Goal: Task Accomplishment & Management: Complete application form

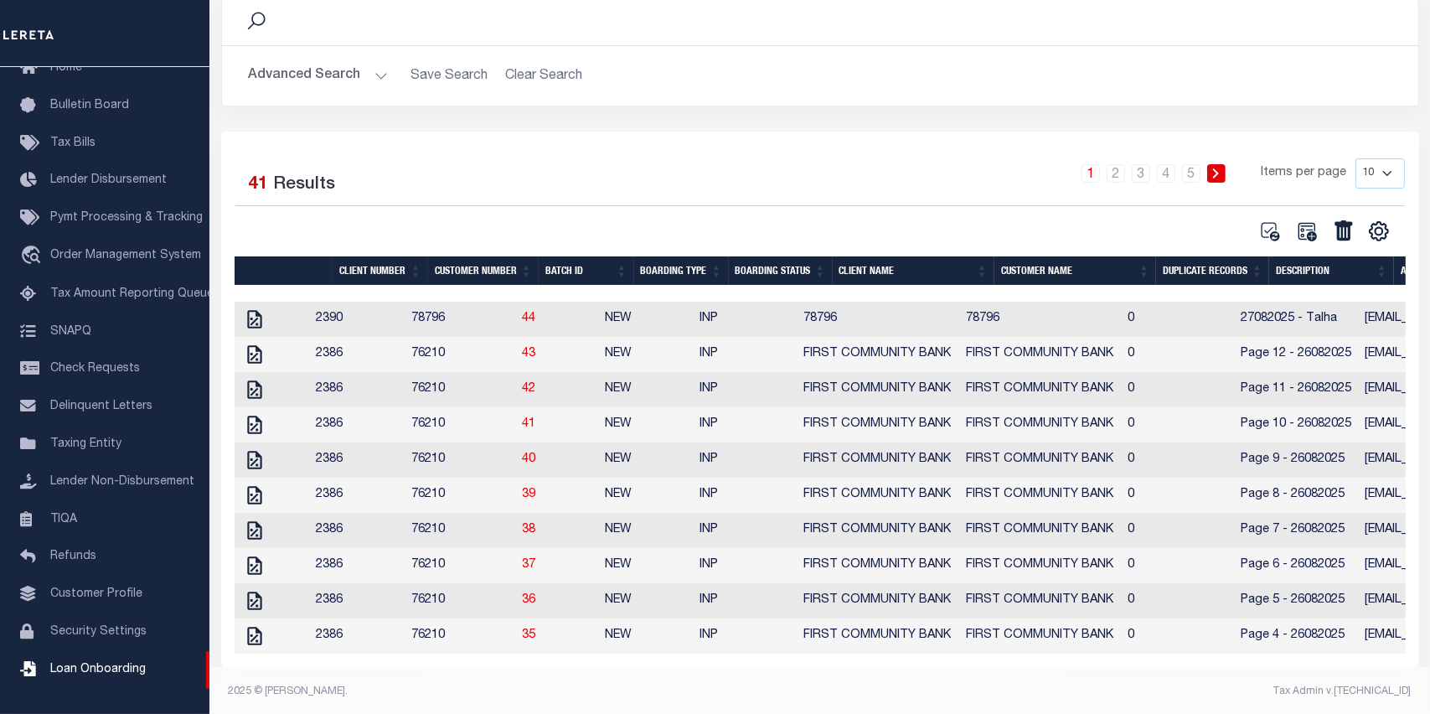
scroll to position [159, 0]
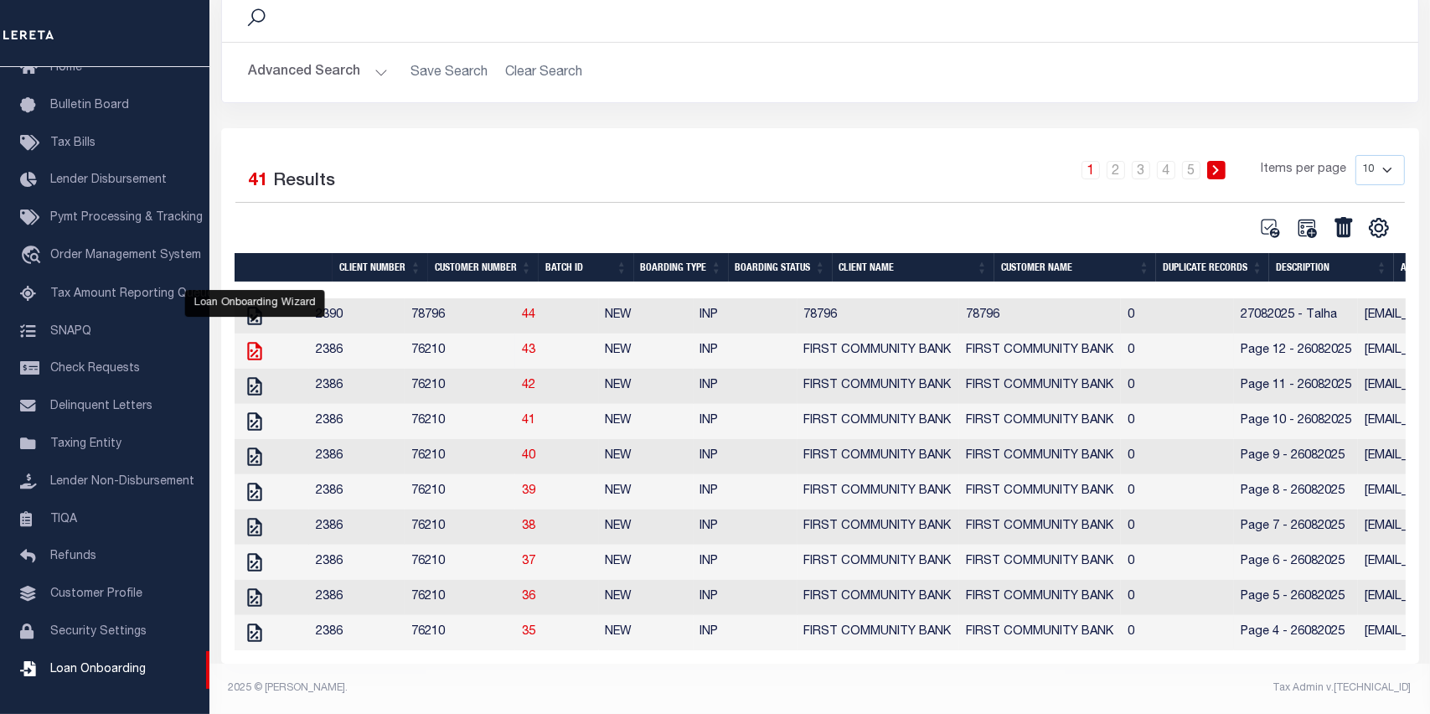
click at [256, 342] on icon "" at bounding box center [254, 351] width 14 height 18
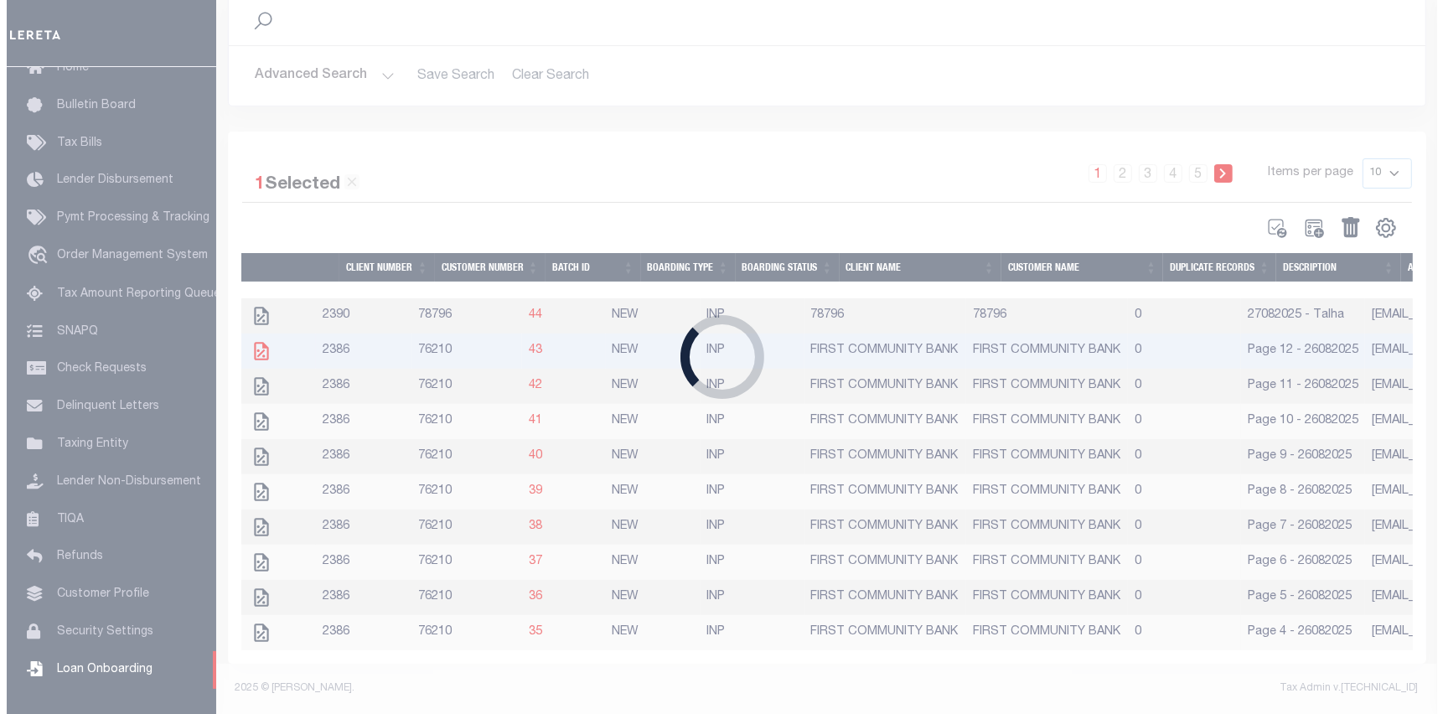
scroll to position [156, 0]
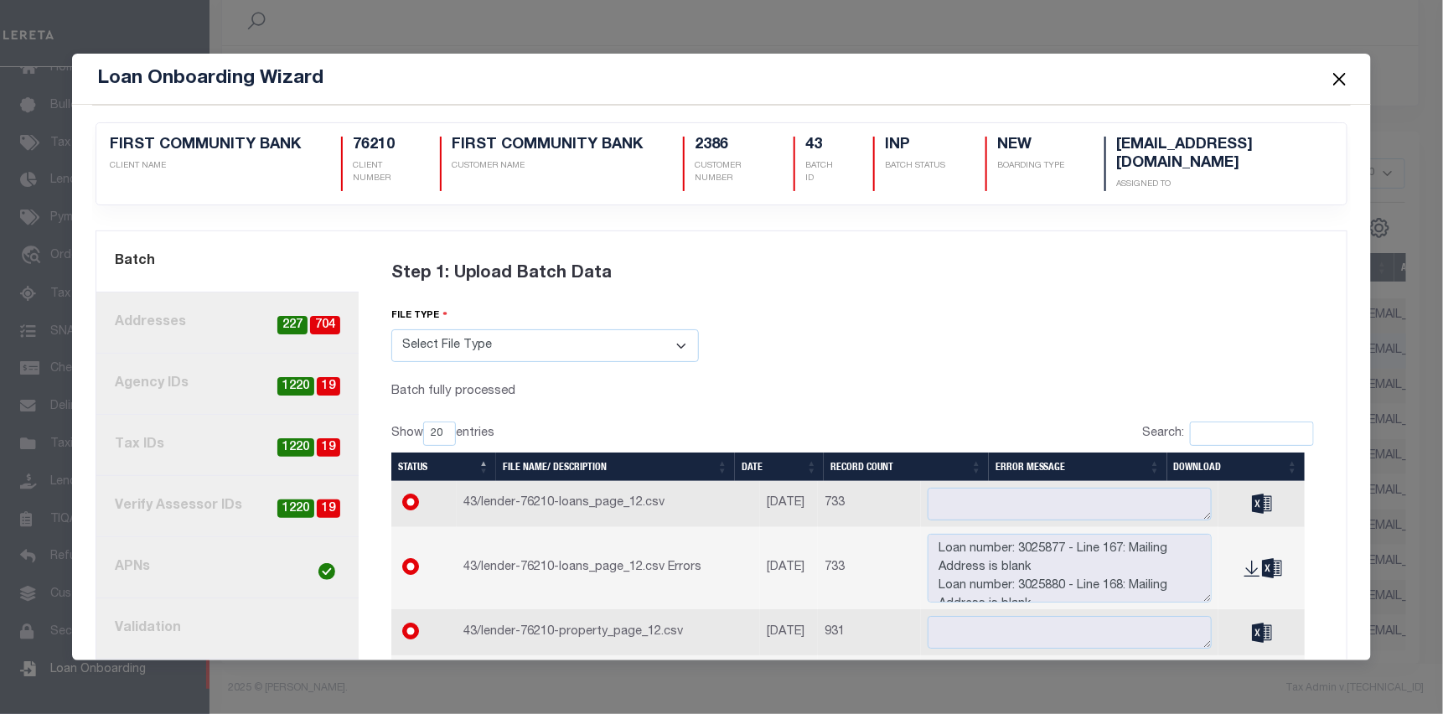
click at [1338, 75] on button "Close" at bounding box center [1340, 79] width 22 height 22
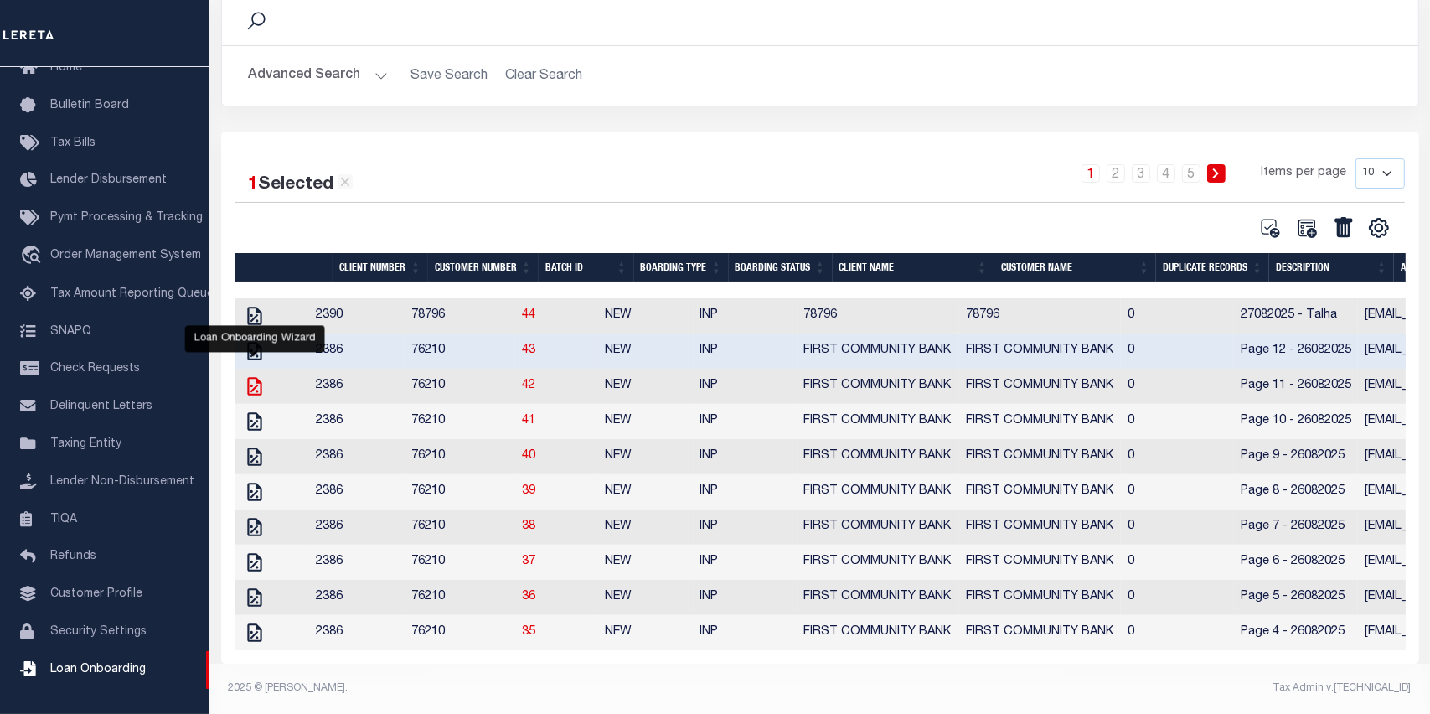
click at [256, 375] on icon "" at bounding box center [255, 386] width 22 height 22
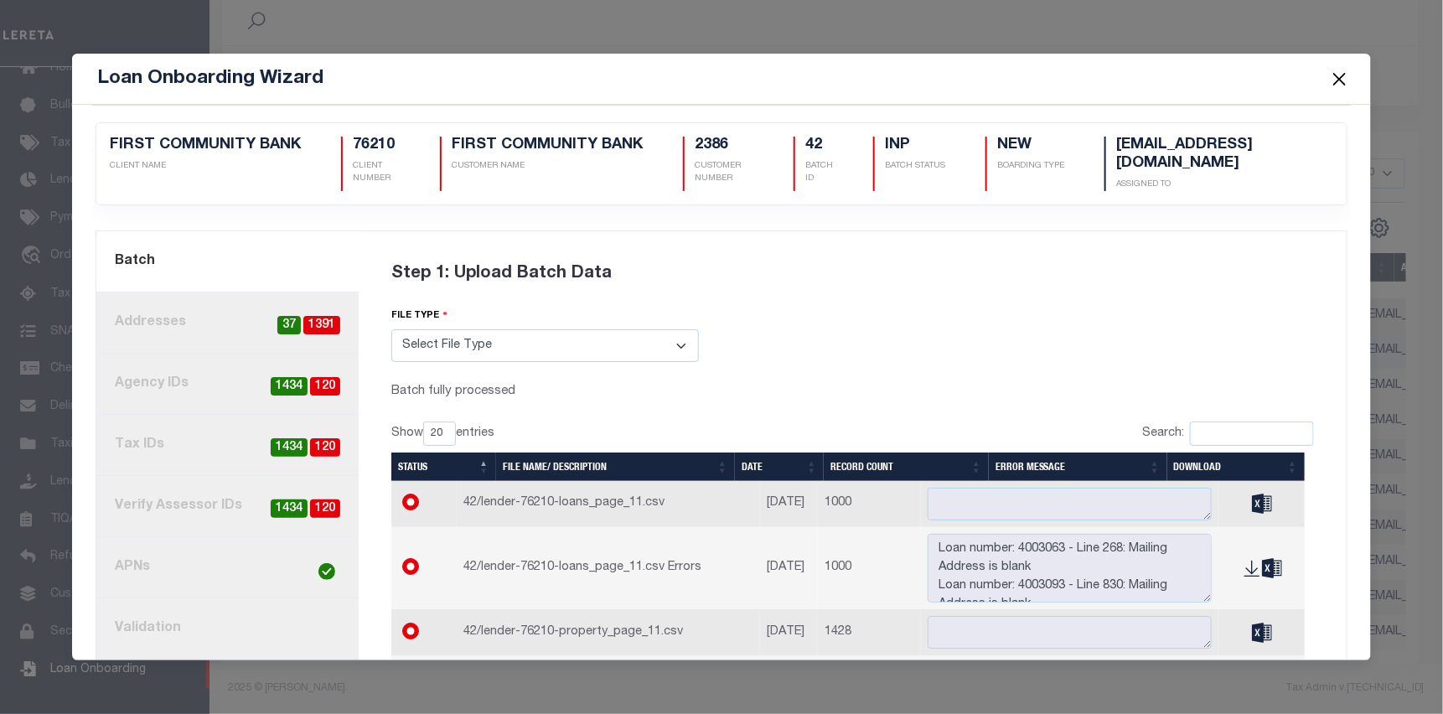
click at [151, 380] on link "3. Agency IDs 120 1434" at bounding box center [227, 384] width 262 height 61
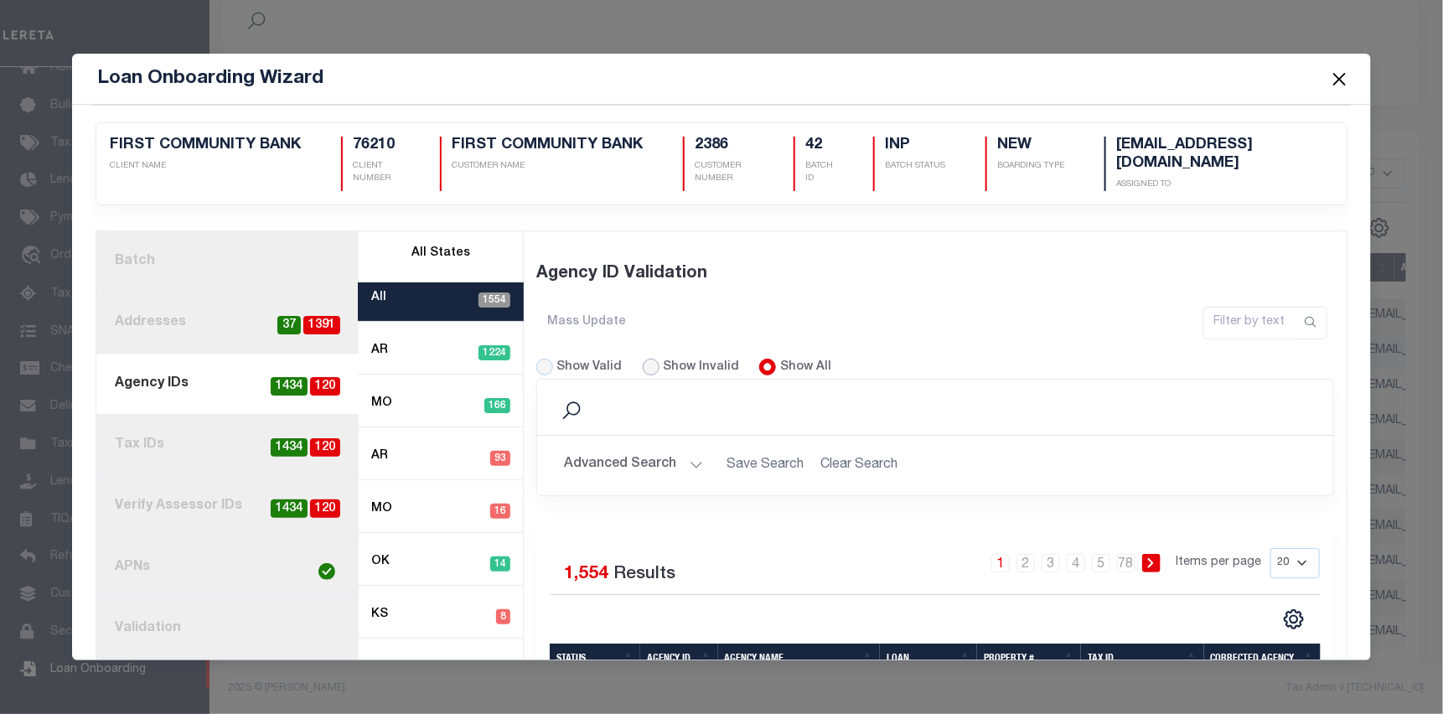
click at [651, 359] on div "Show Invalid" at bounding box center [691, 368] width 97 height 18
click at [643, 359] on input "Show Invalid" at bounding box center [651, 367] width 17 height 17
radio input "true"
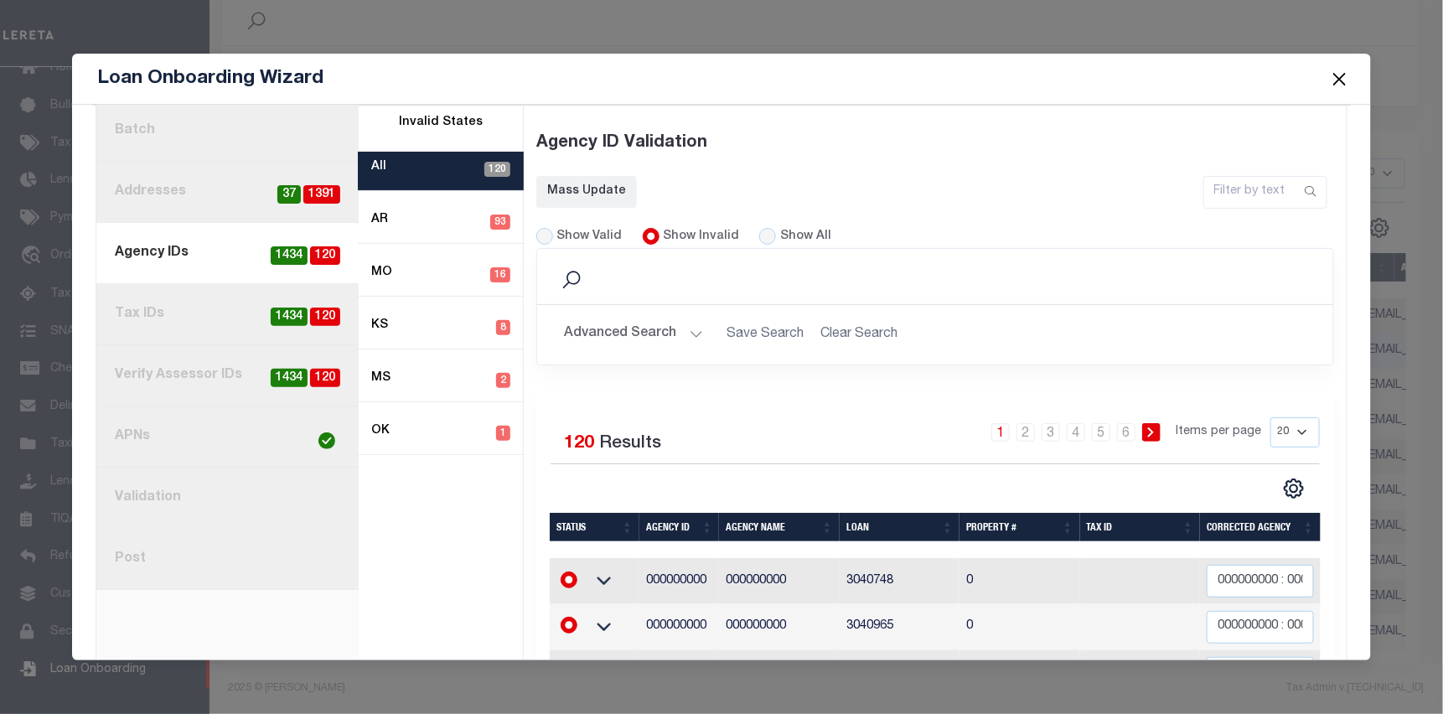
scroll to position [251, 0]
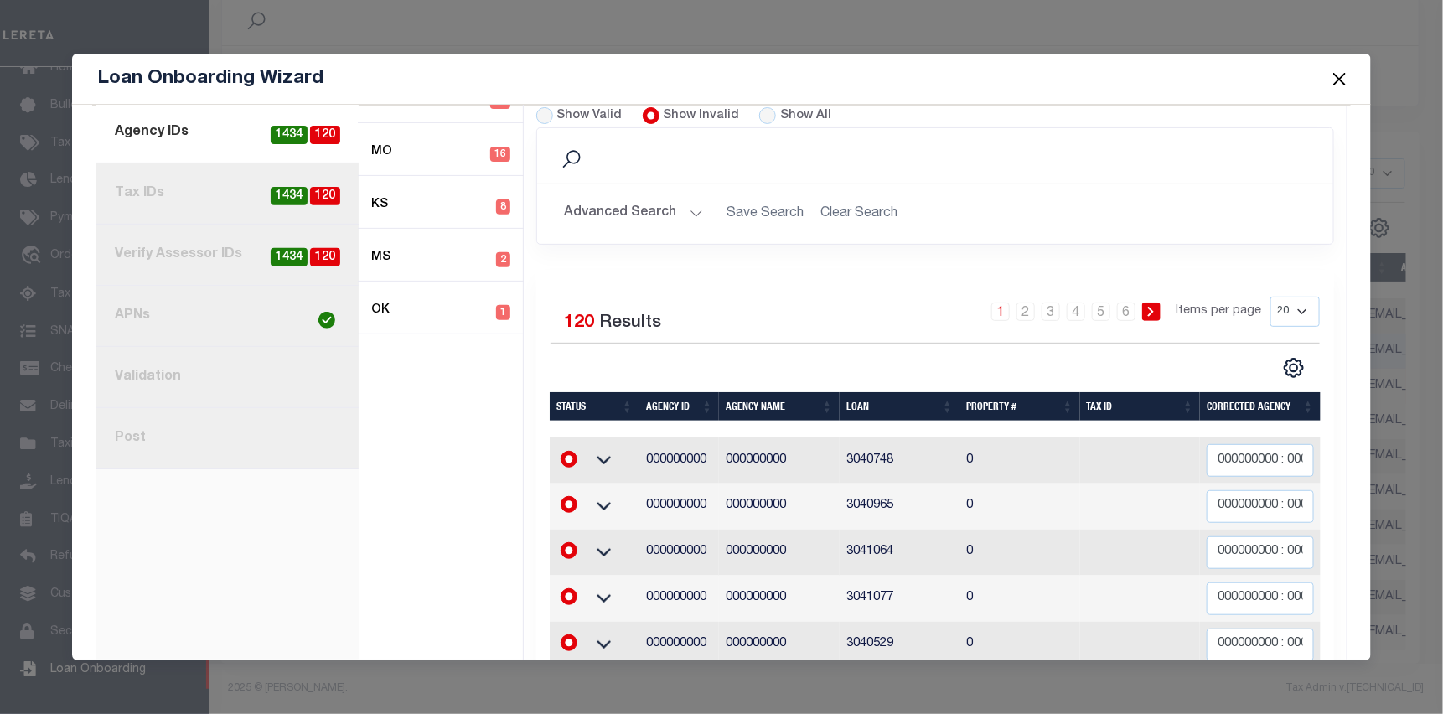
click at [683, 204] on button "Advanced Search" at bounding box center [633, 214] width 139 height 33
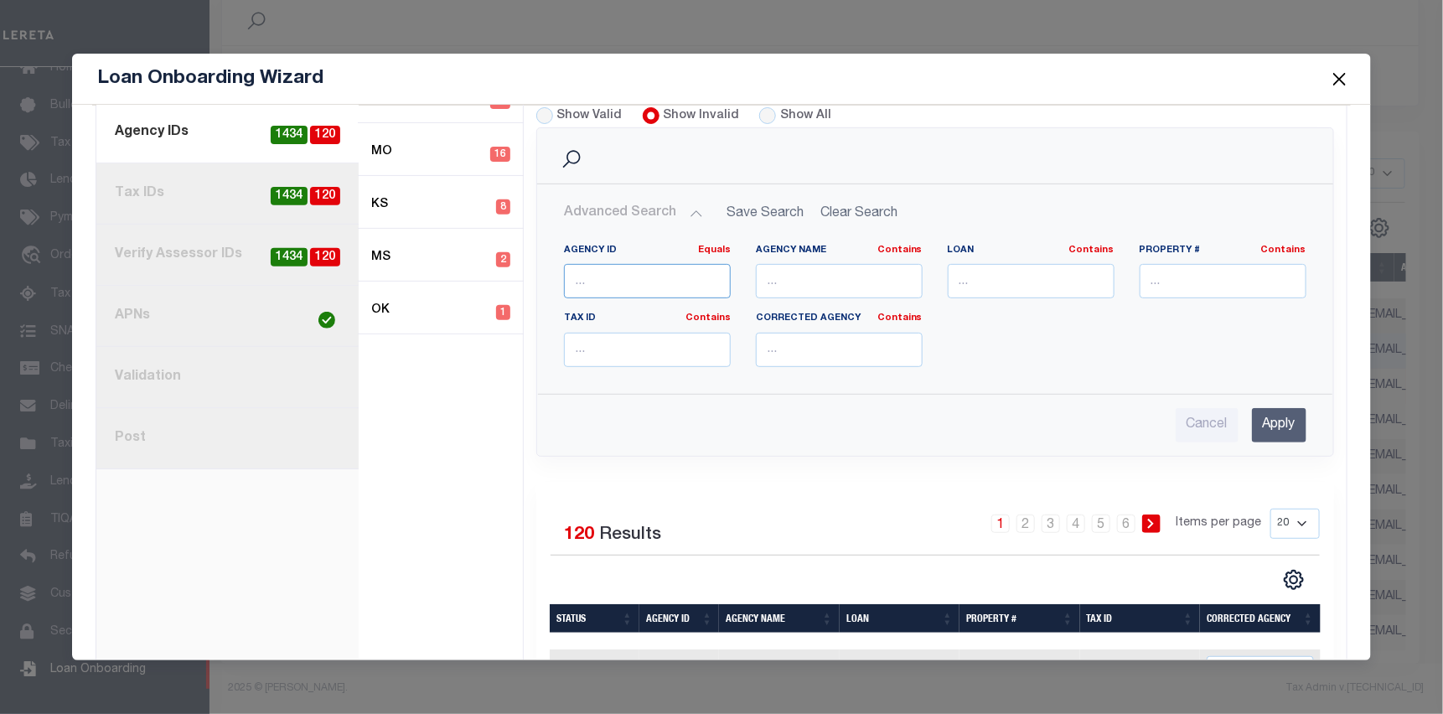
click at [673, 281] on input "number" at bounding box center [647, 281] width 167 height 34
type input "000000000"
click at [700, 246] on link "Equals" at bounding box center [714, 250] width 33 height 9
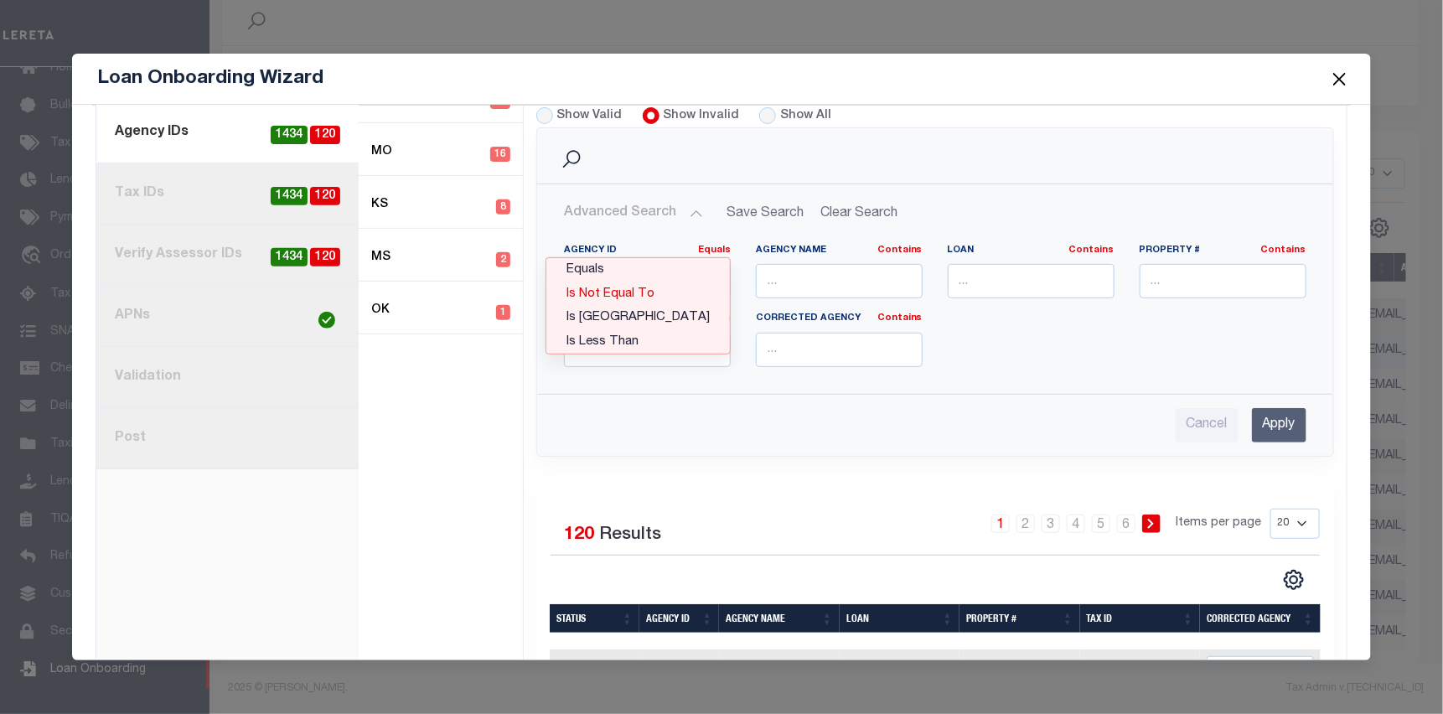
click at [654, 283] on link "Is Not Equal To" at bounding box center [638, 294] width 184 height 24
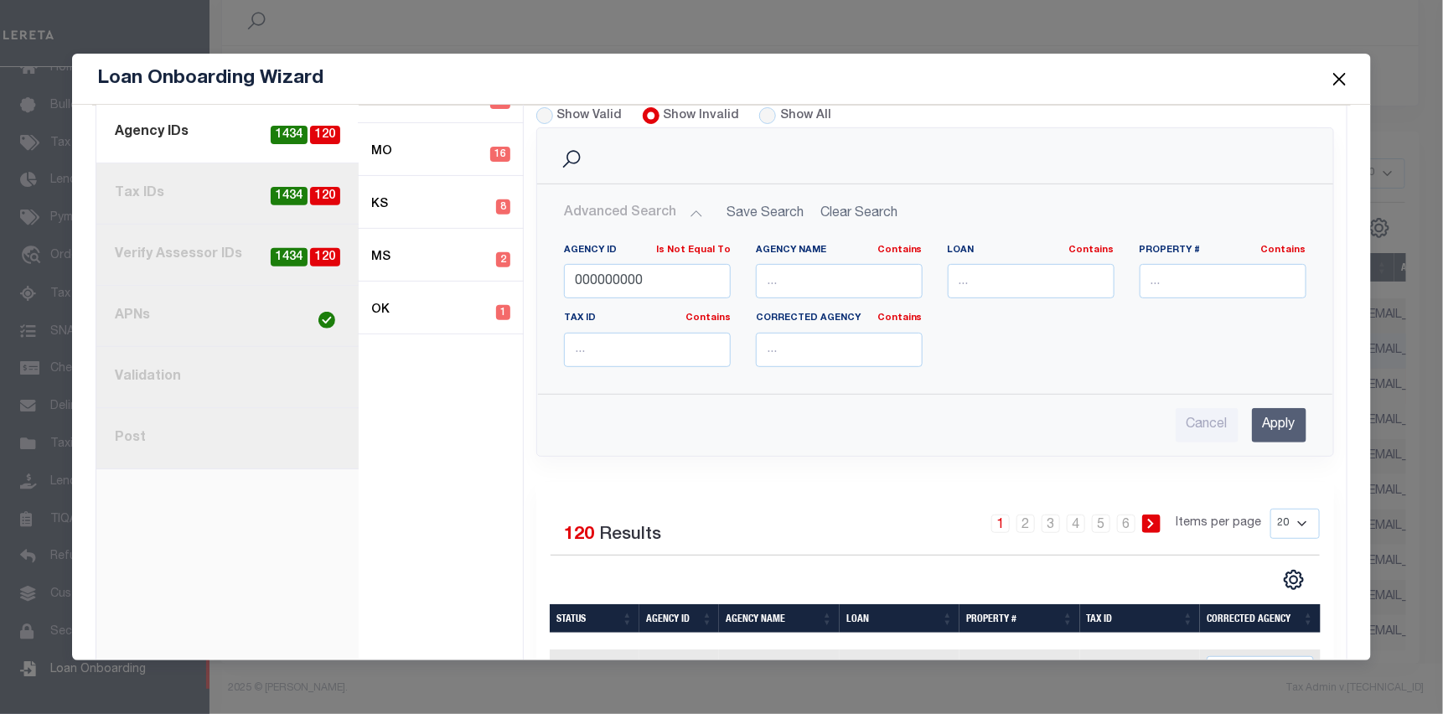
click at [1264, 418] on input "Apply" at bounding box center [1279, 425] width 54 height 34
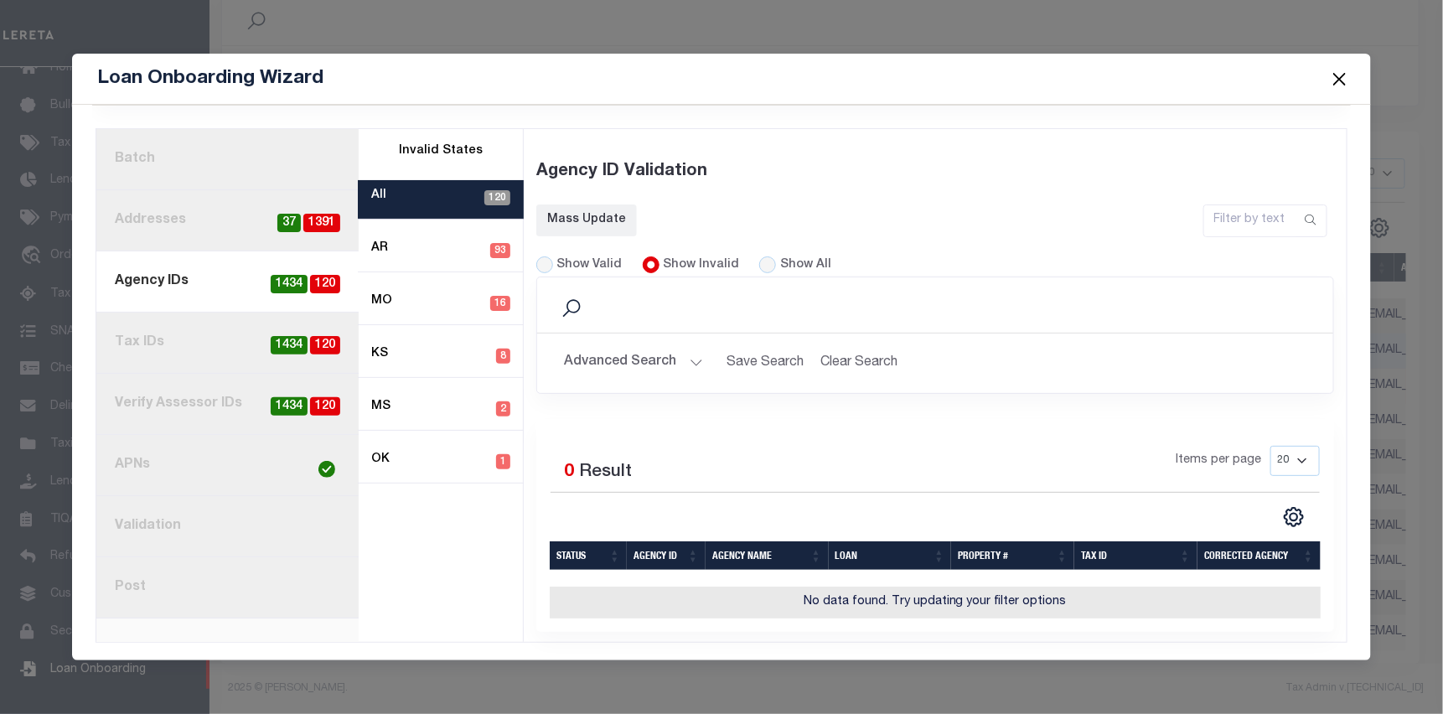
scroll to position [108, 0]
click at [1336, 81] on button "Close" at bounding box center [1340, 79] width 22 height 22
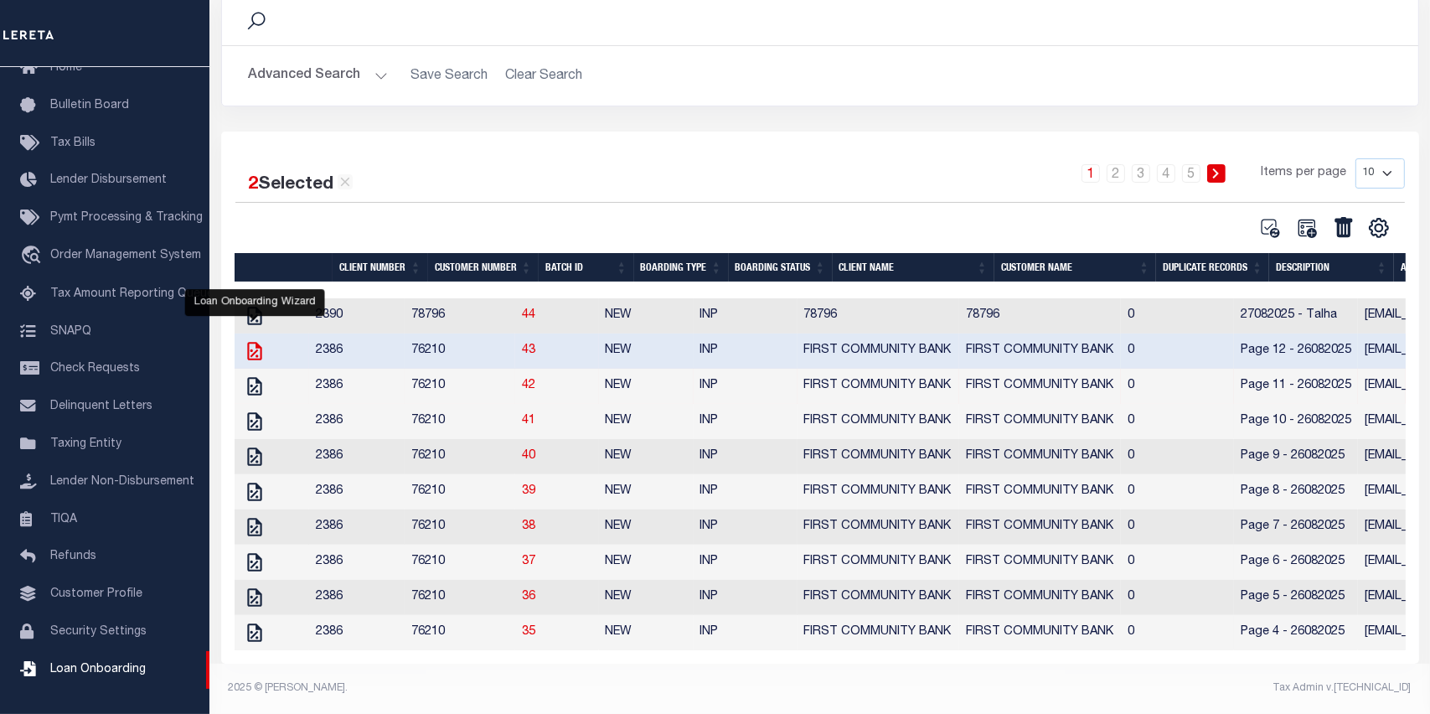
click at [249, 340] on icon "" at bounding box center [255, 351] width 22 height 22
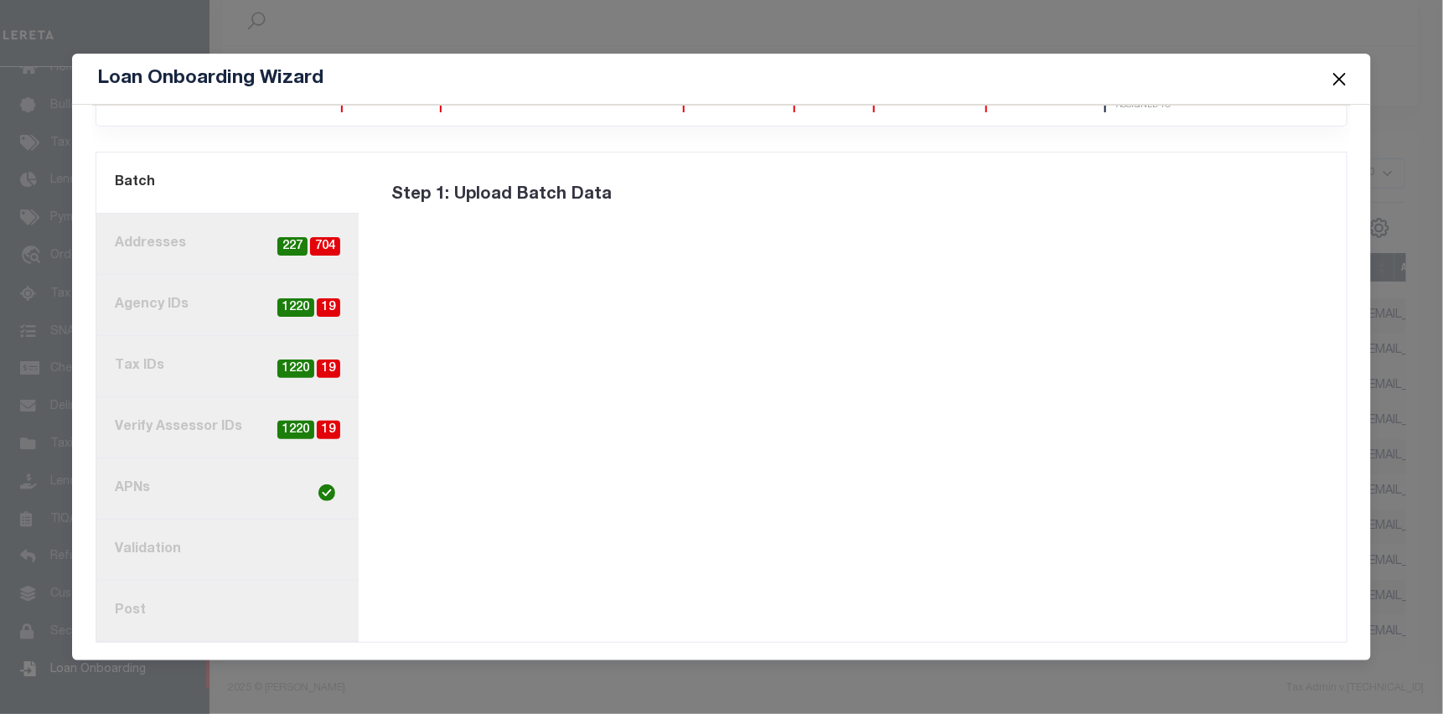
scroll to position [0, 0]
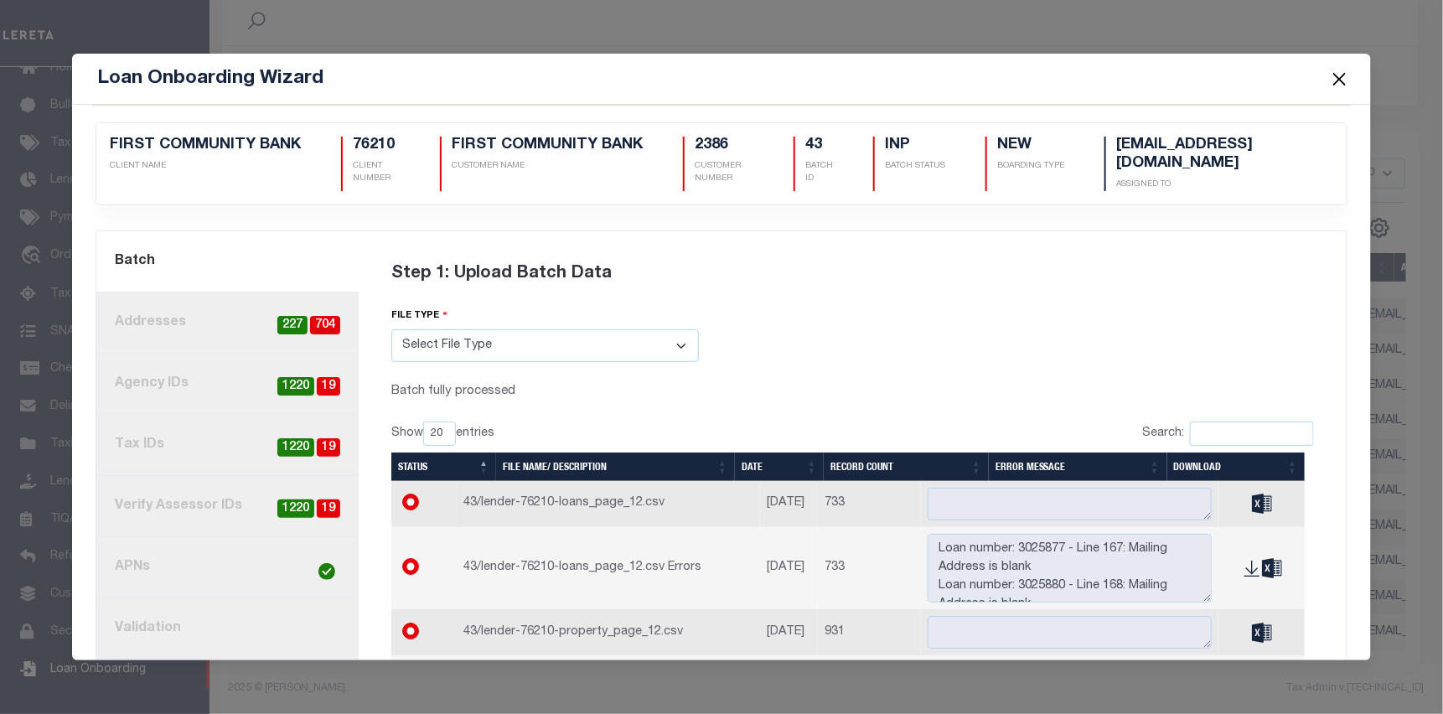
click at [190, 379] on link "3. Agency IDs 19 1220" at bounding box center [227, 384] width 262 height 61
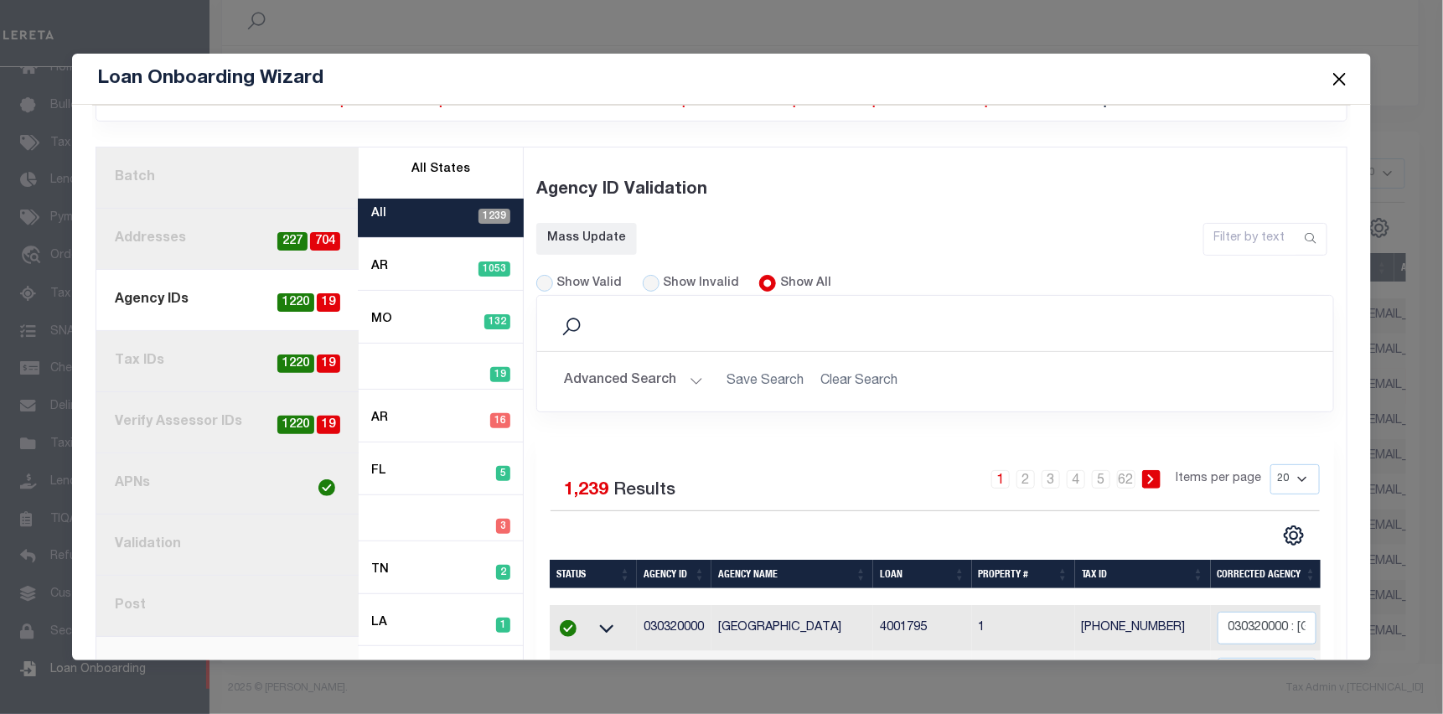
scroll to position [84, 0]
click at [646, 283] on div "Show Invalid" at bounding box center [691, 284] width 97 height 18
click at [646, 275] on input "Show Invalid" at bounding box center [651, 283] width 17 height 17
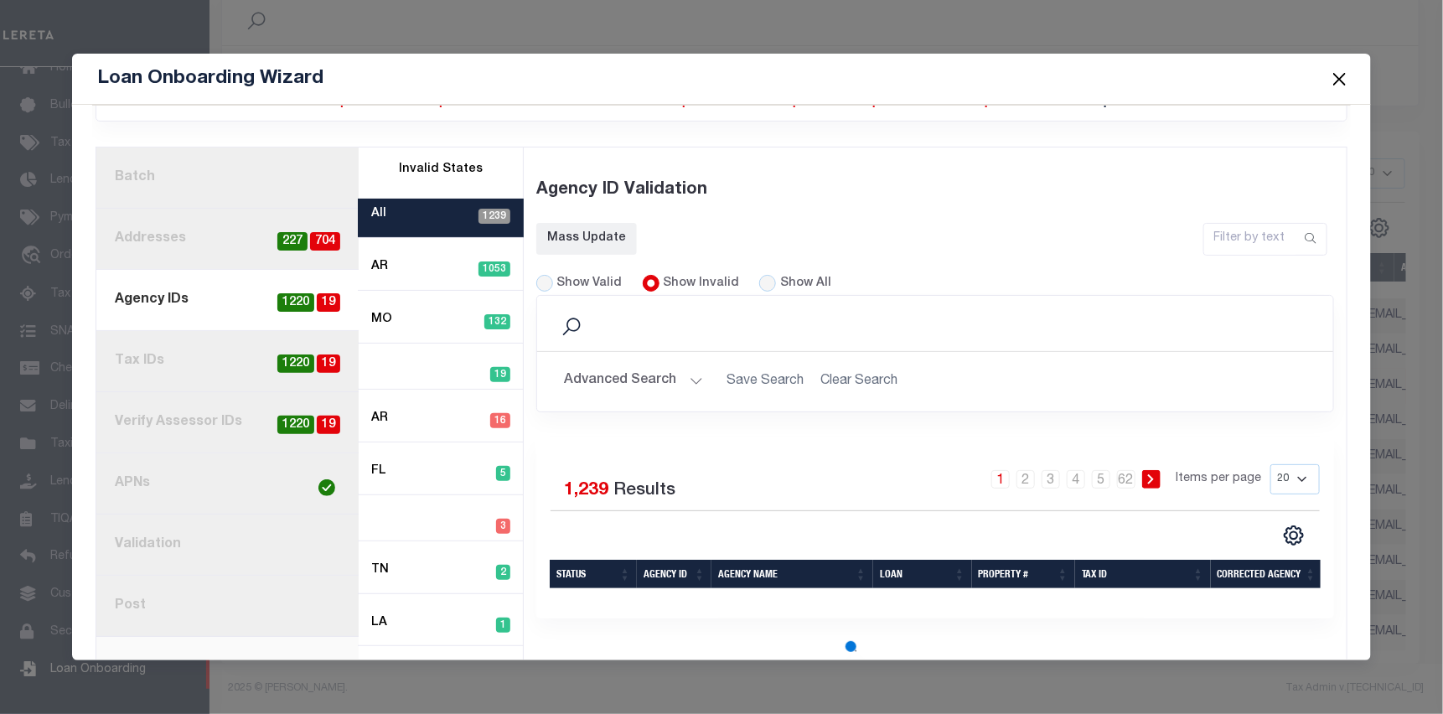
click at [646, 277] on input "Show Invalid" at bounding box center [651, 283] width 17 height 17
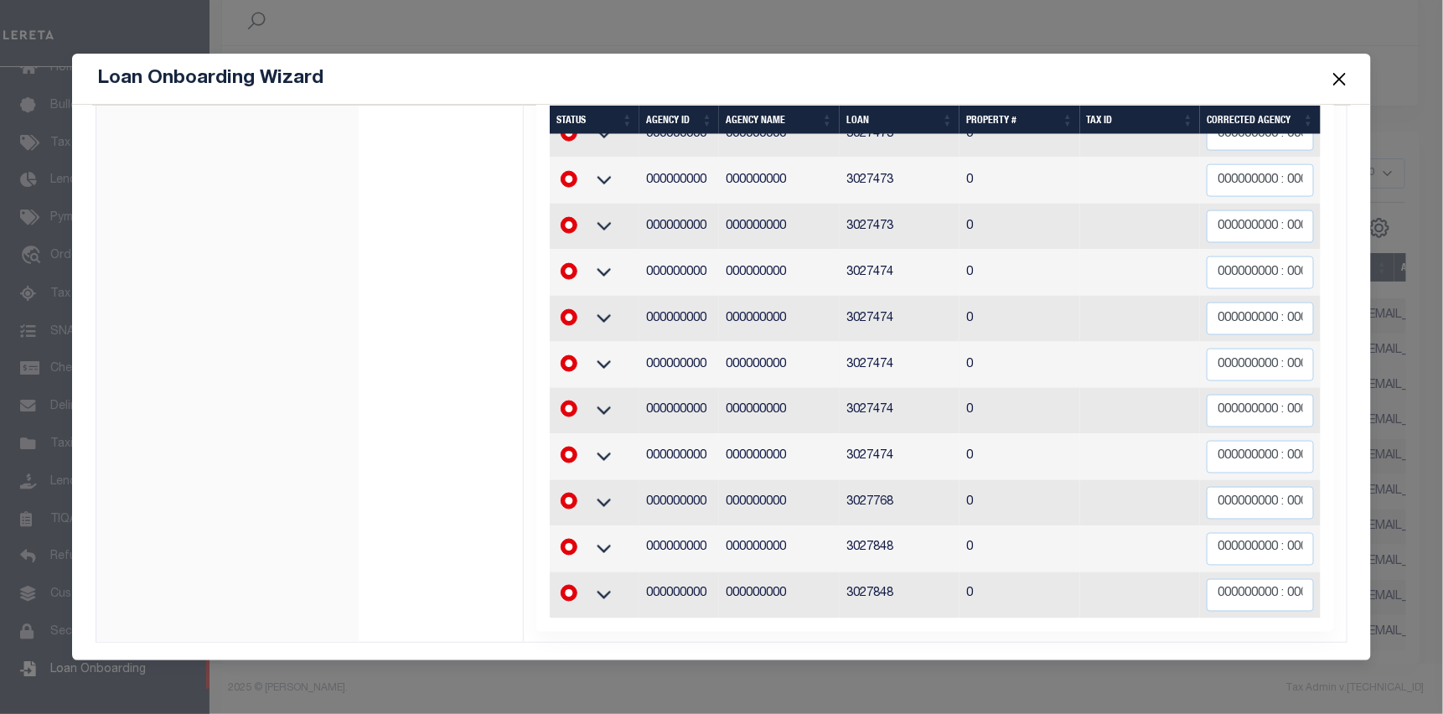
scroll to position [445, 0]
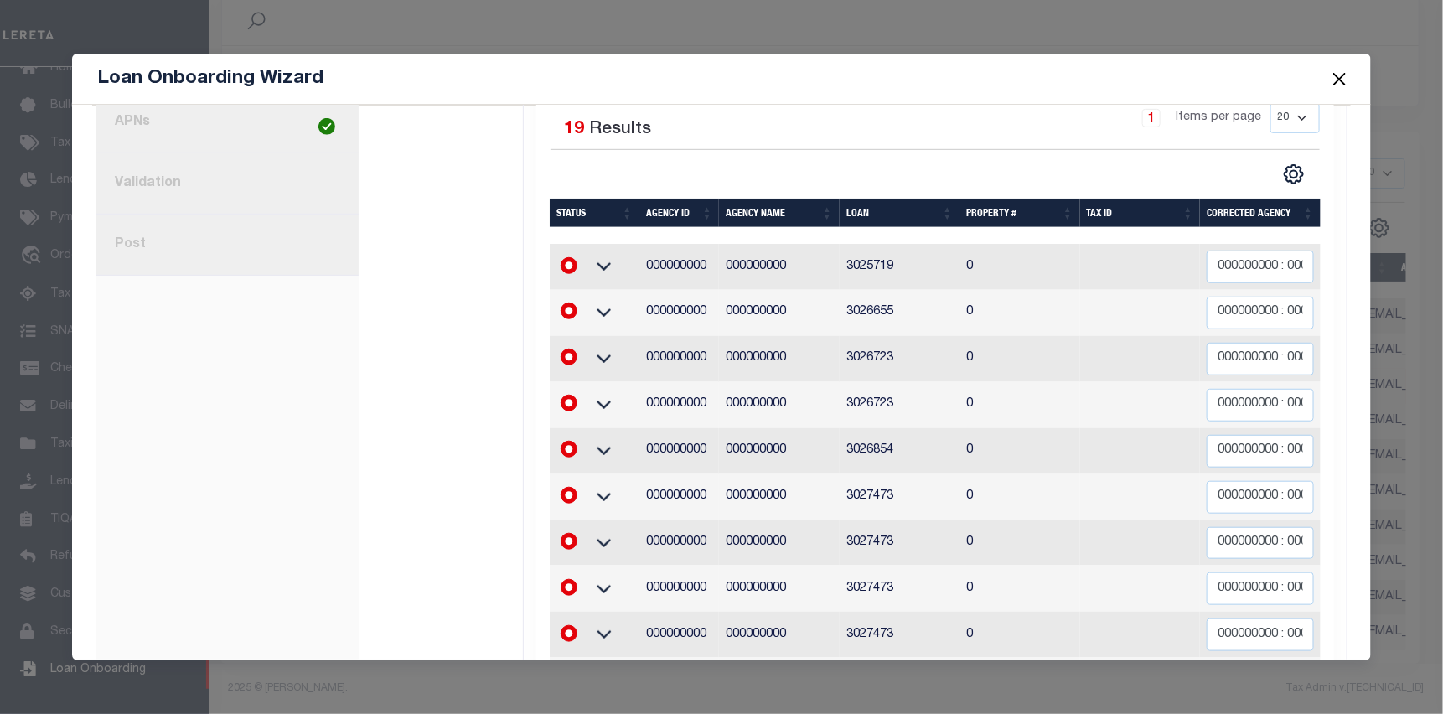
click at [1331, 73] on button "Close" at bounding box center [1340, 79] width 22 height 22
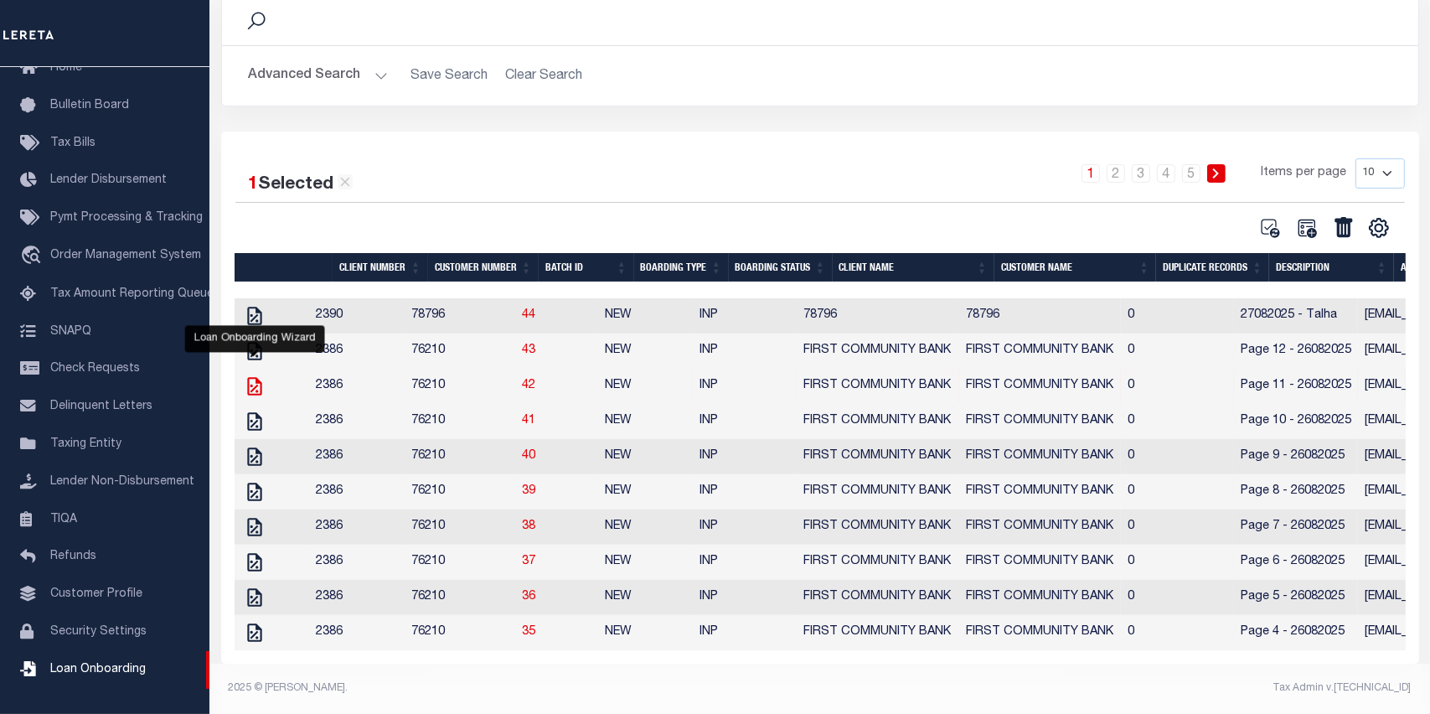
click at [264, 375] on icon "" at bounding box center [255, 386] width 22 height 22
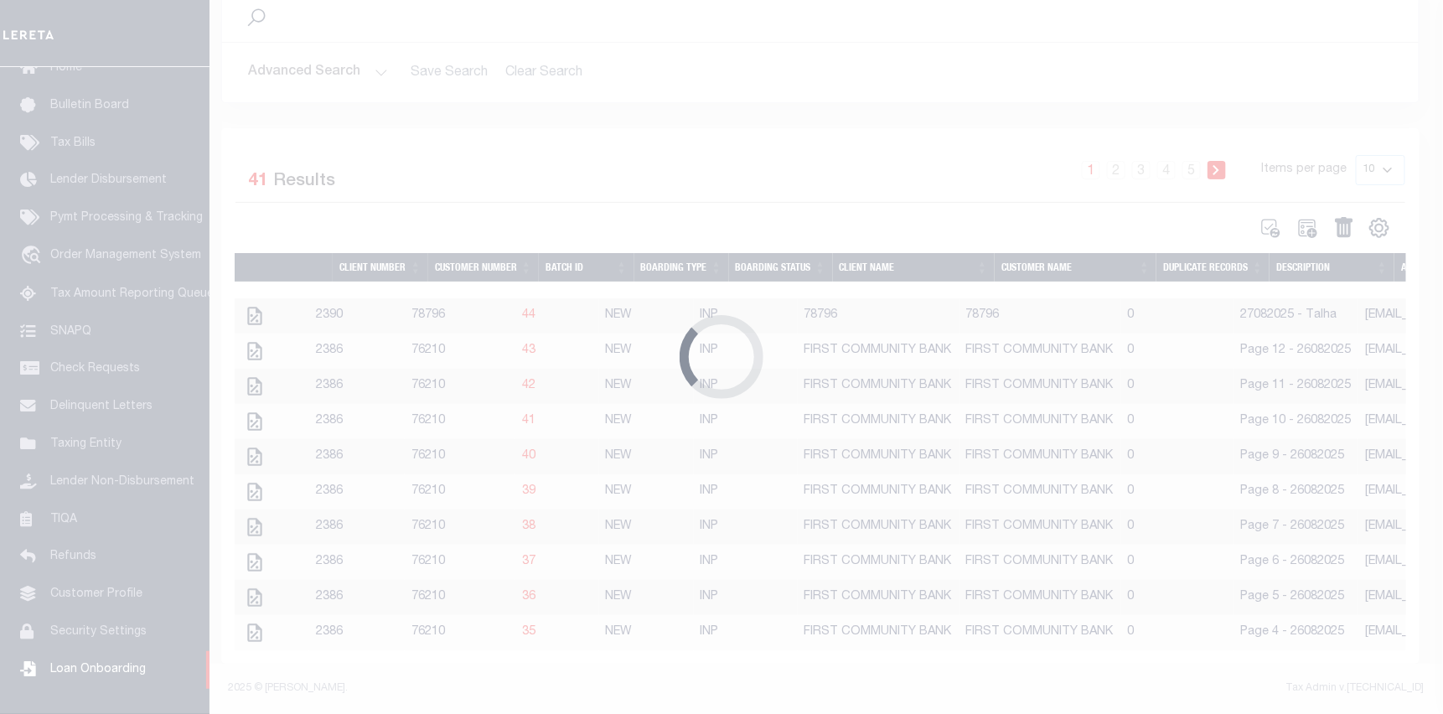
scroll to position [0, 0]
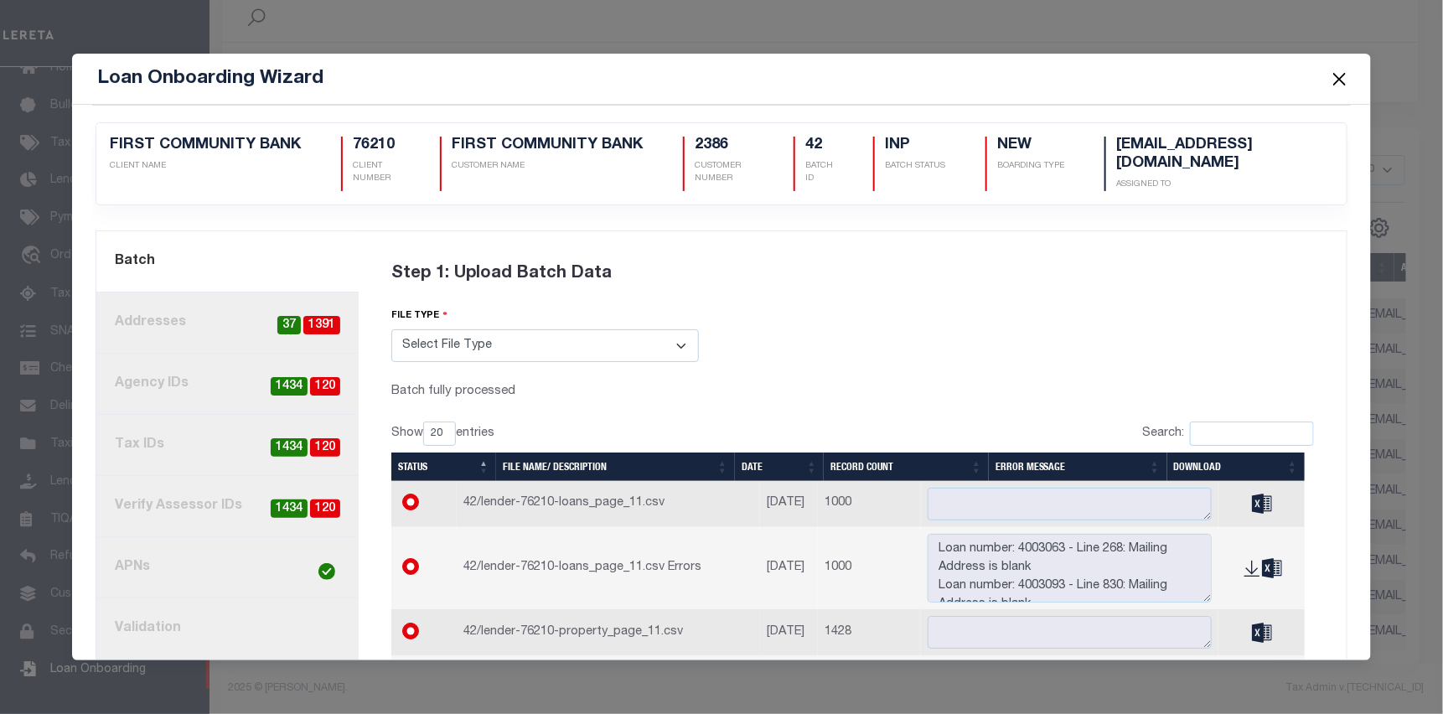
click at [1337, 75] on button "Close" at bounding box center [1340, 79] width 22 height 22
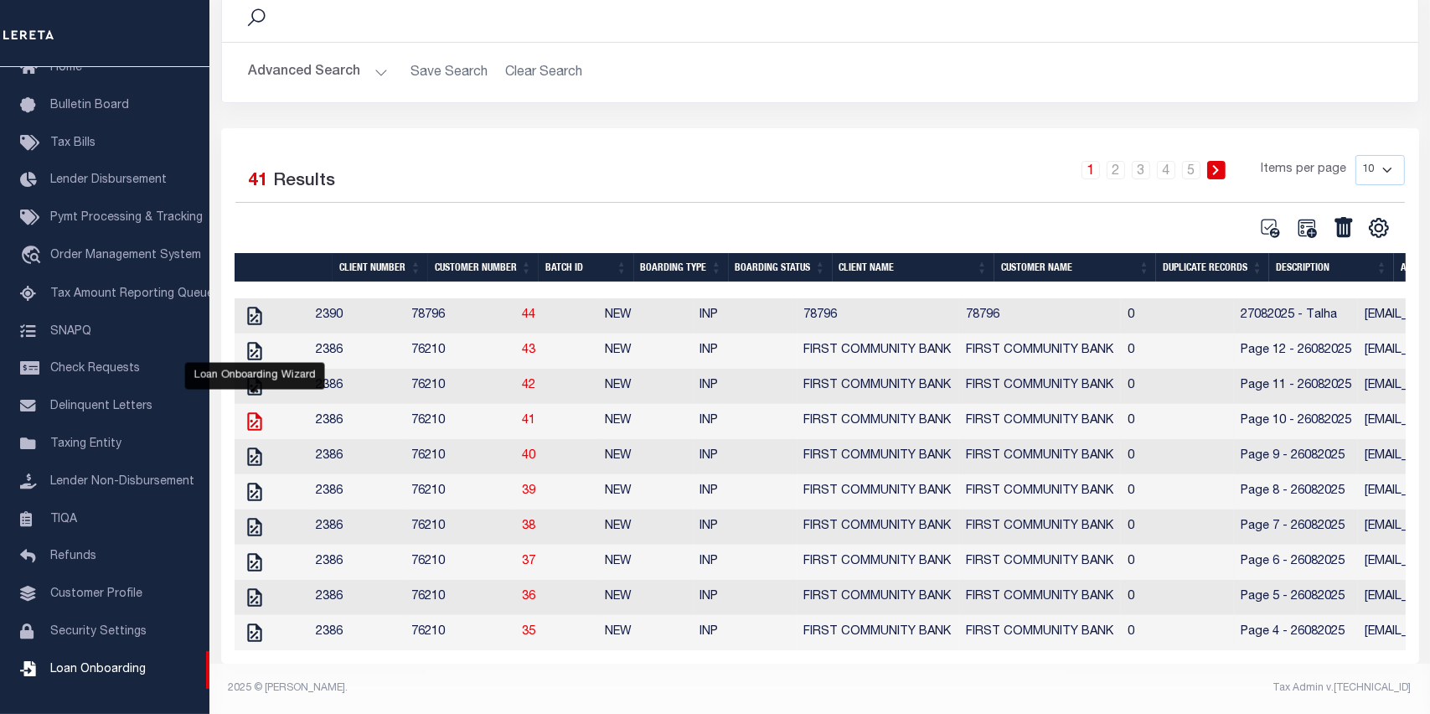
click at [257, 411] on icon "" at bounding box center [255, 422] width 22 height 22
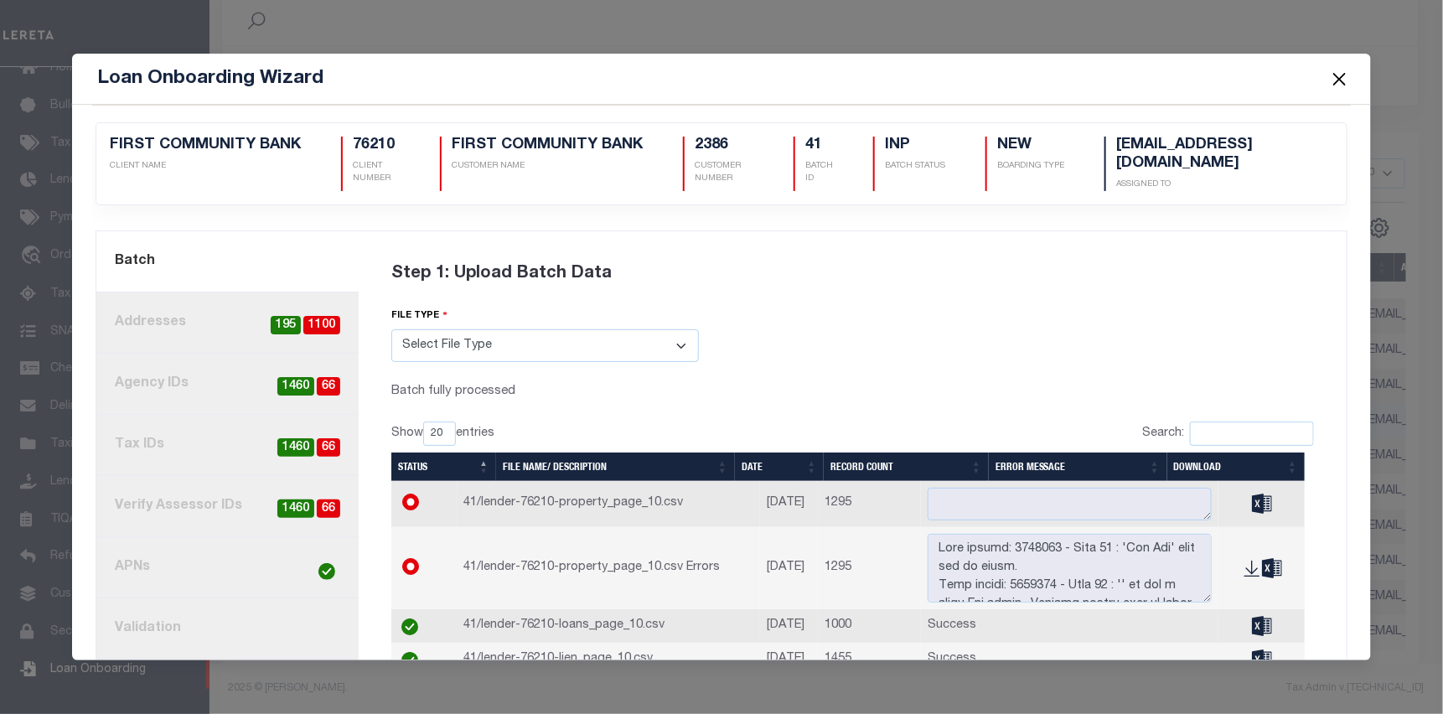
click at [164, 388] on link "3. Agency IDs 66 1460" at bounding box center [227, 384] width 262 height 61
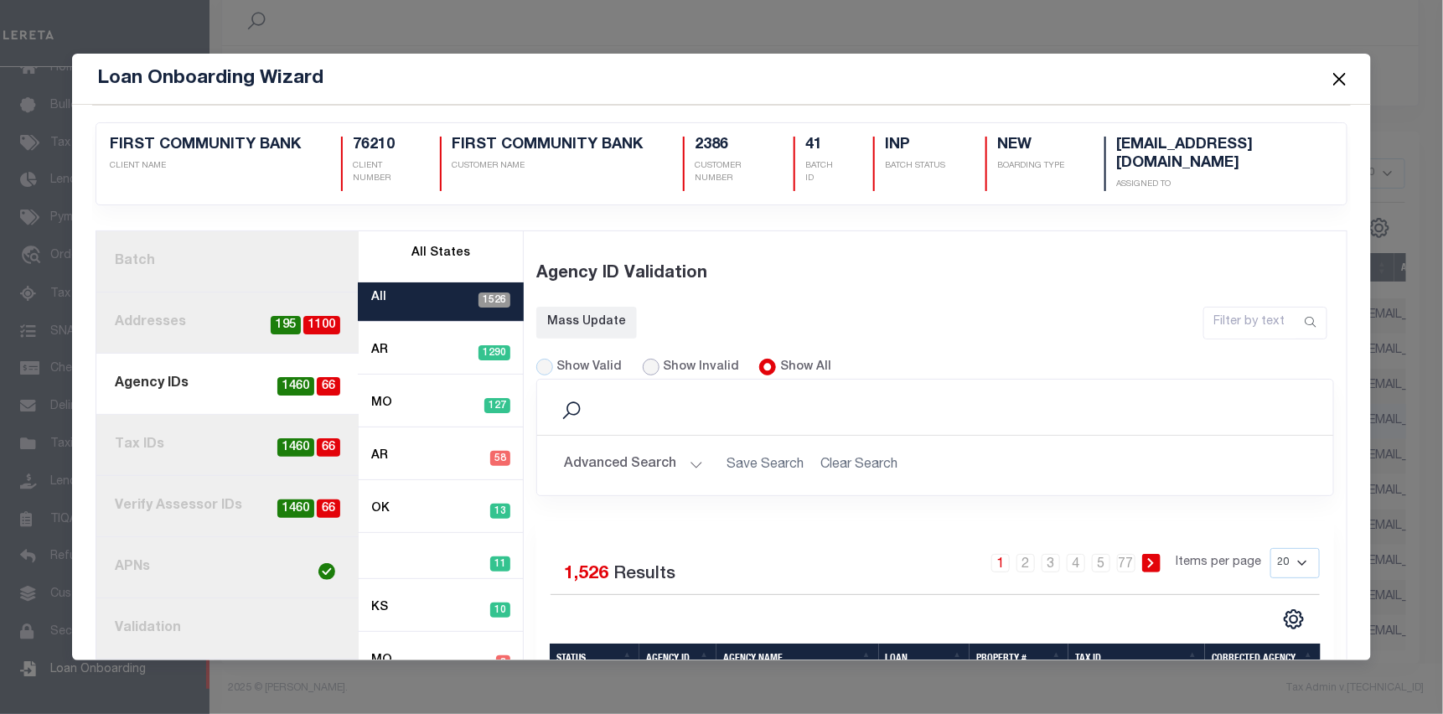
click at [644, 367] on input "Show Invalid" at bounding box center [651, 367] width 17 height 17
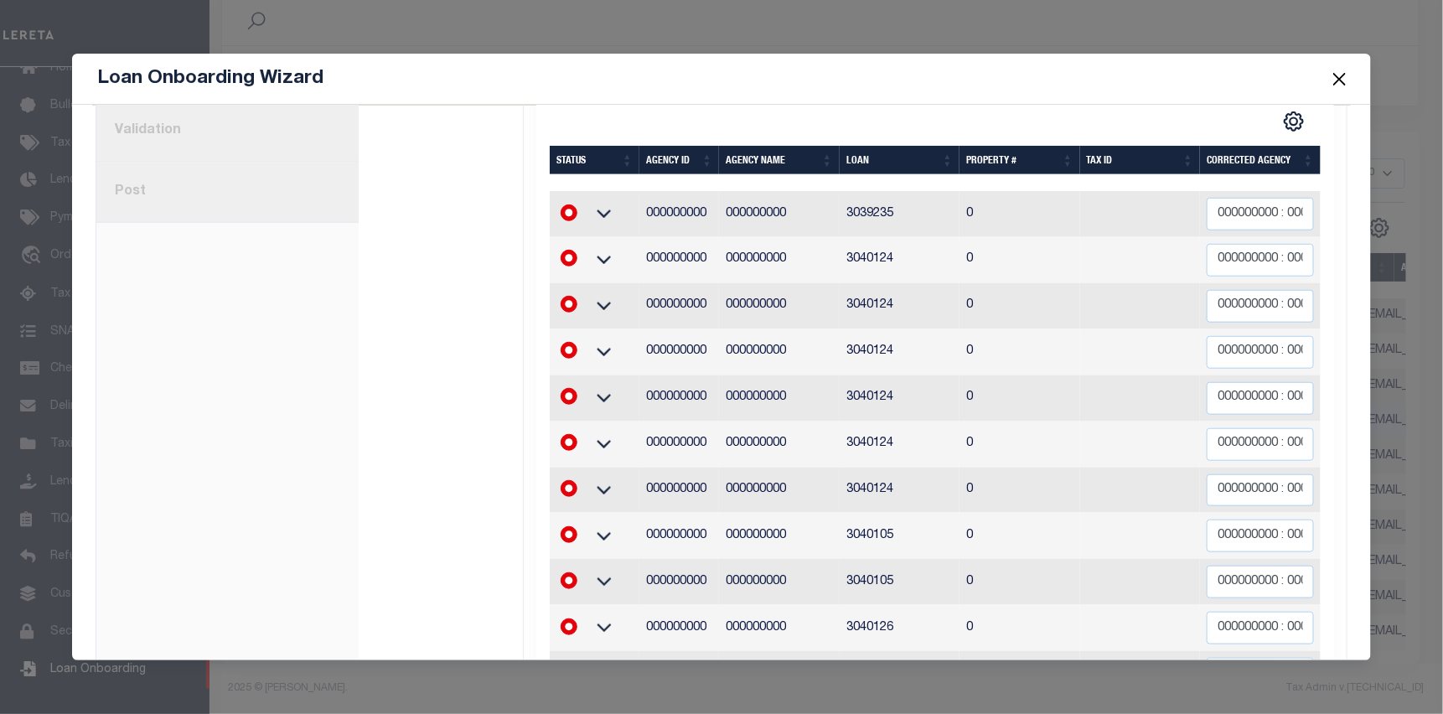
scroll to position [299, 0]
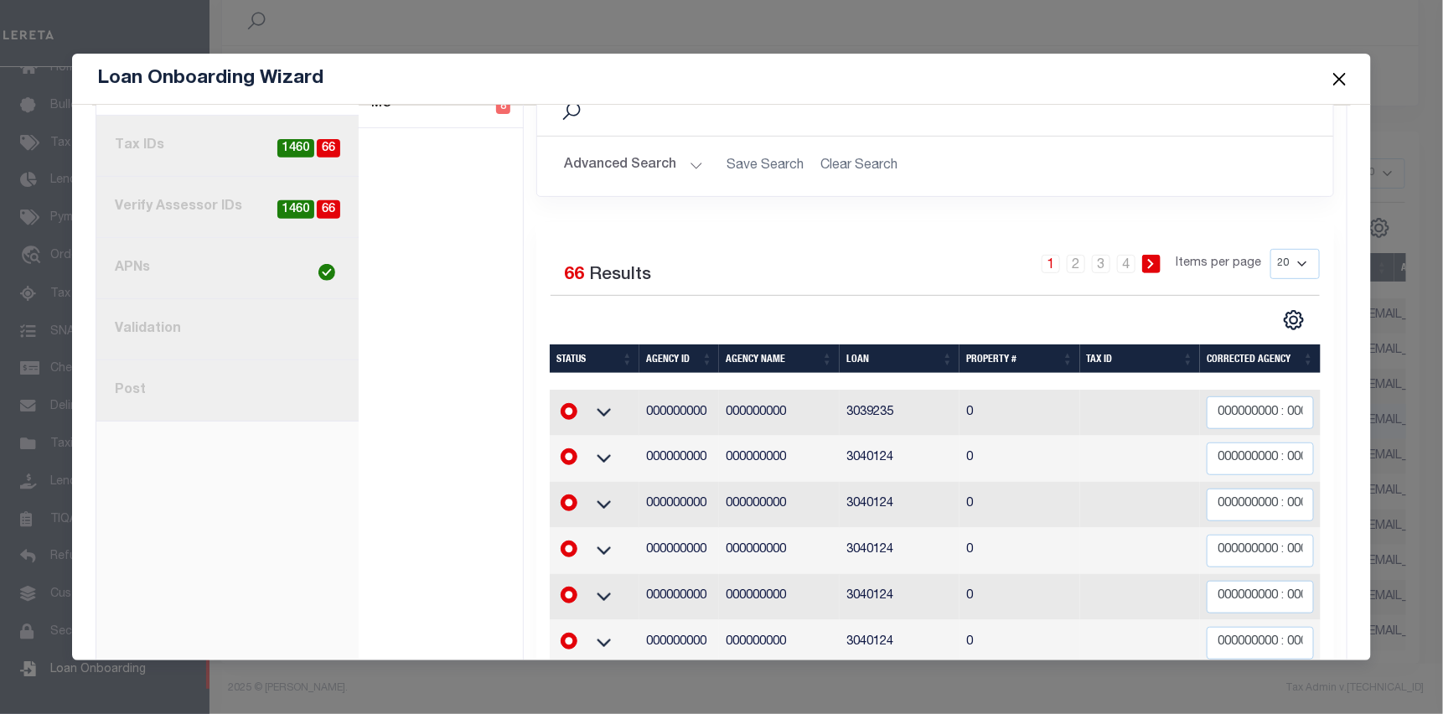
click at [1334, 78] on button "Close" at bounding box center [1340, 79] width 22 height 22
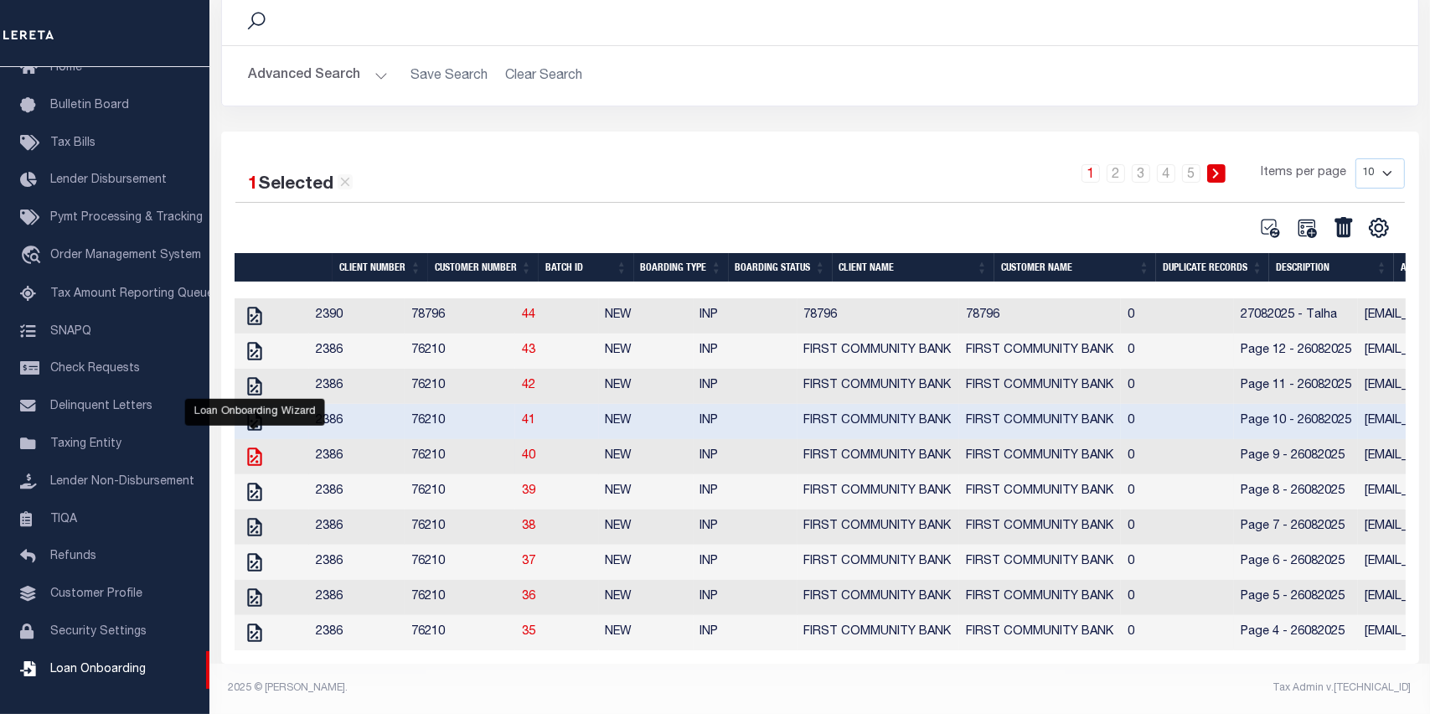
click at [257, 446] on icon "" at bounding box center [255, 457] width 22 height 22
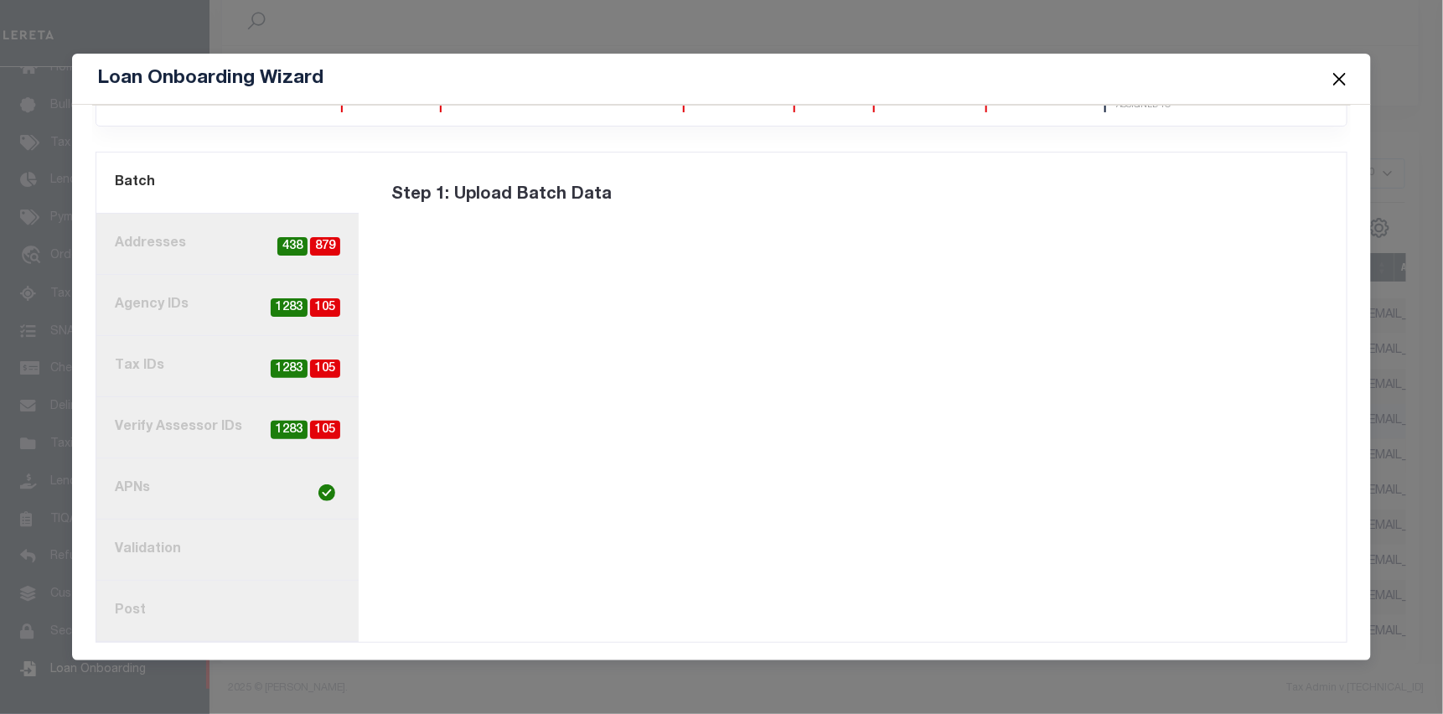
scroll to position [0, 0]
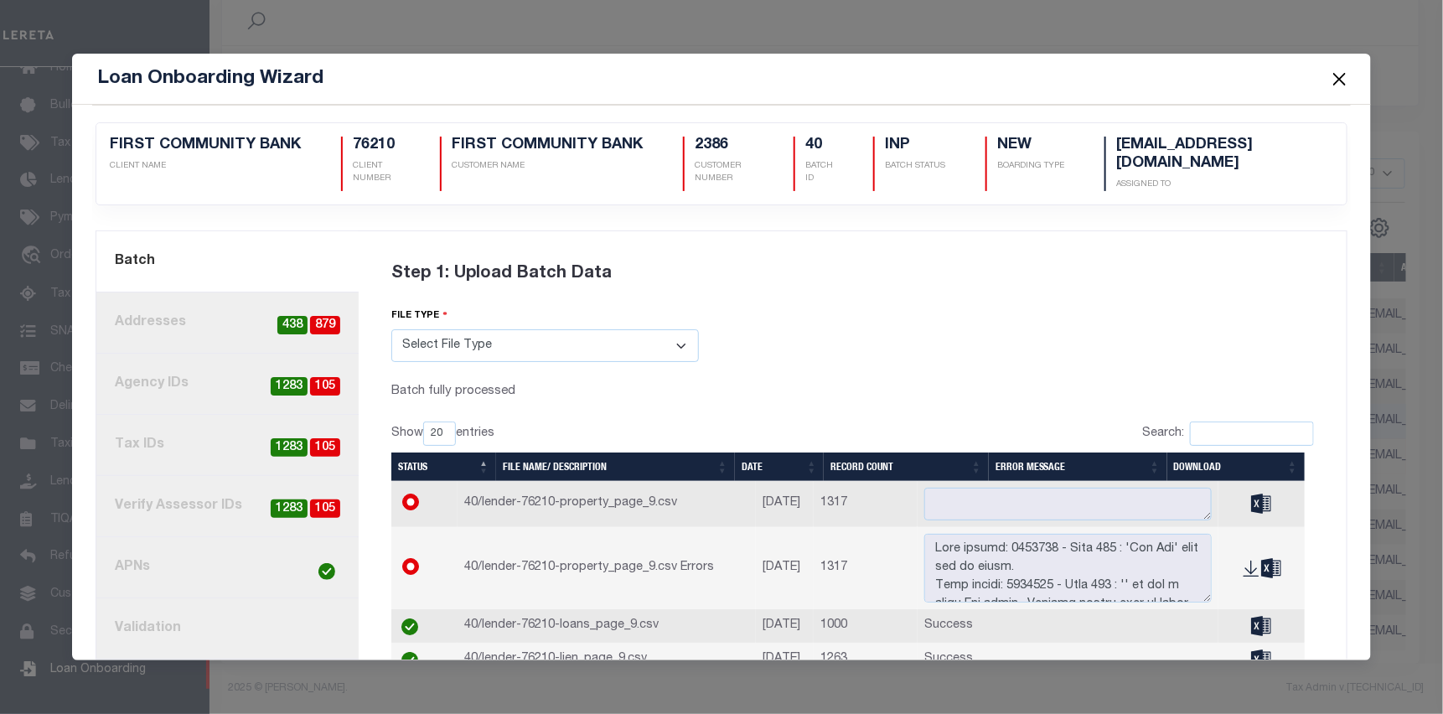
click at [202, 380] on link "3. Agency IDs 105 1283" at bounding box center [227, 384] width 262 height 61
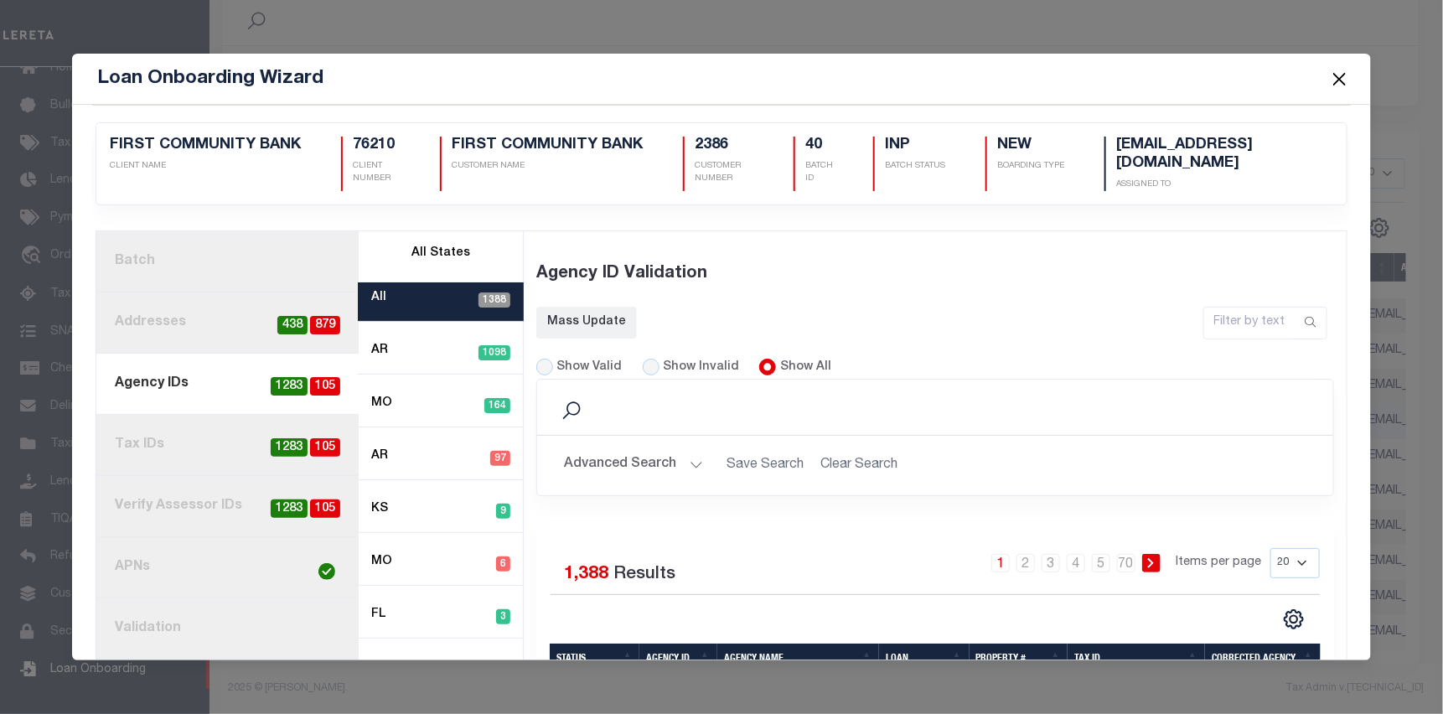
click at [654, 361] on div "Show Invalid" at bounding box center [691, 368] width 97 height 18
click at [644, 360] on input "Show Invalid" at bounding box center [651, 367] width 17 height 17
radio input "true"
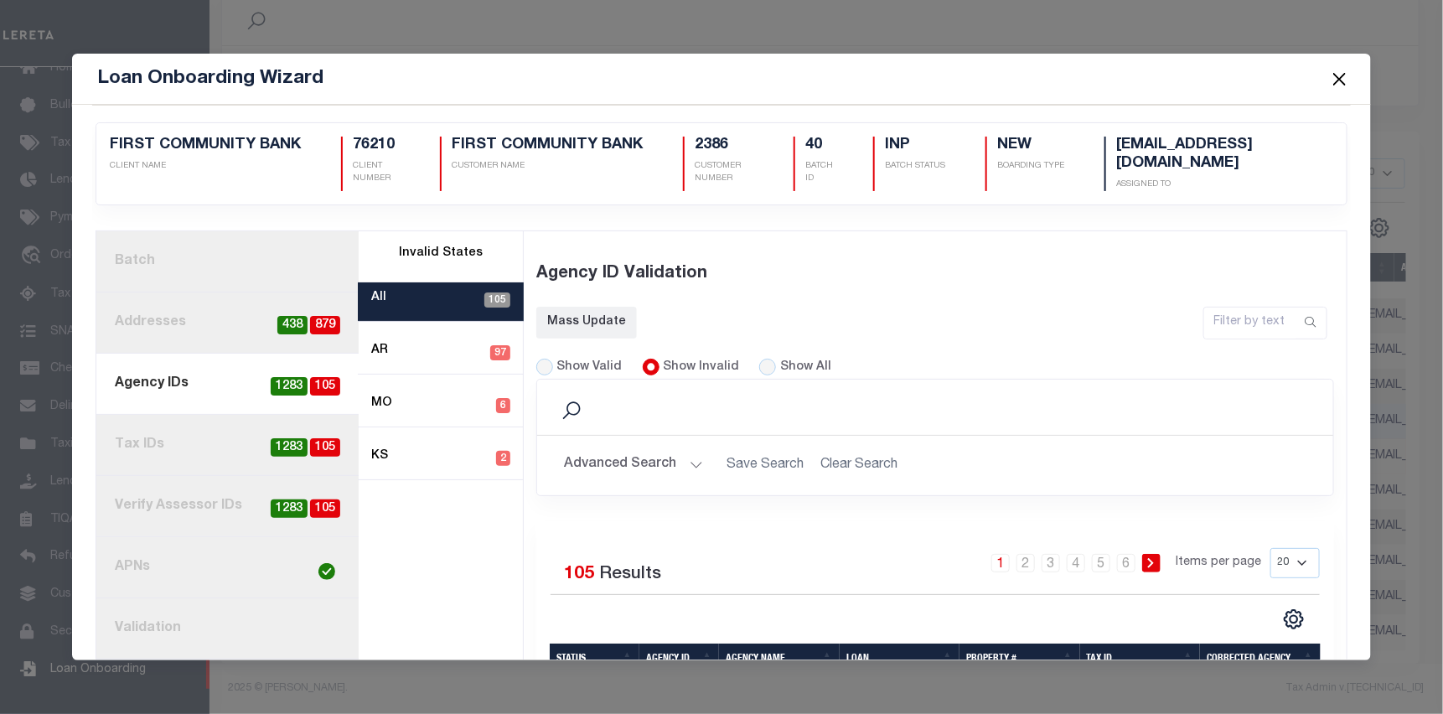
click at [631, 456] on button "Advanced Search" at bounding box center [633, 465] width 139 height 33
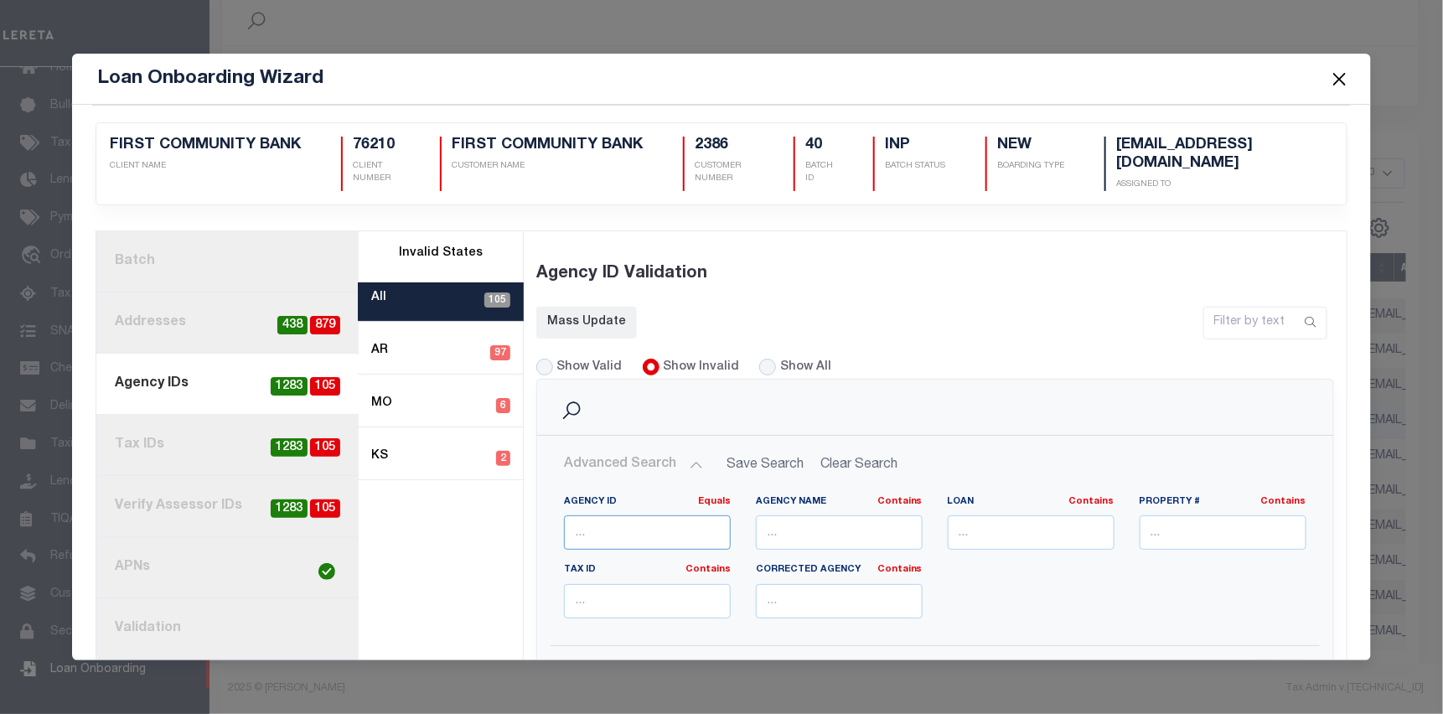
click at [607, 515] on input "number" at bounding box center [647, 532] width 167 height 34
click at [710, 499] on link "Equals" at bounding box center [714, 501] width 33 height 9
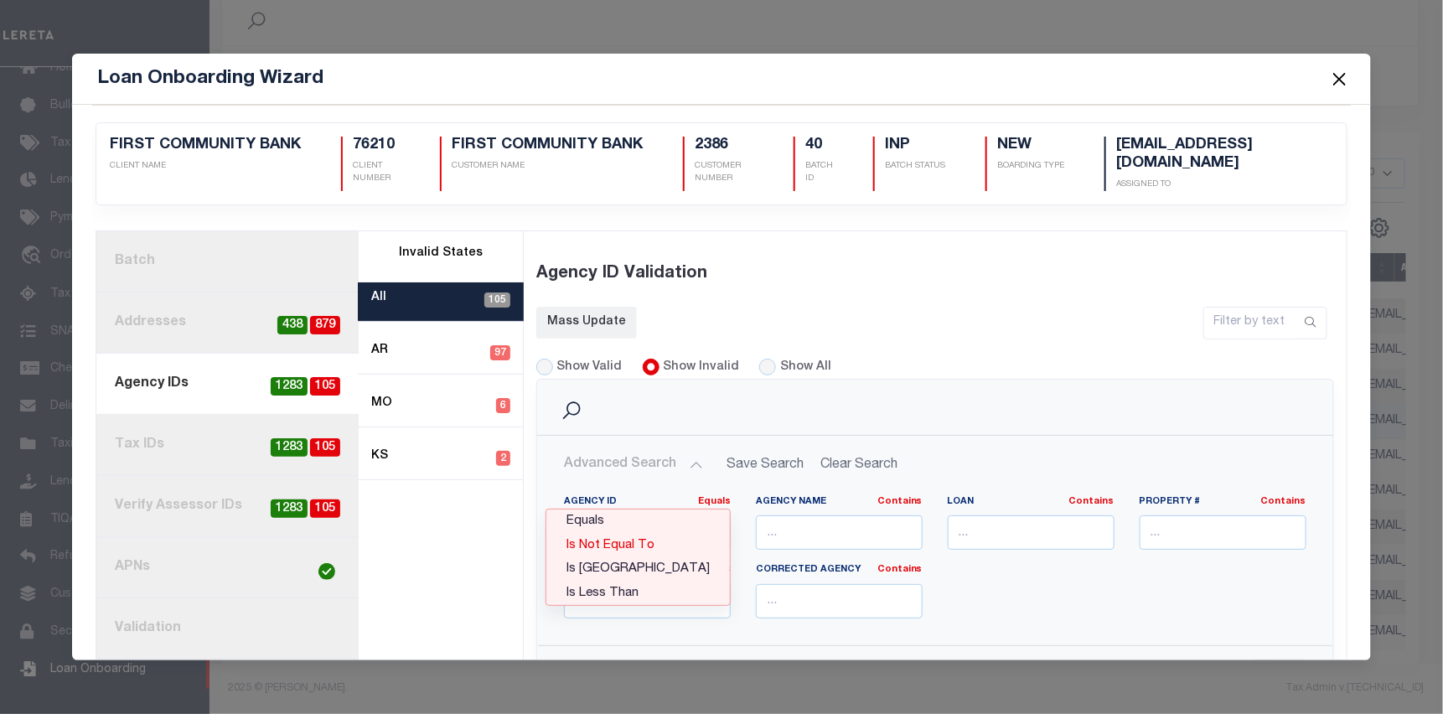
click at [664, 540] on link "Is Not Equal To" at bounding box center [638, 546] width 184 height 24
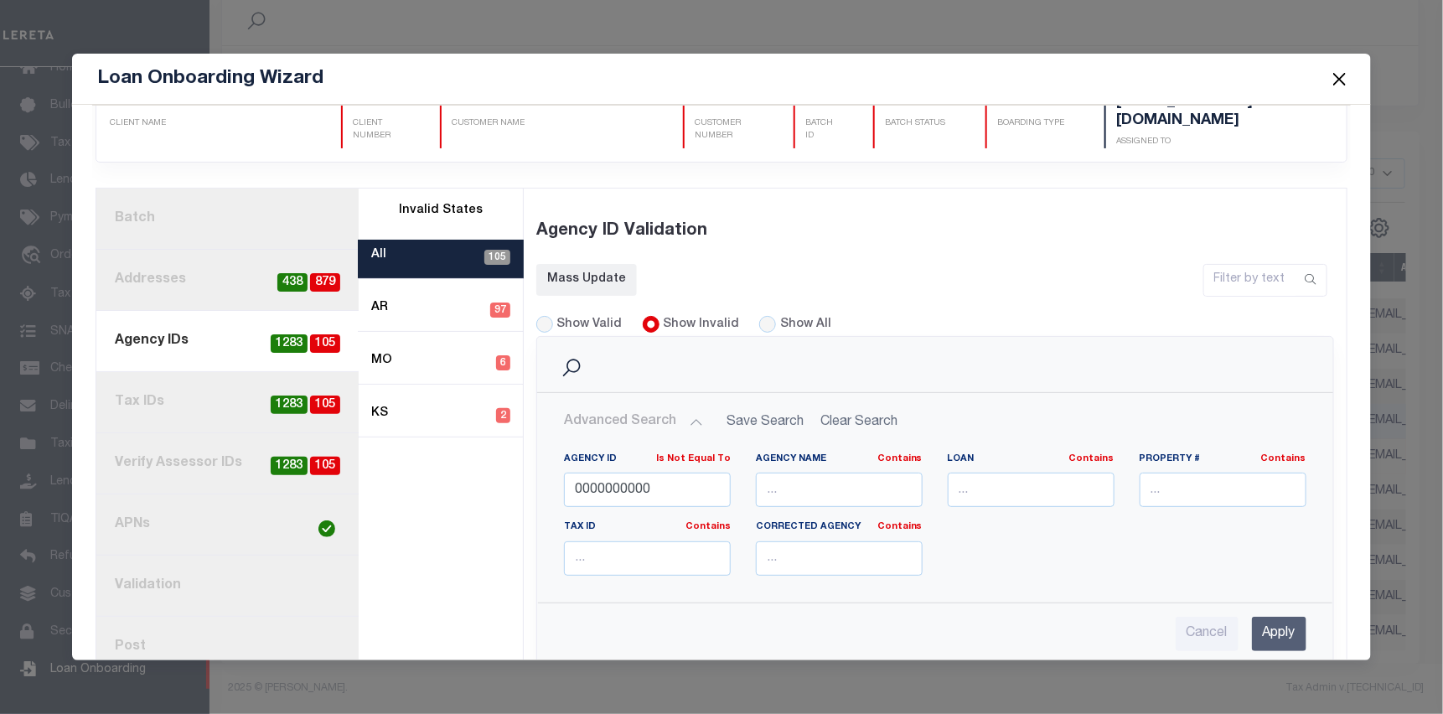
scroll to position [84, 0]
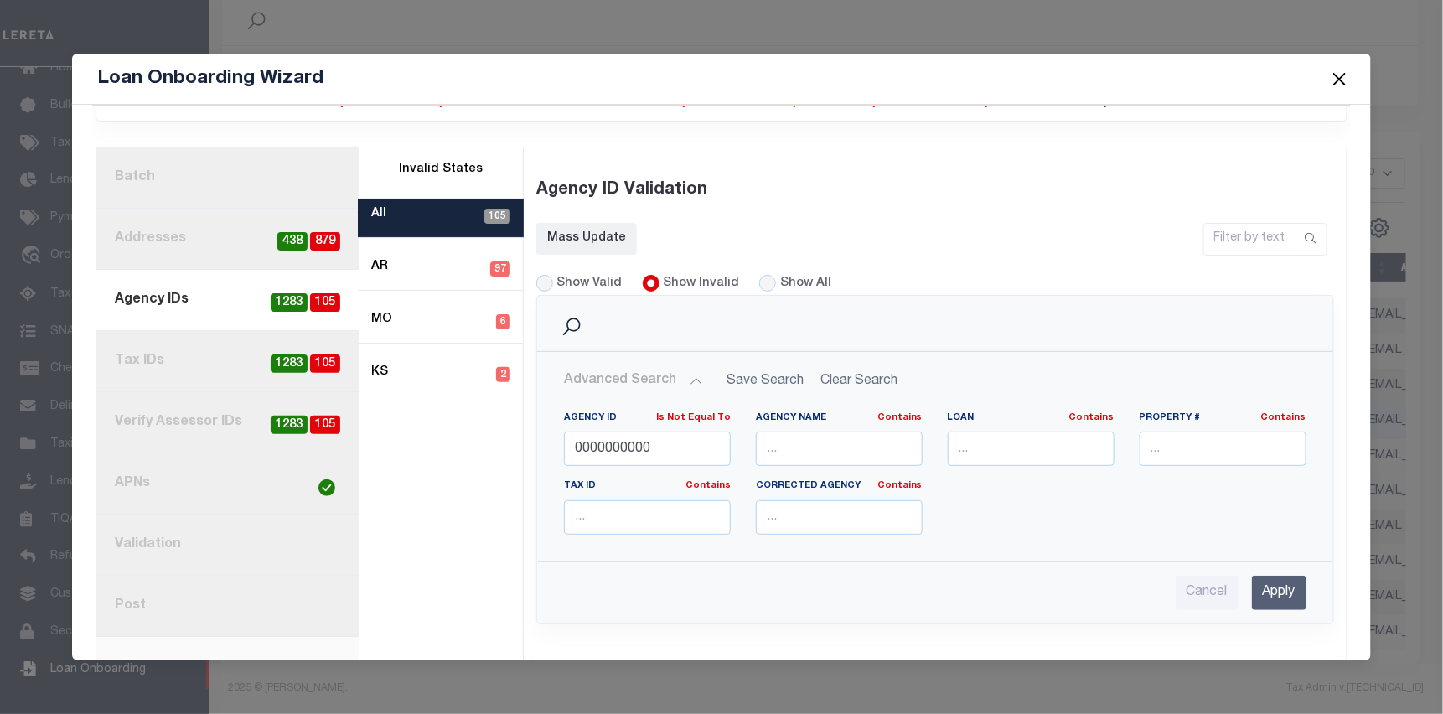
click at [1253, 578] on input "Apply" at bounding box center [1279, 593] width 54 height 34
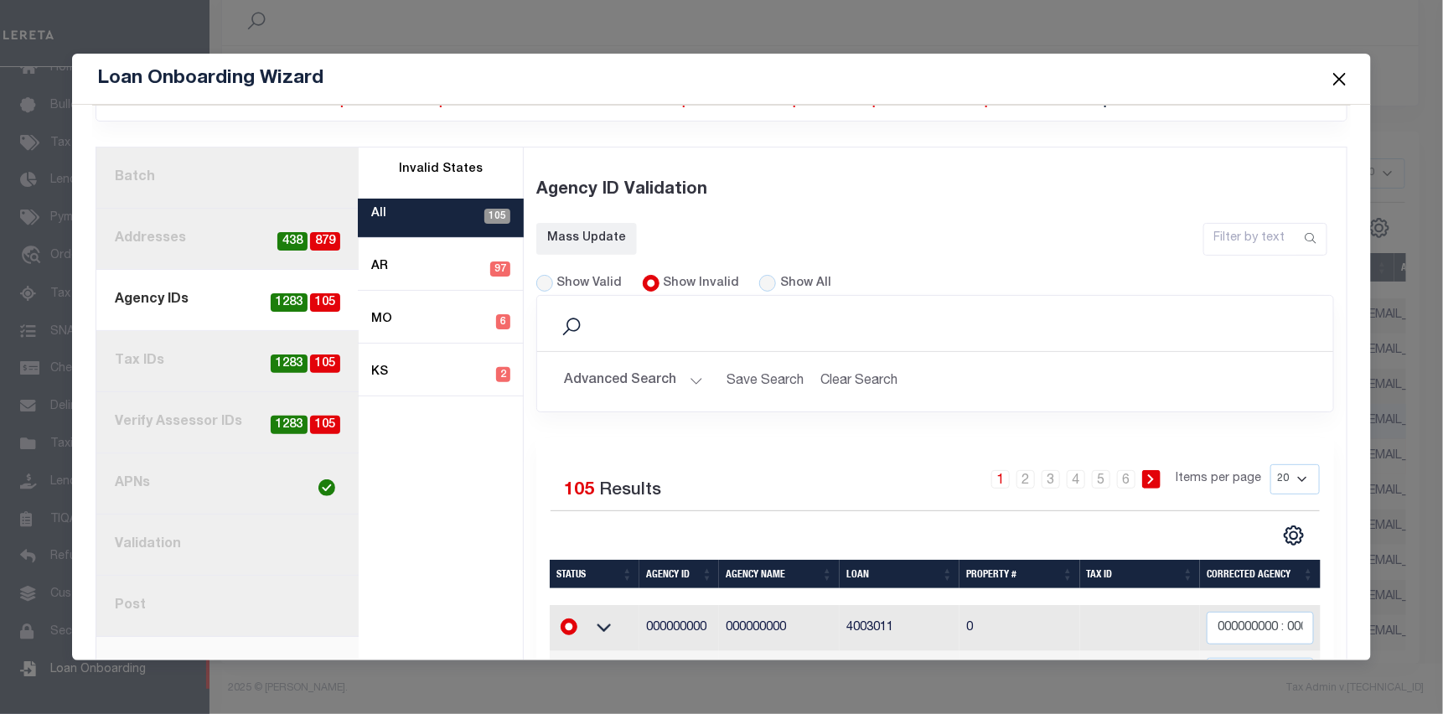
click at [624, 373] on button "Advanced Search" at bounding box center [633, 381] width 139 height 33
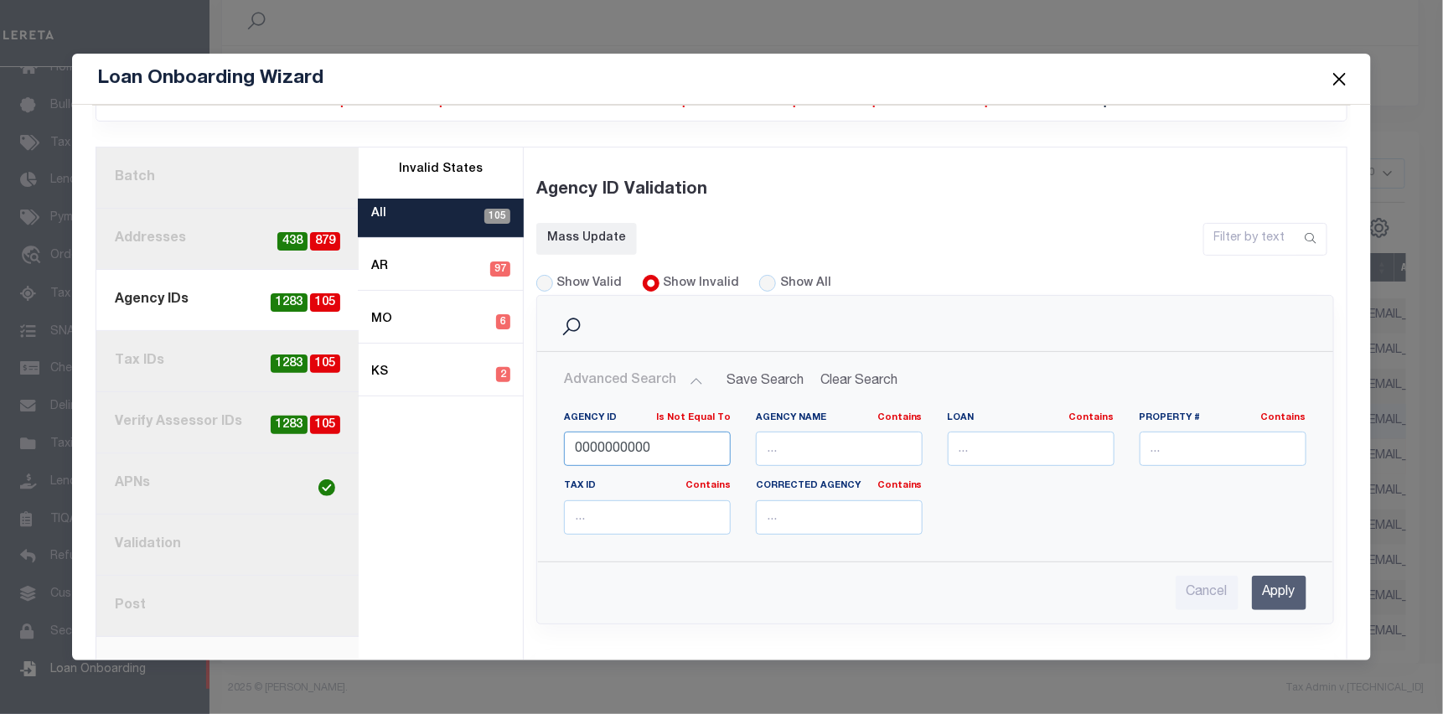
click at [657, 442] on input "0000000000" at bounding box center [647, 449] width 167 height 34
type input "000000000"
click at [1252, 580] on input "Apply" at bounding box center [1279, 593] width 54 height 34
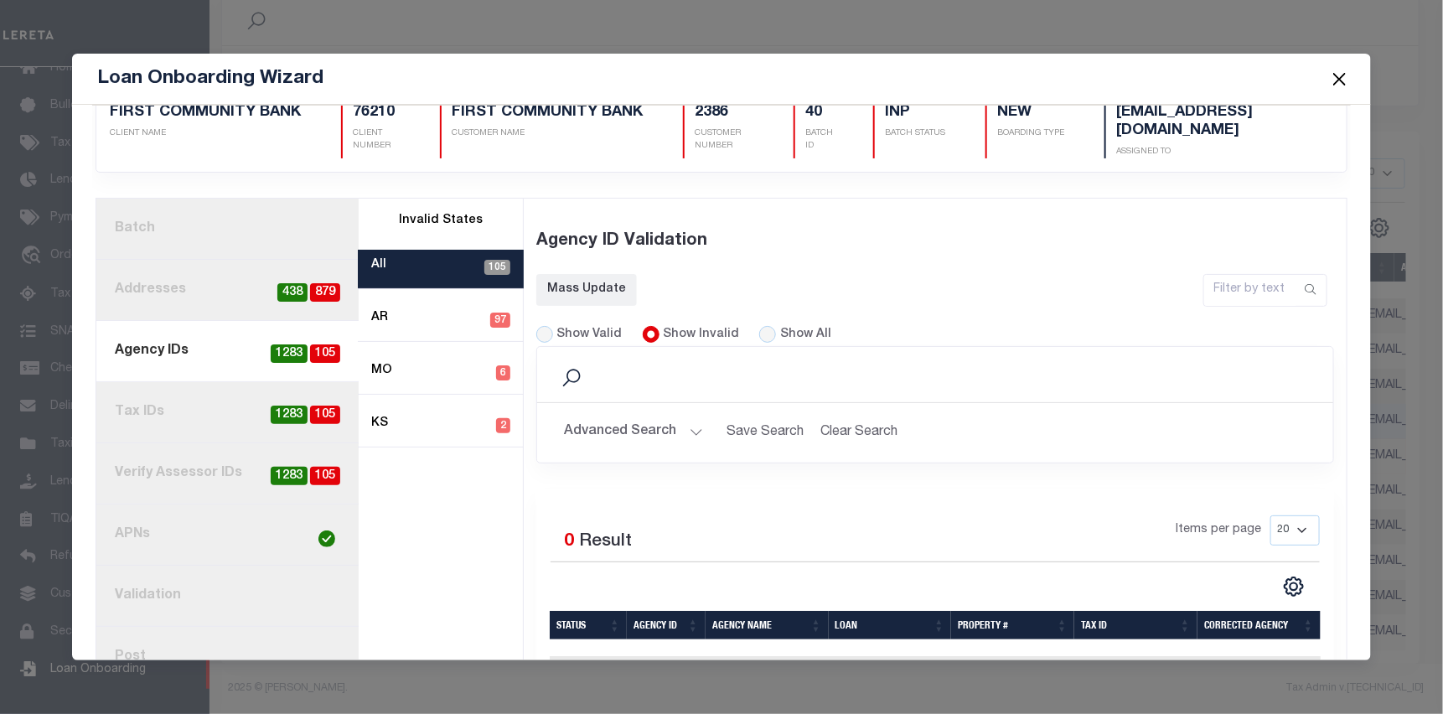
scroll to position [0, 0]
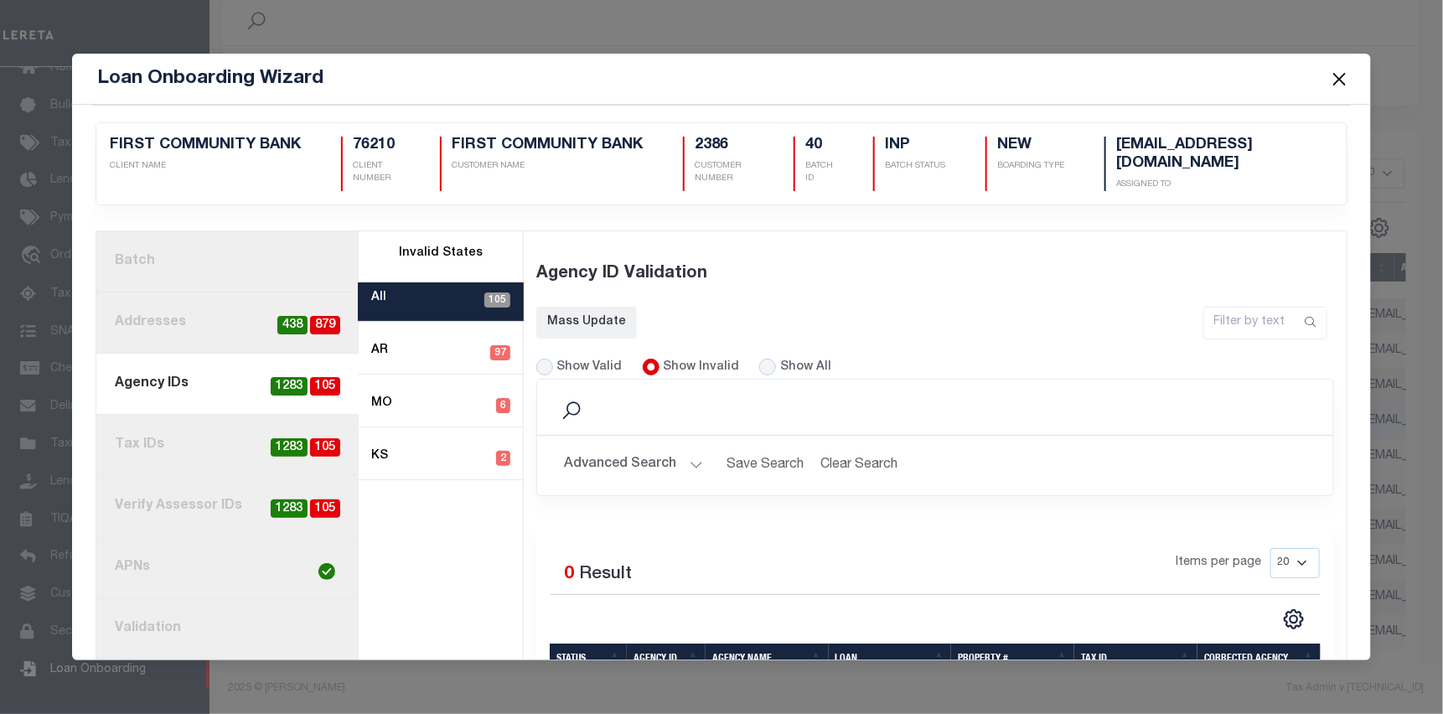
click at [1333, 75] on button "Close" at bounding box center [1340, 79] width 22 height 22
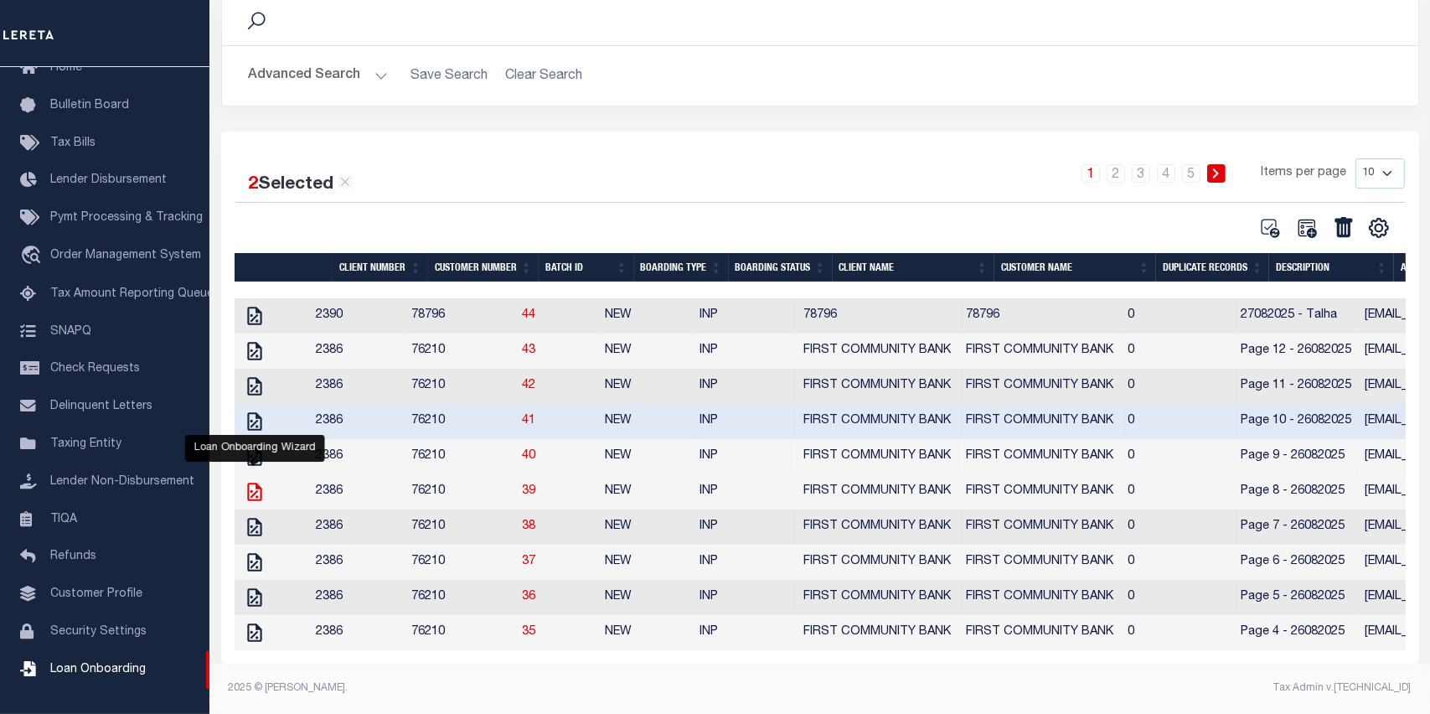
click at [253, 481] on icon "" at bounding box center [255, 492] width 22 height 22
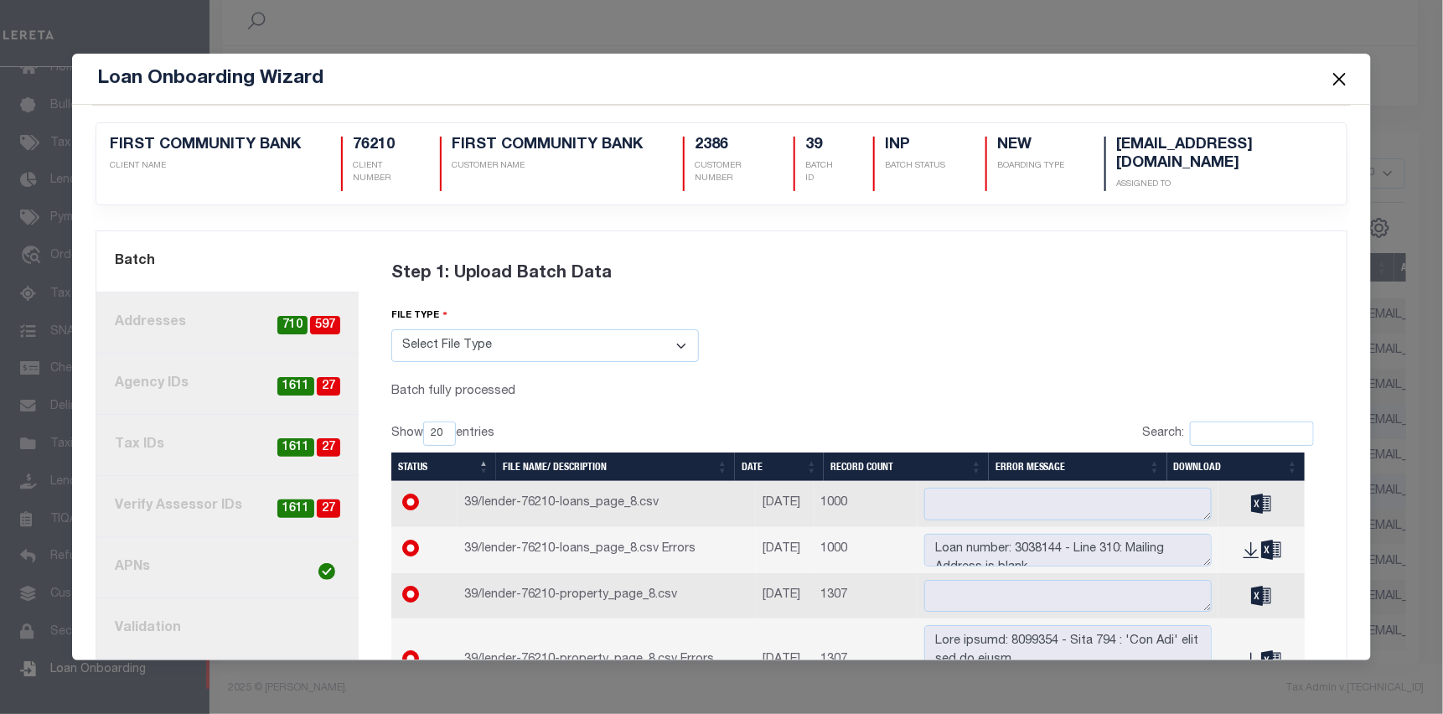
click at [233, 377] on link "3. Agency IDs 27 1611" at bounding box center [227, 384] width 262 height 61
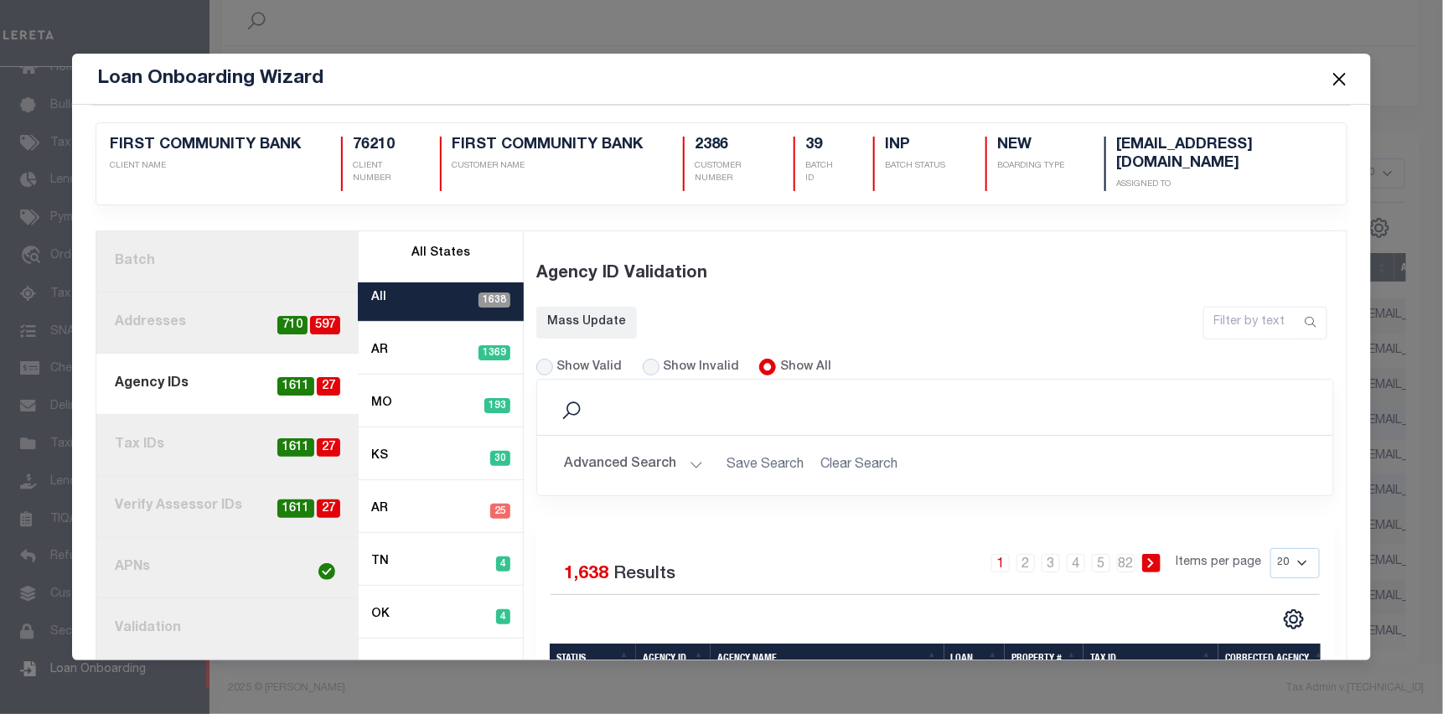
click at [683, 360] on label "Show Invalid" at bounding box center [701, 368] width 76 height 18
click at [659, 360] on input "Show Invalid" at bounding box center [651, 367] width 17 height 17
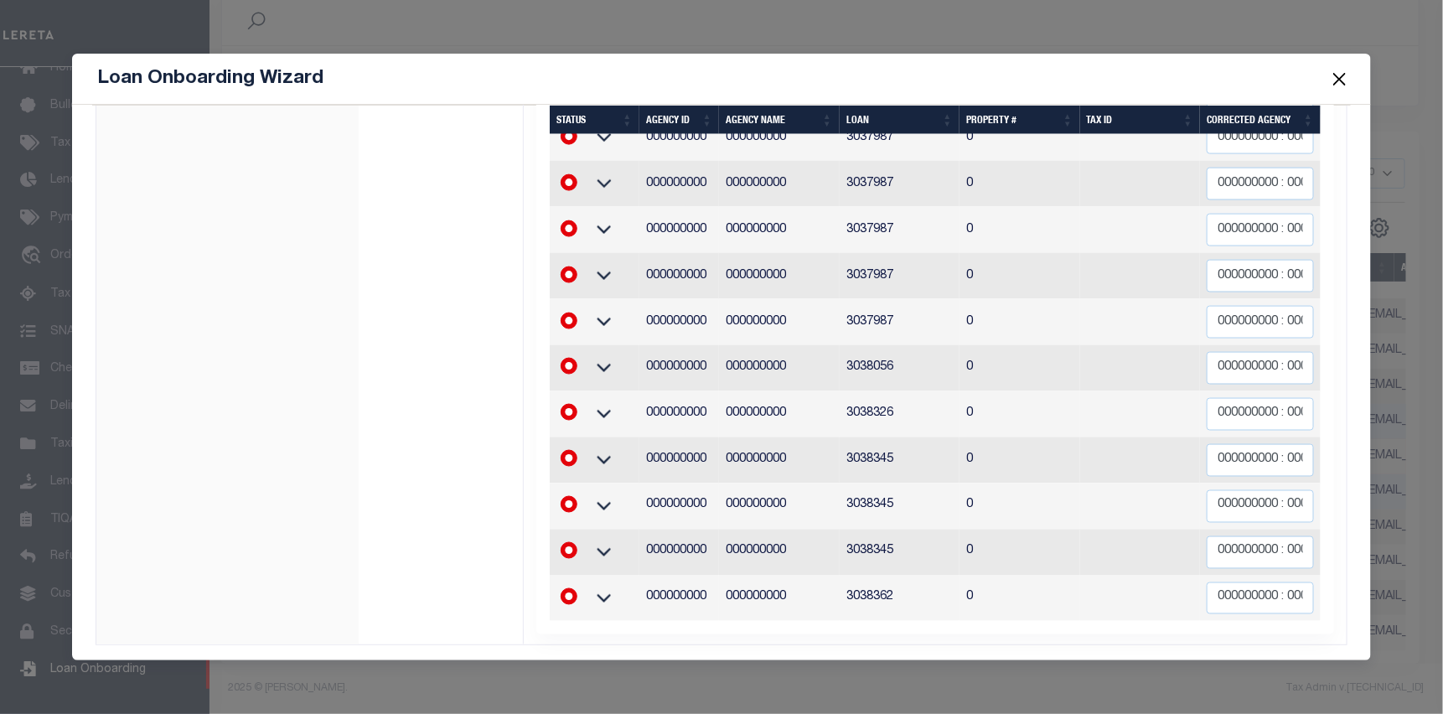
scroll to position [993, 0]
click at [1333, 80] on button "Close" at bounding box center [1340, 79] width 22 height 22
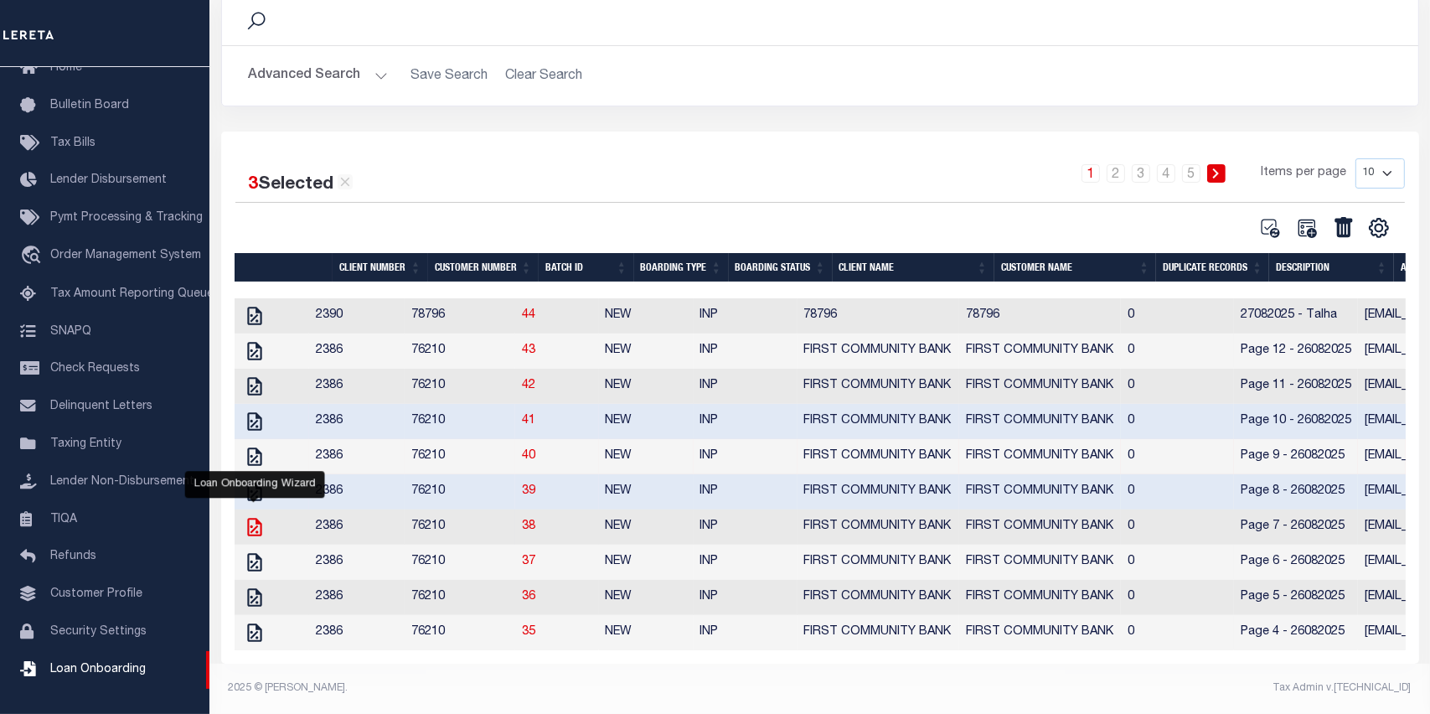
click at [256, 518] on icon "" at bounding box center [254, 527] width 14 height 18
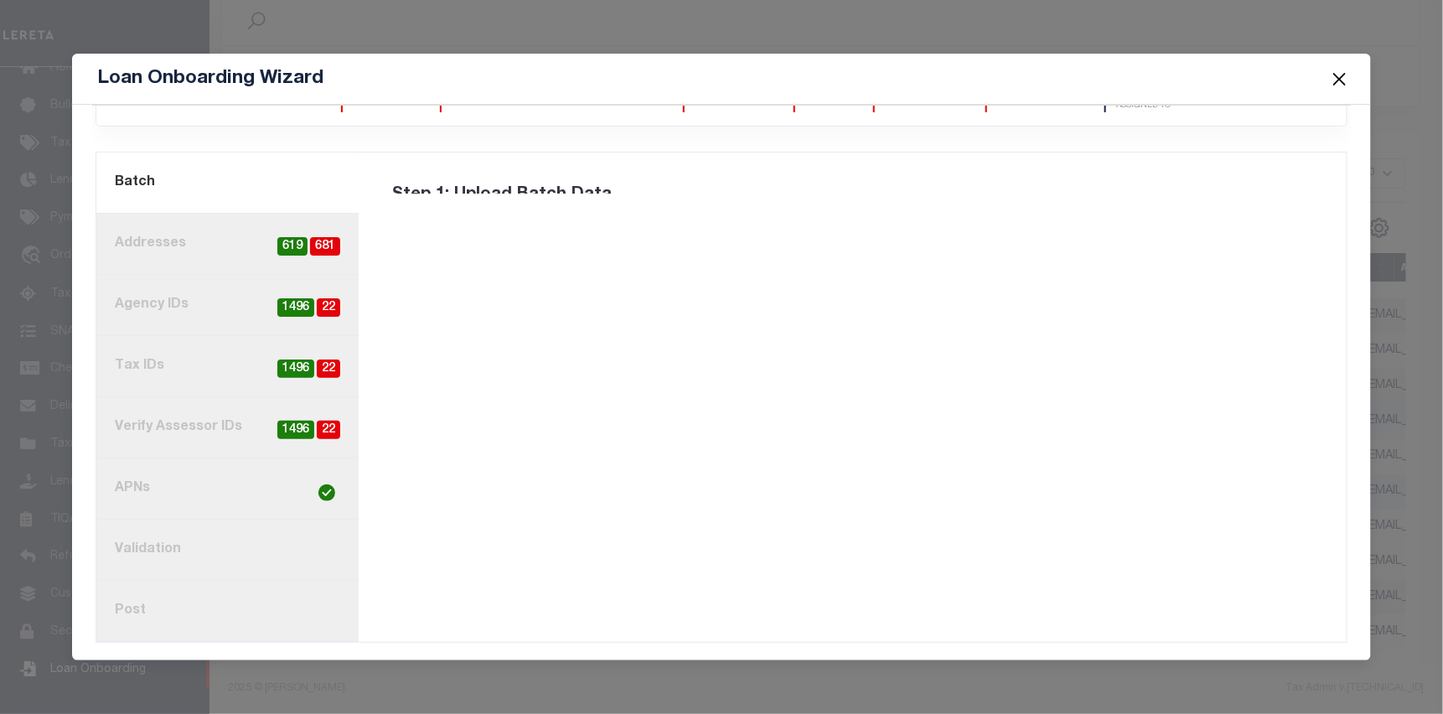
scroll to position [0, 0]
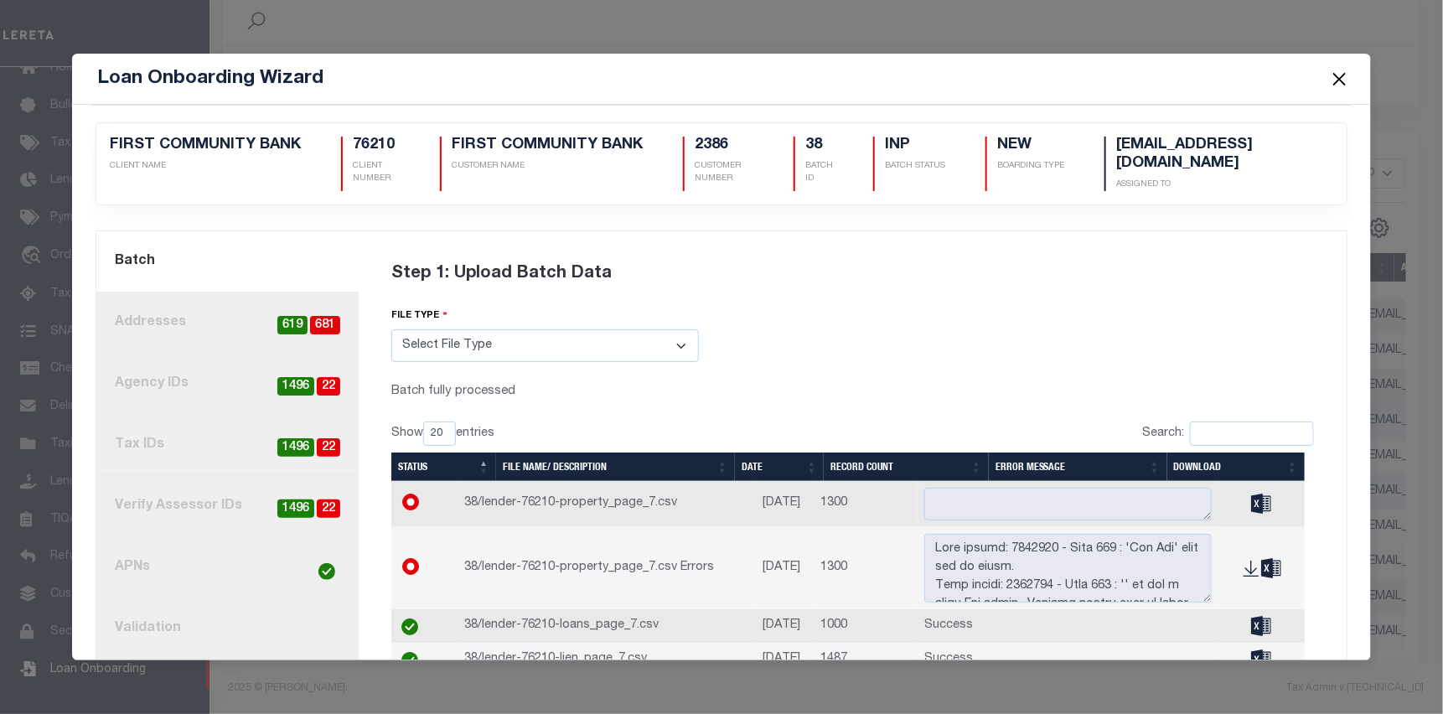
click at [196, 376] on link "3. Agency IDs 22 1496" at bounding box center [227, 384] width 262 height 61
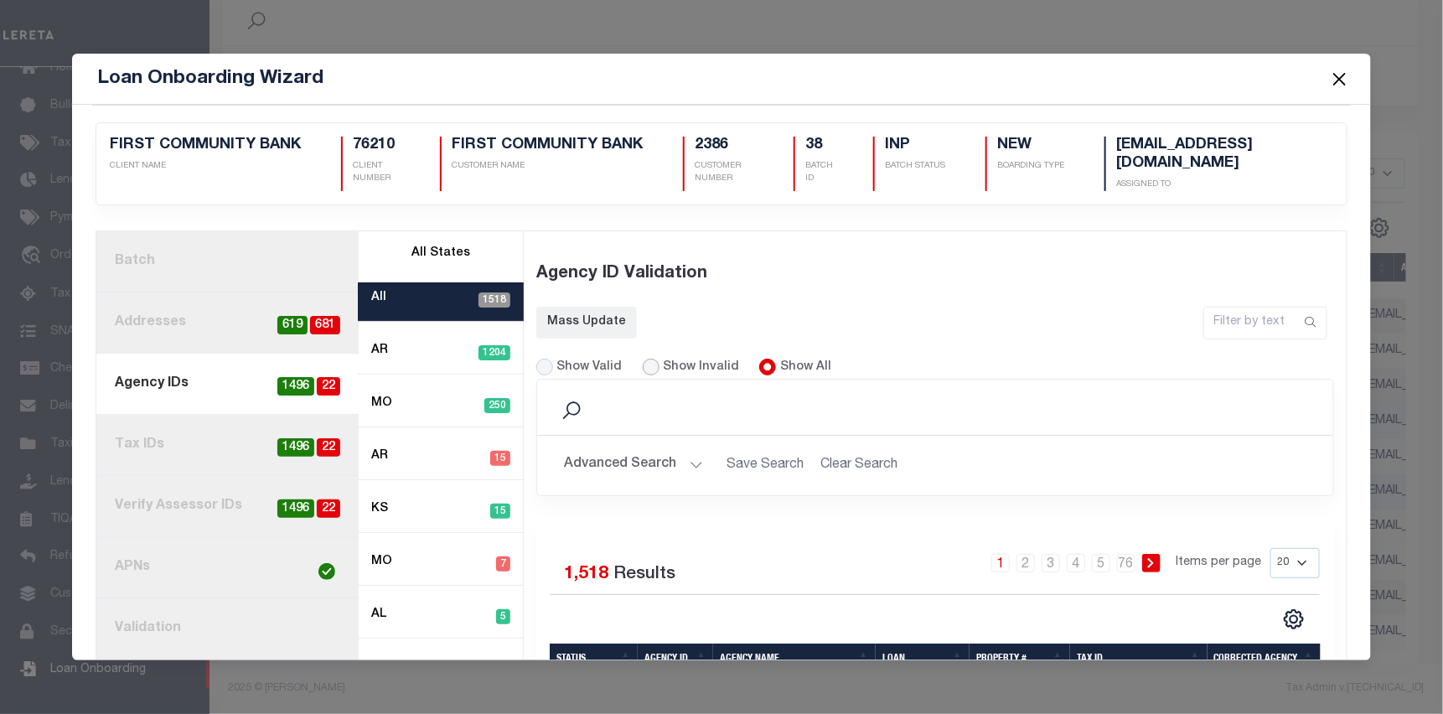
click at [647, 359] on input "Show Invalid" at bounding box center [651, 367] width 17 height 17
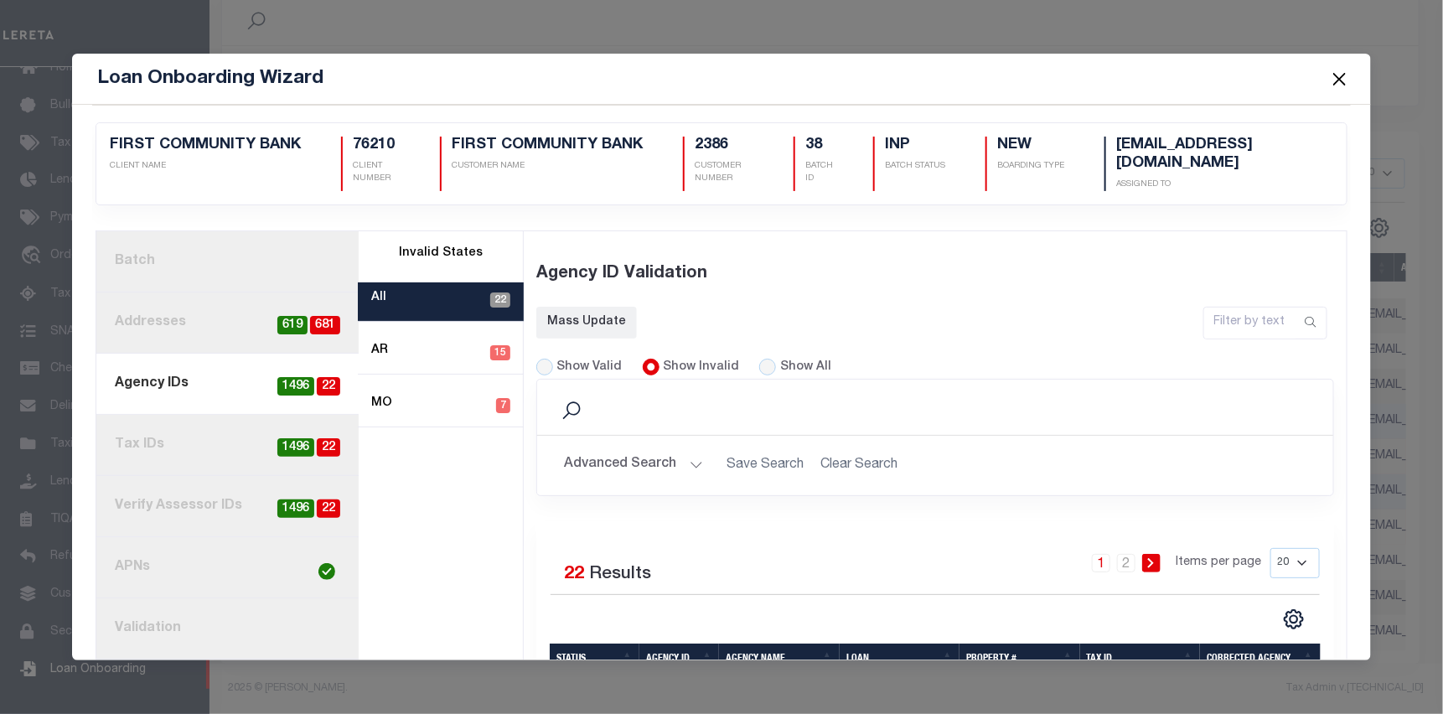
click at [1337, 80] on button "Close" at bounding box center [1340, 79] width 22 height 22
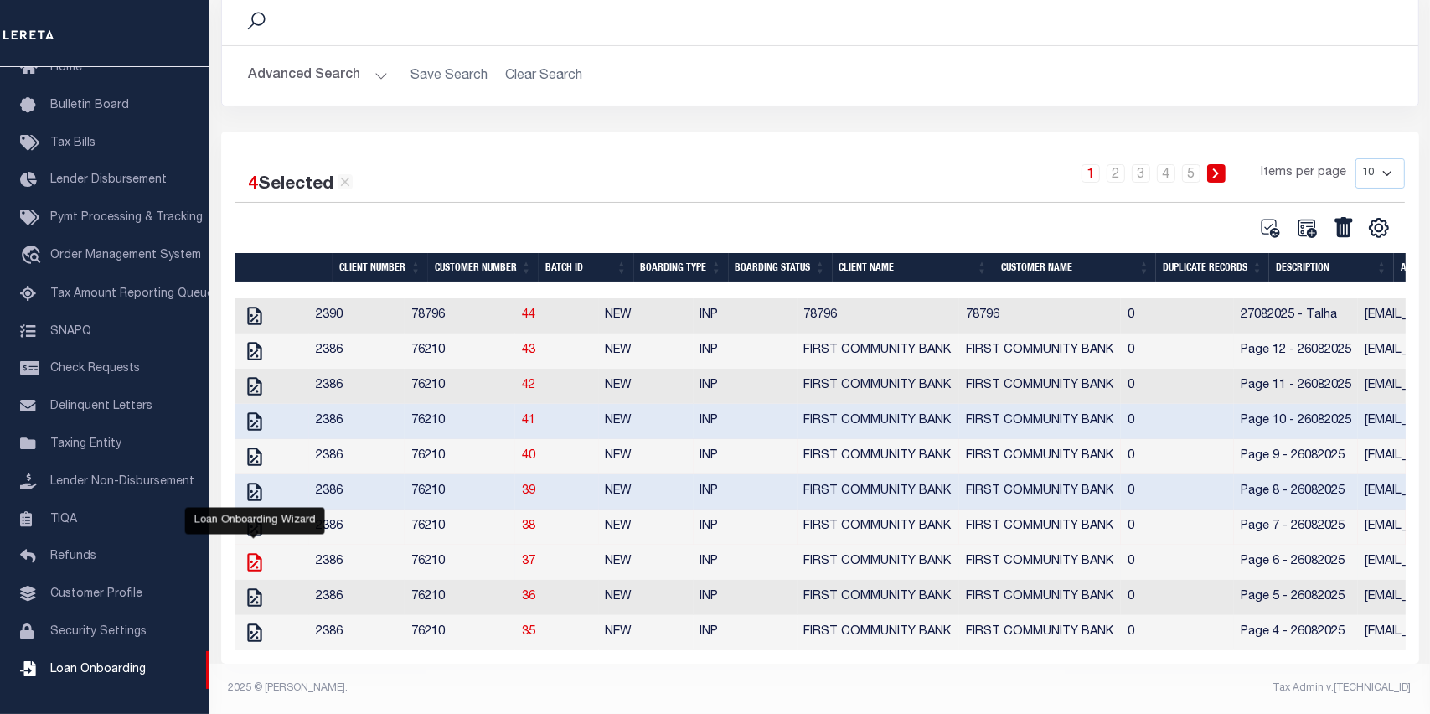
click at [252, 554] on icon "" at bounding box center [254, 562] width 14 height 18
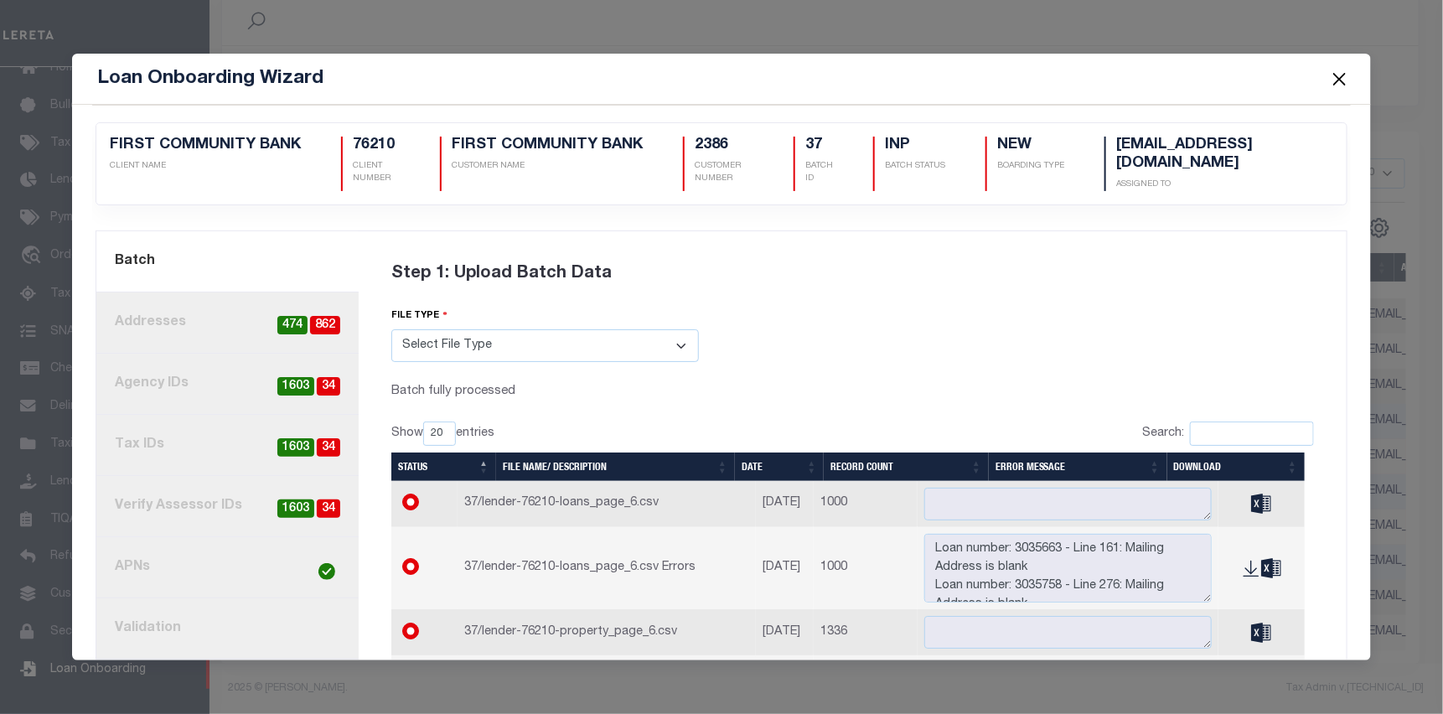
click at [215, 387] on link "3. Agency IDs 34 1603" at bounding box center [227, 384] width 262 height 61
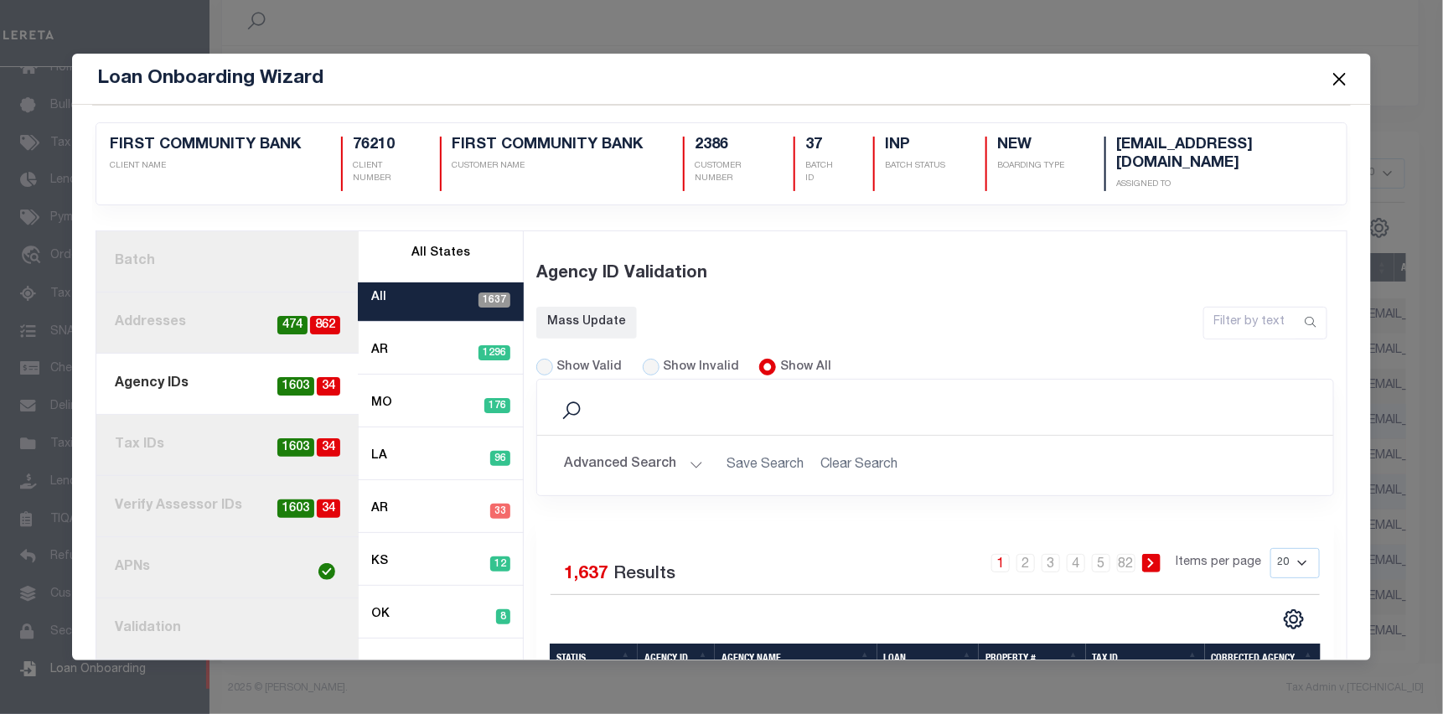
click at [659, 359] on div "Show Invalid" at bounding box center [691, 368] width 97 height 18
click at [643, 359] on input "Show Invalid" at bounding box center [651, 367] width 17 height 17
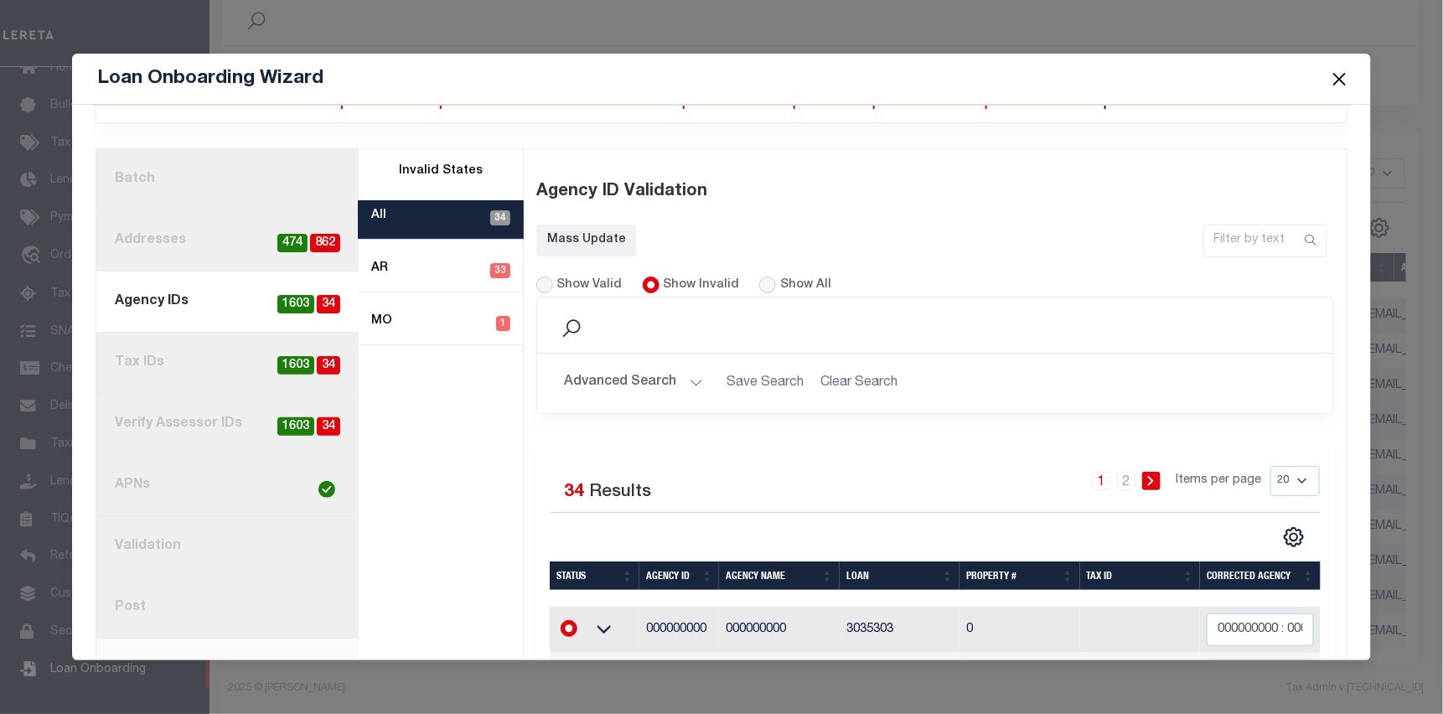
scroll to position [67, 0]
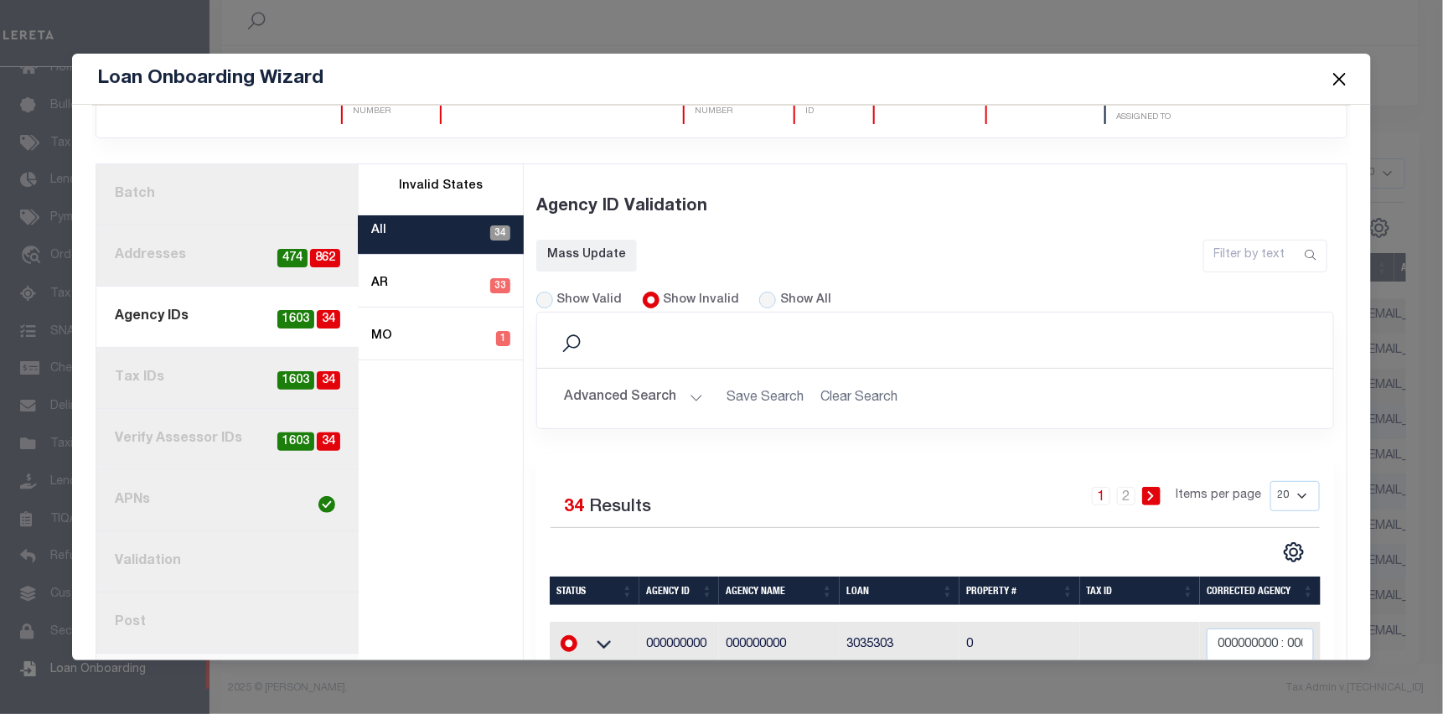
click at [1340, 72] on button "Close" at bounding box center [1340, 79] width 22 height 22
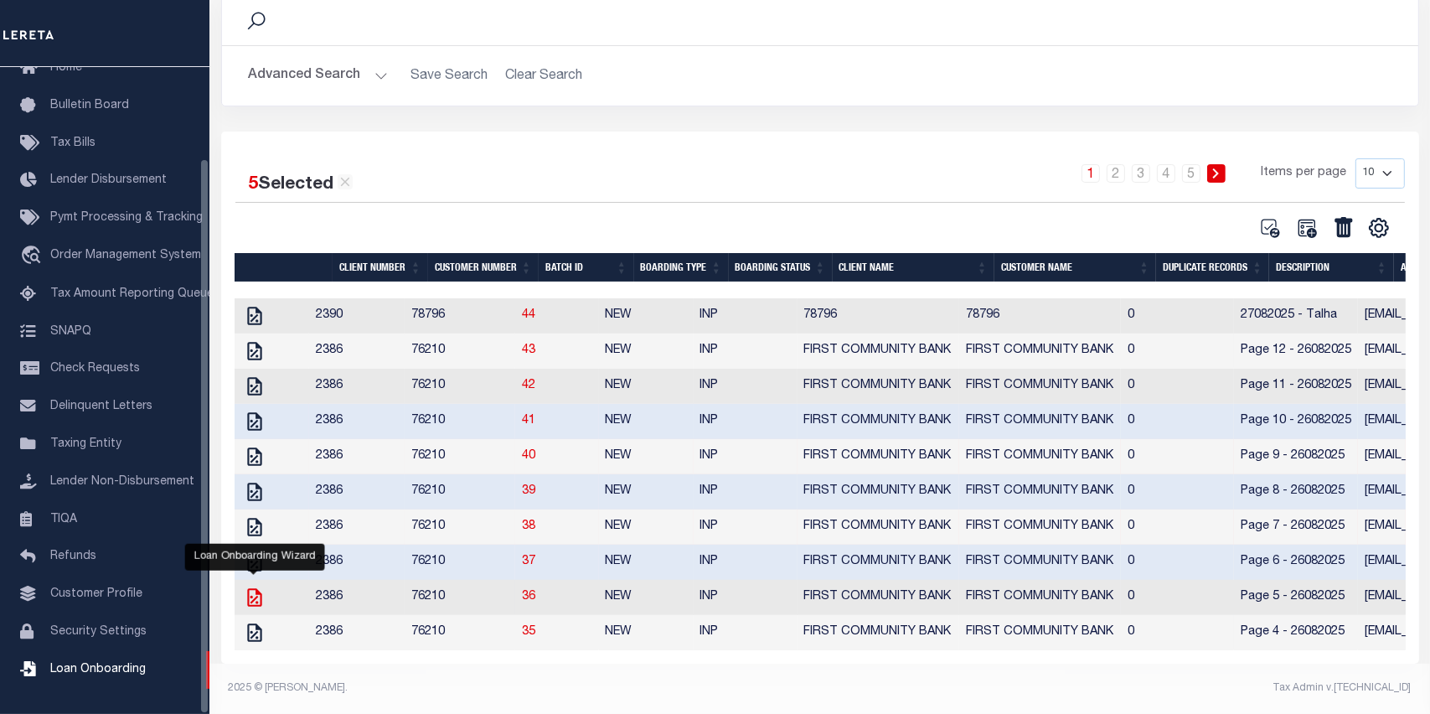
click at [259, 587] on icon "" at bounding box center [255, 598] width 22 height 22
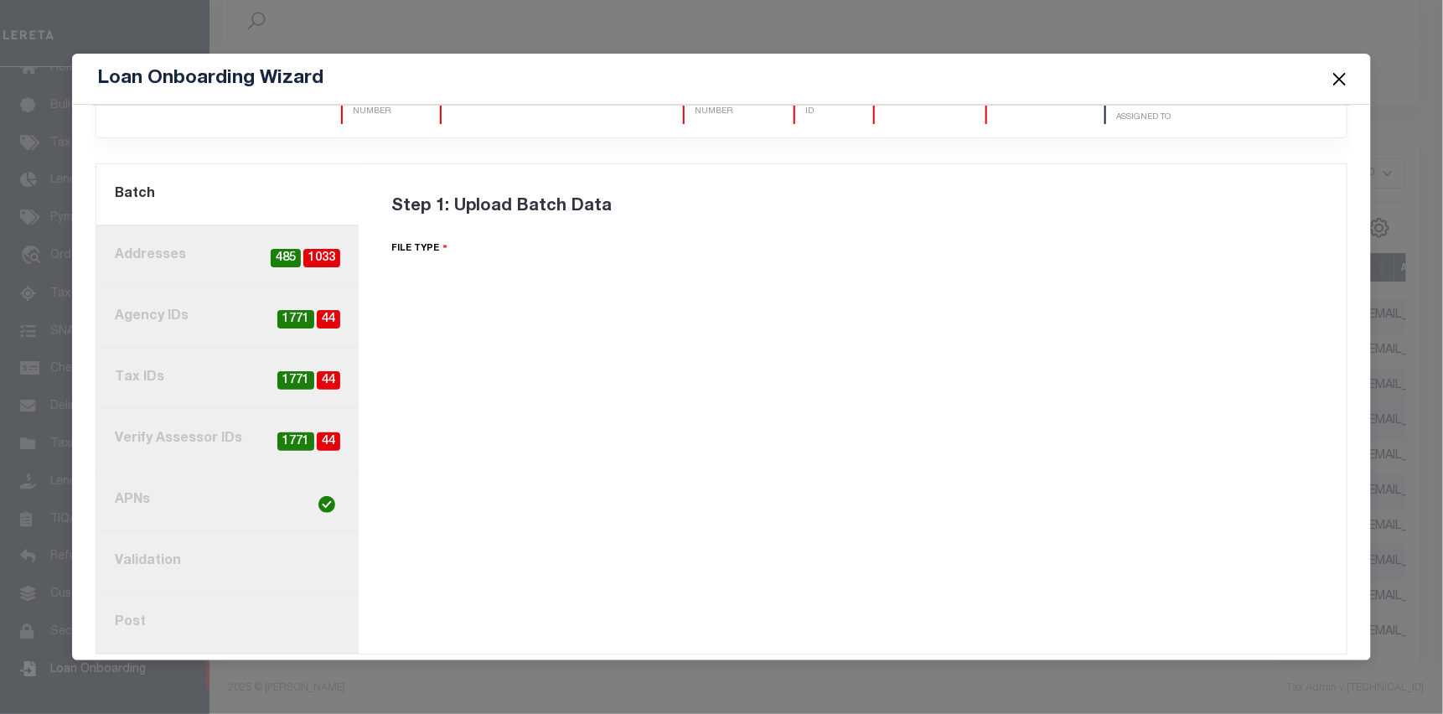
scroll to position [0, 0]
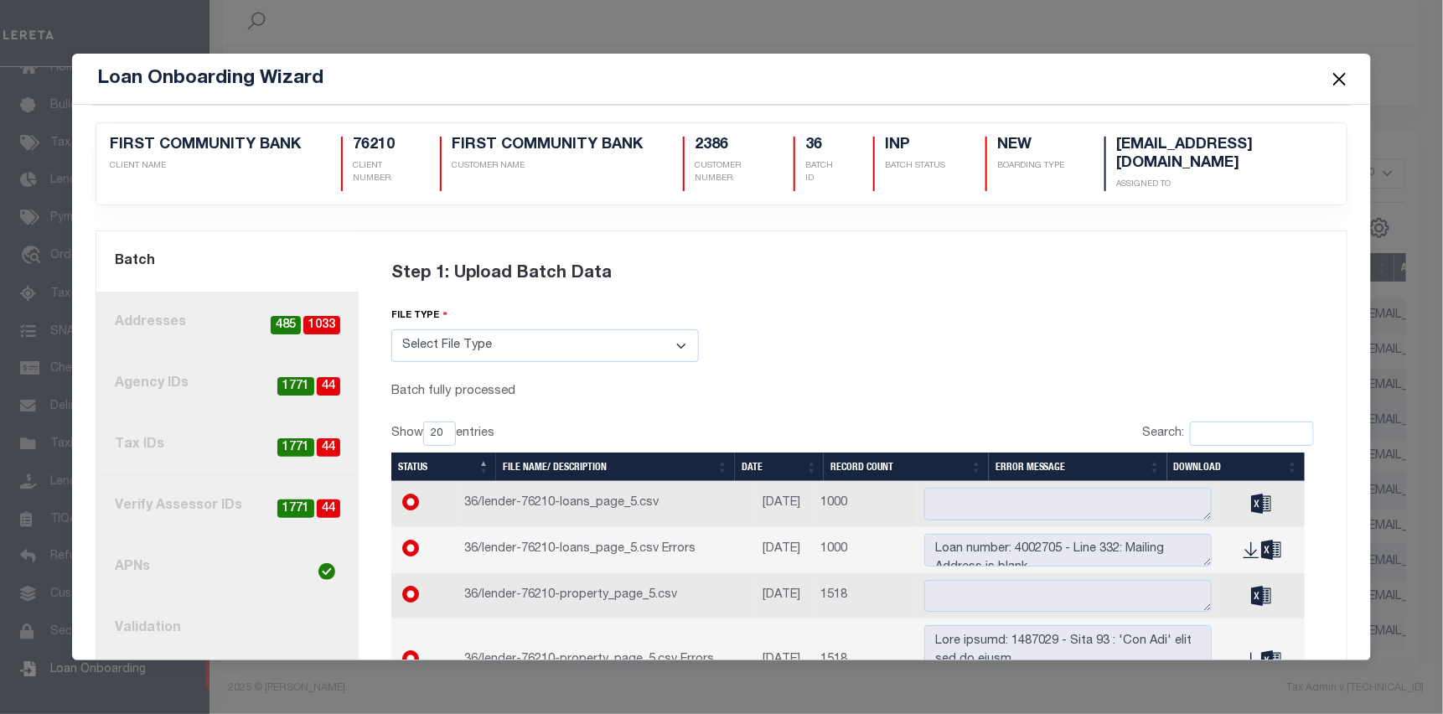
click at [209, 378] on link "3. Agency IDs 44 1771" at bounding box center [227, 384] width 262 height 61
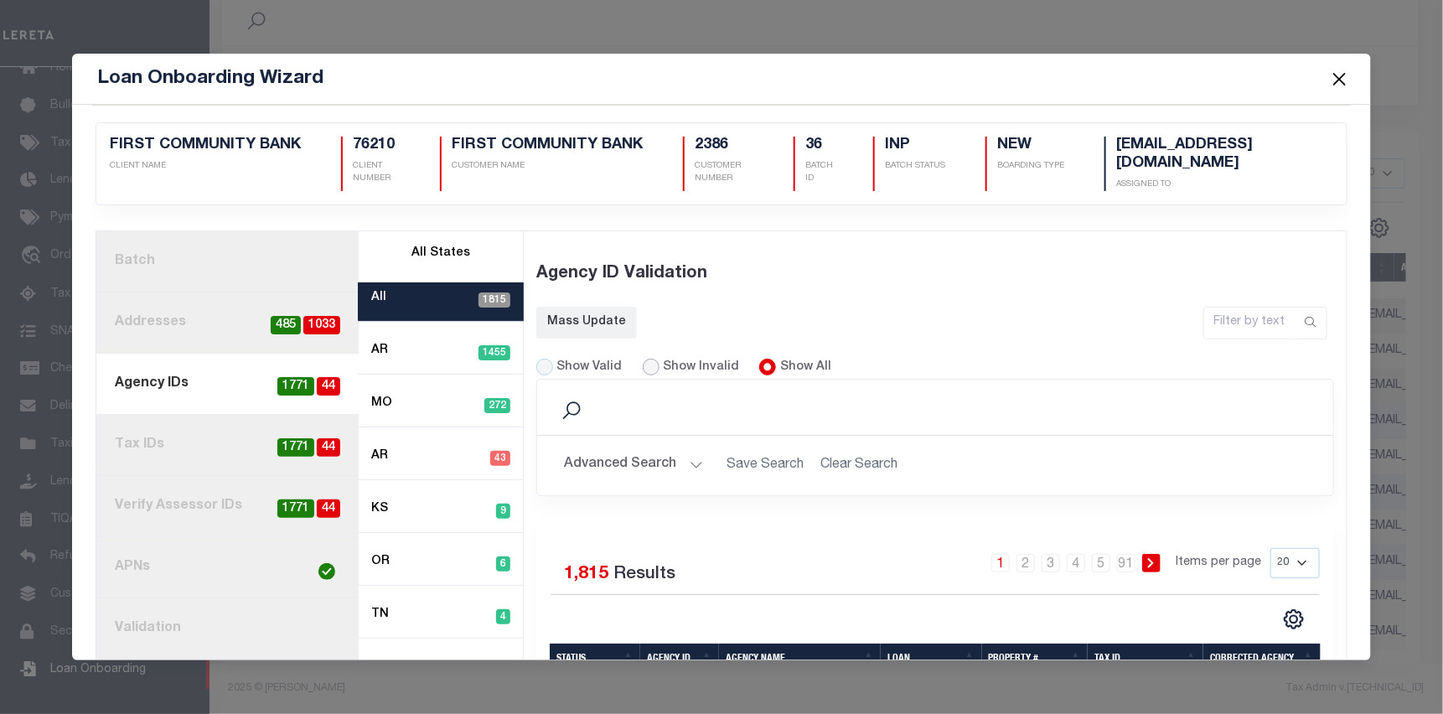
click at [643, 359] on input "Show Invalid" at bounding box center [651, 367] width 17 height 17
radio input "true"
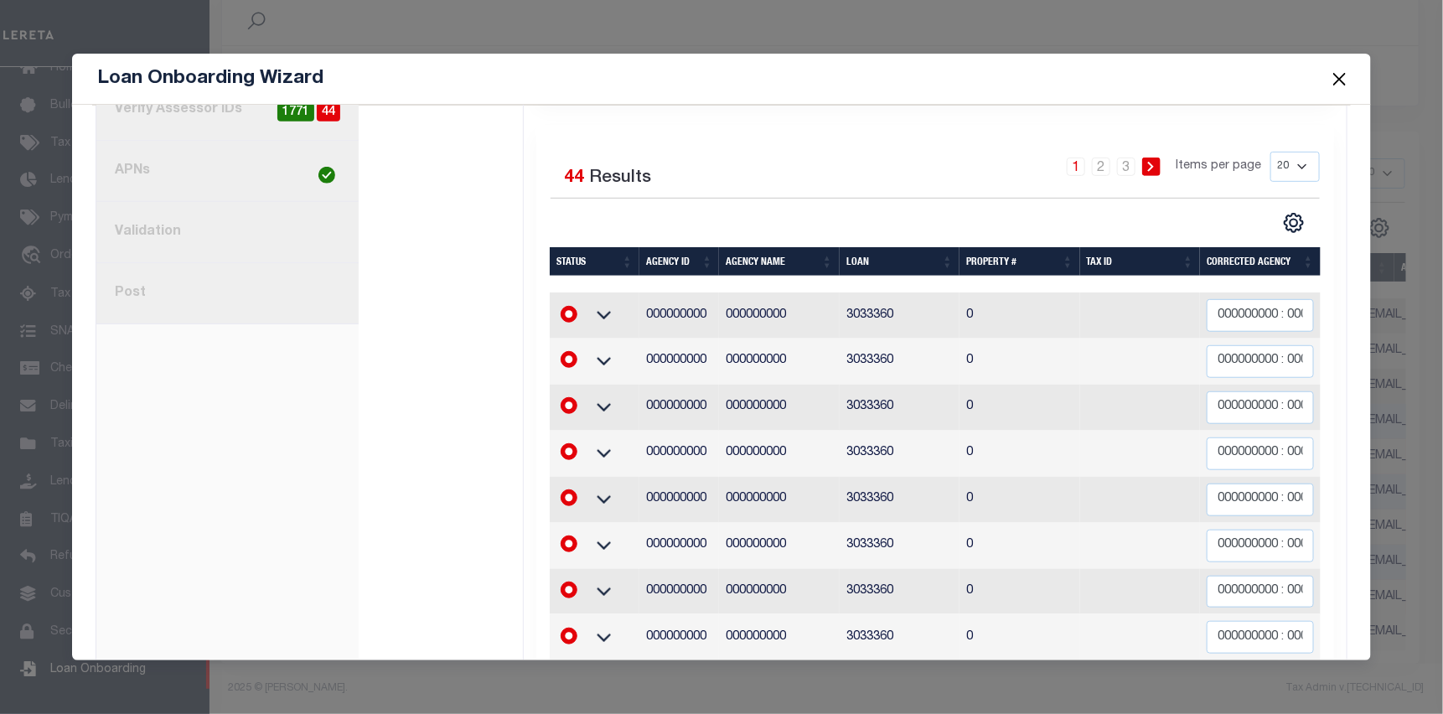
scroll to position [394, 0]
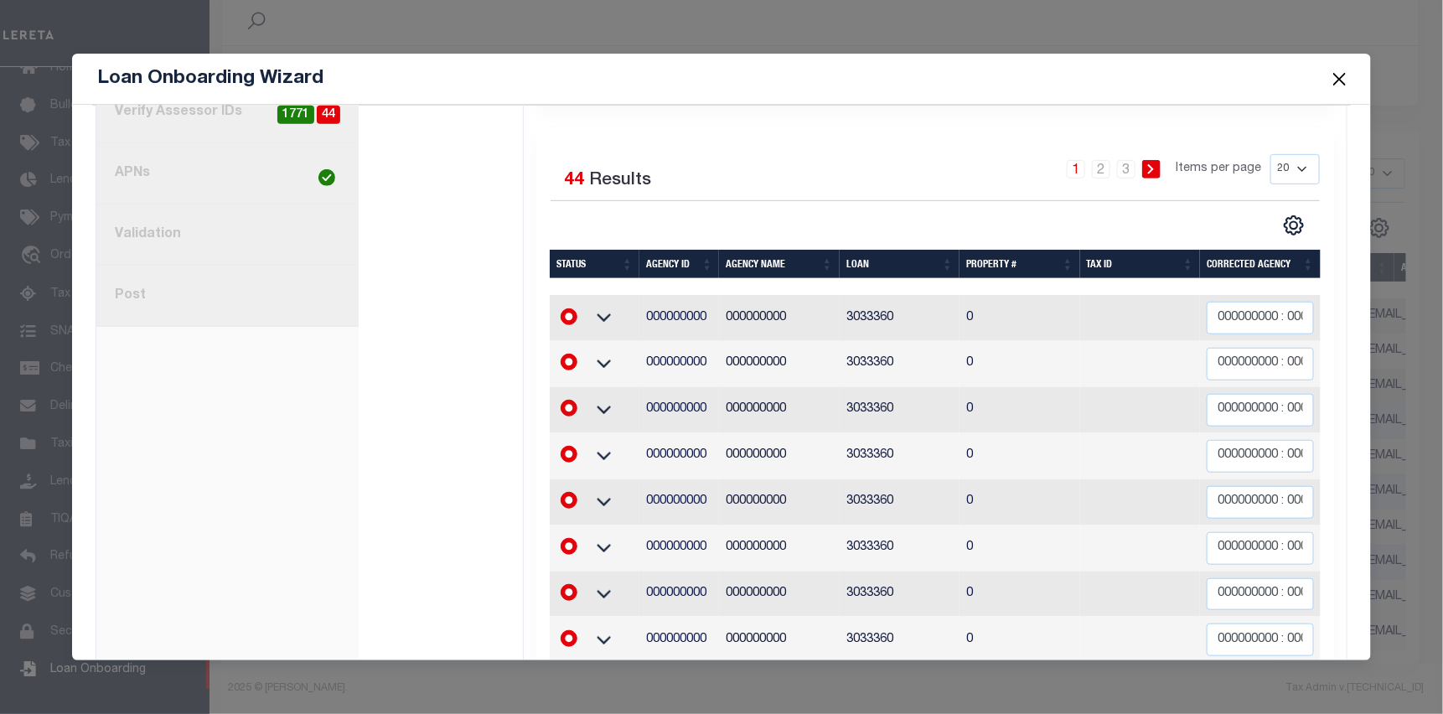
click at [1288, 171] on select "20 40 60 100 200" at bounding box center [1294, 169] width 49 height 30
select select "100"
click at [1270, 154] on select "20 40 60 100 200" at bounding box center [1294, 169] width 49 height 30
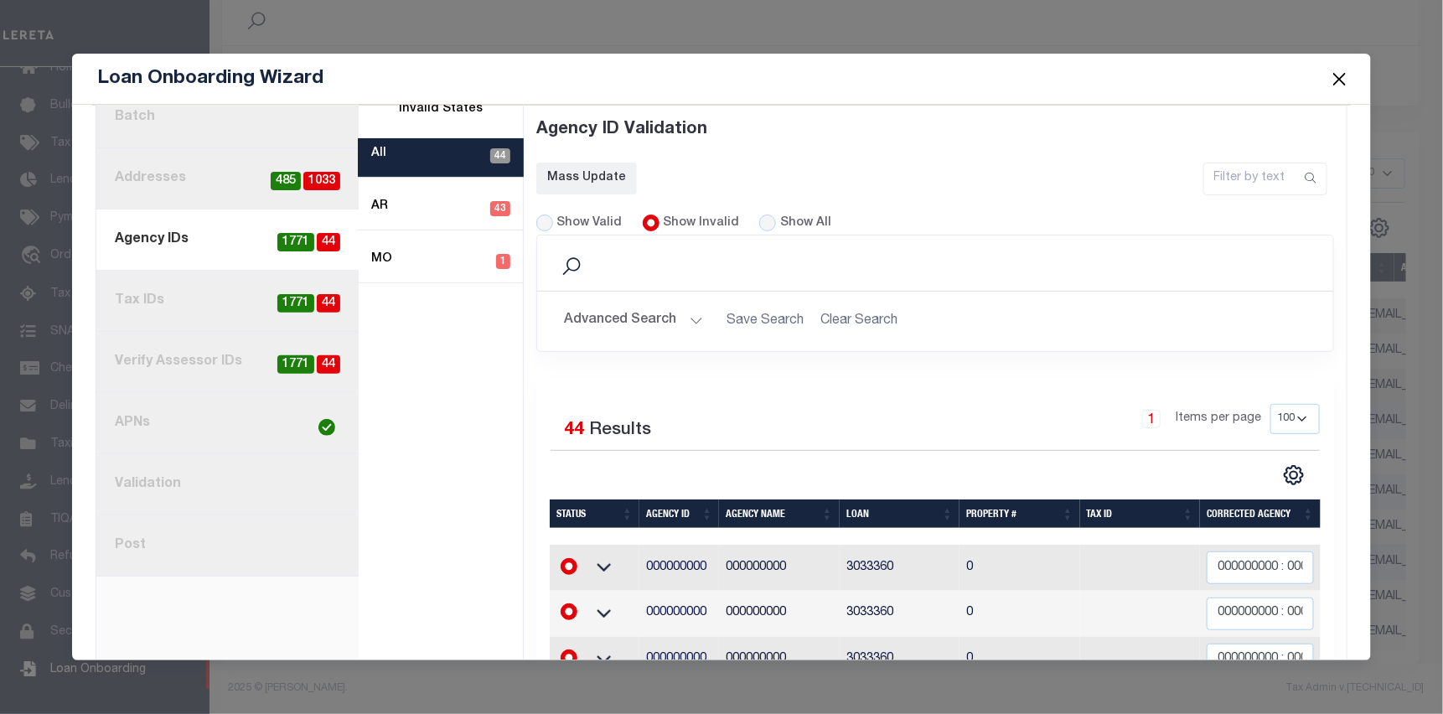
scroll to position [0, 0]
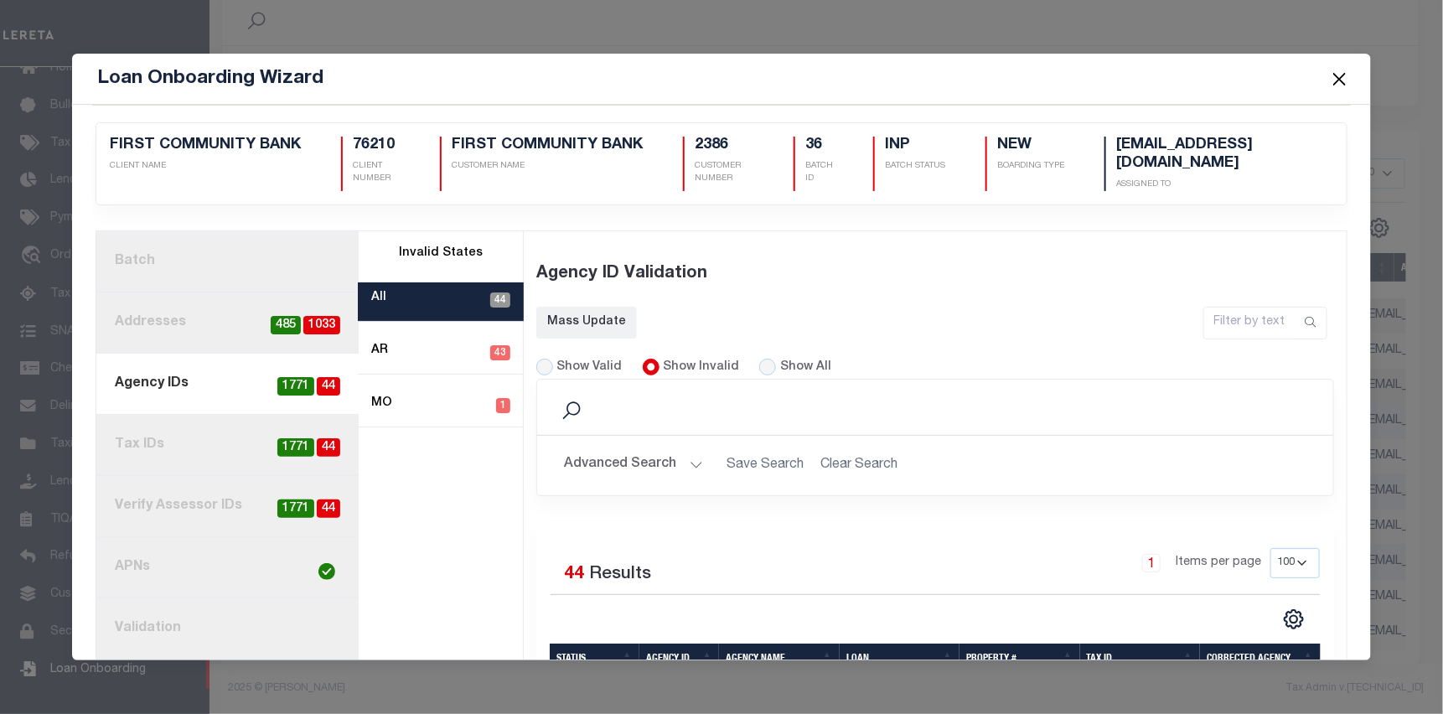
click at [1344, 74] on button "Close" at bounding box center [1340, 79] width 22 height 22
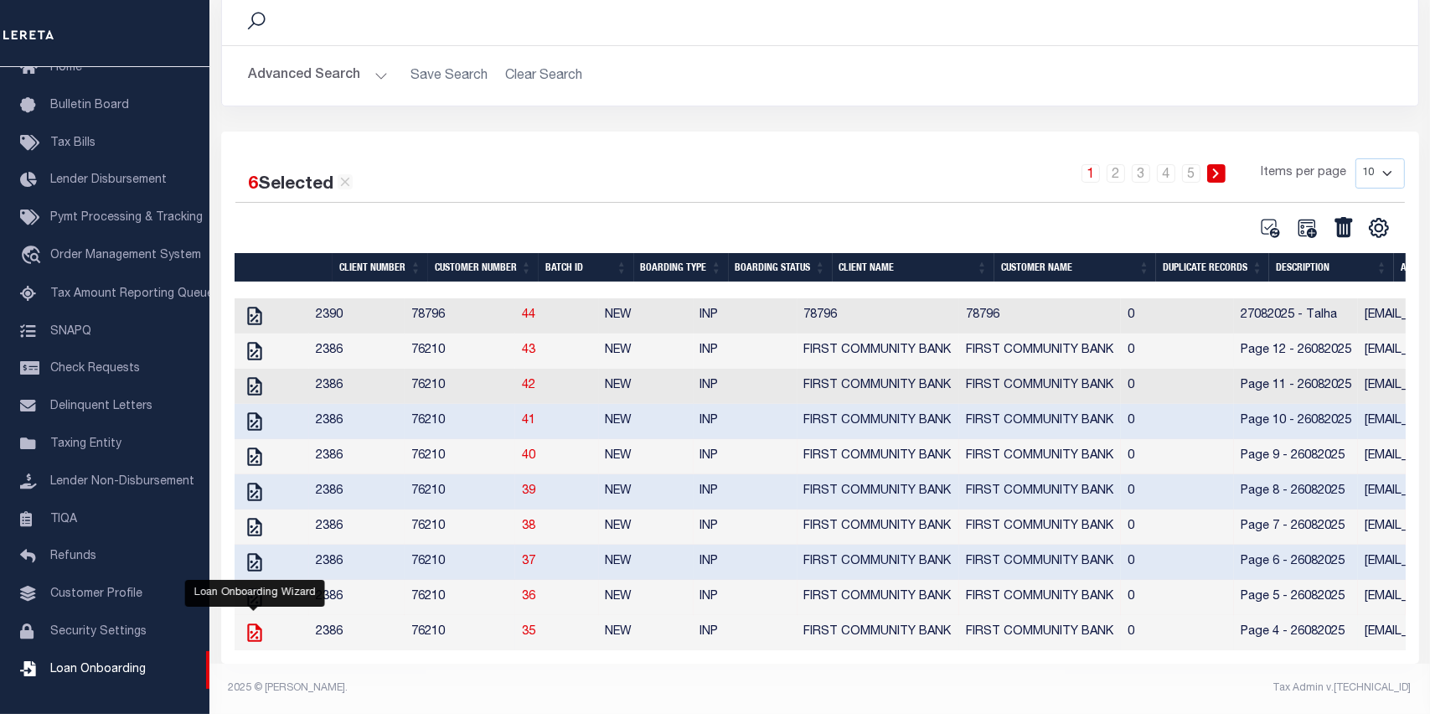
click at [252, 623] on icon "" at bounding box center [255, 633] width 22 height 22
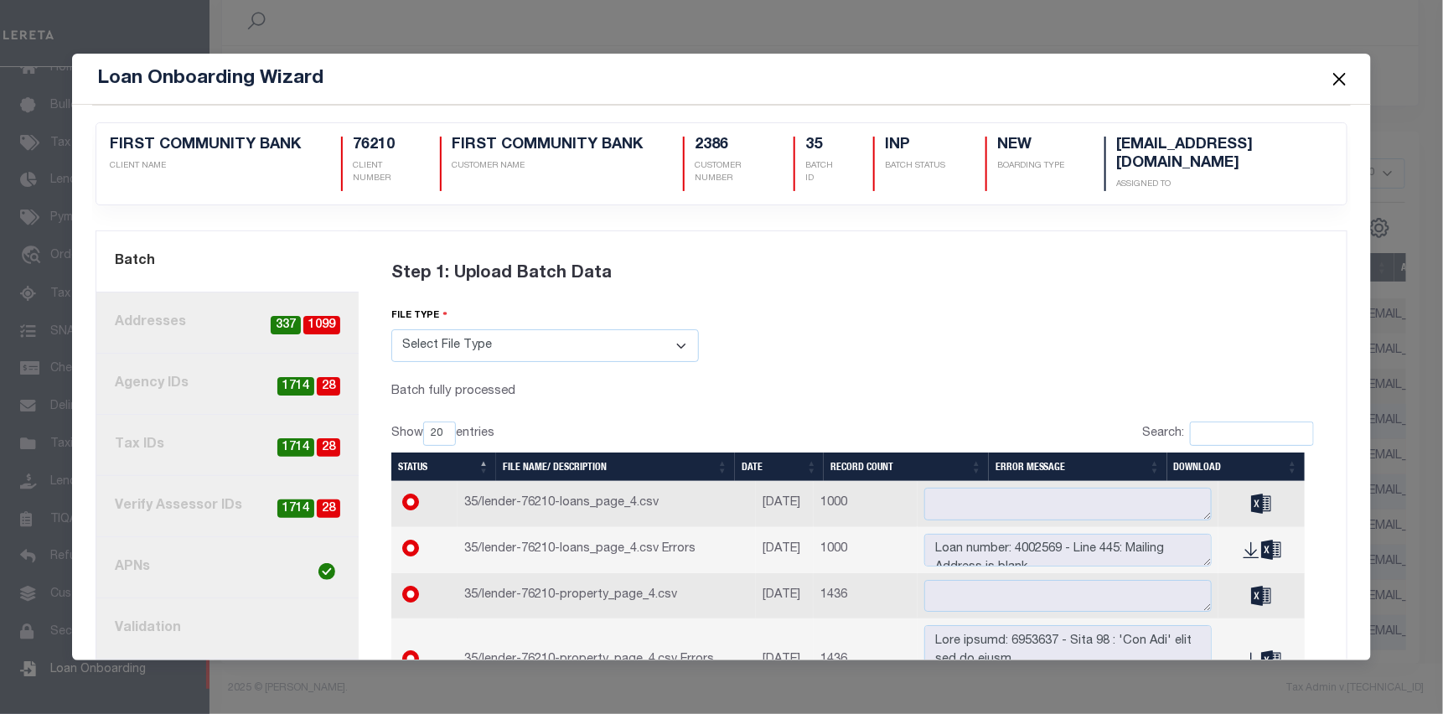
click at [212, 387] on link "3. Agency IDs 28 1714" at bounding box center [227, 384] width 262 height 61
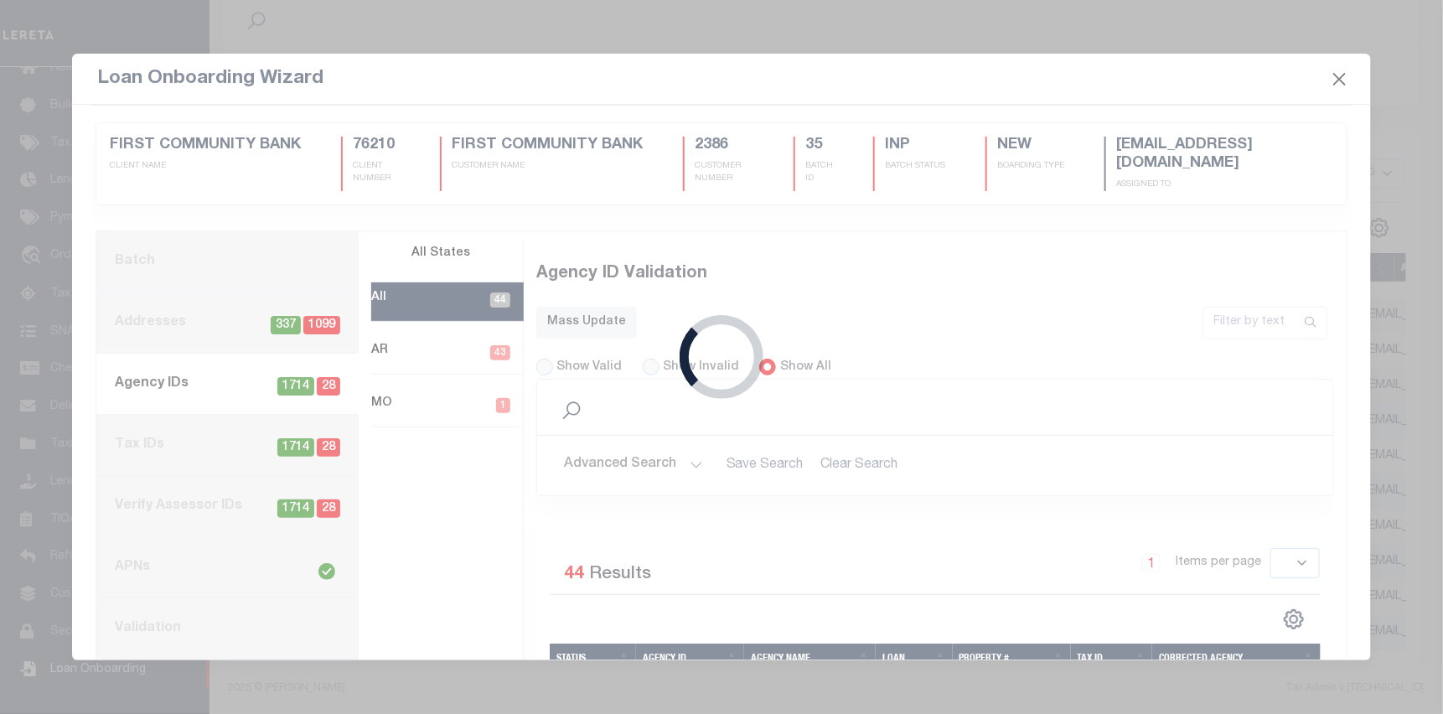
select select "100"
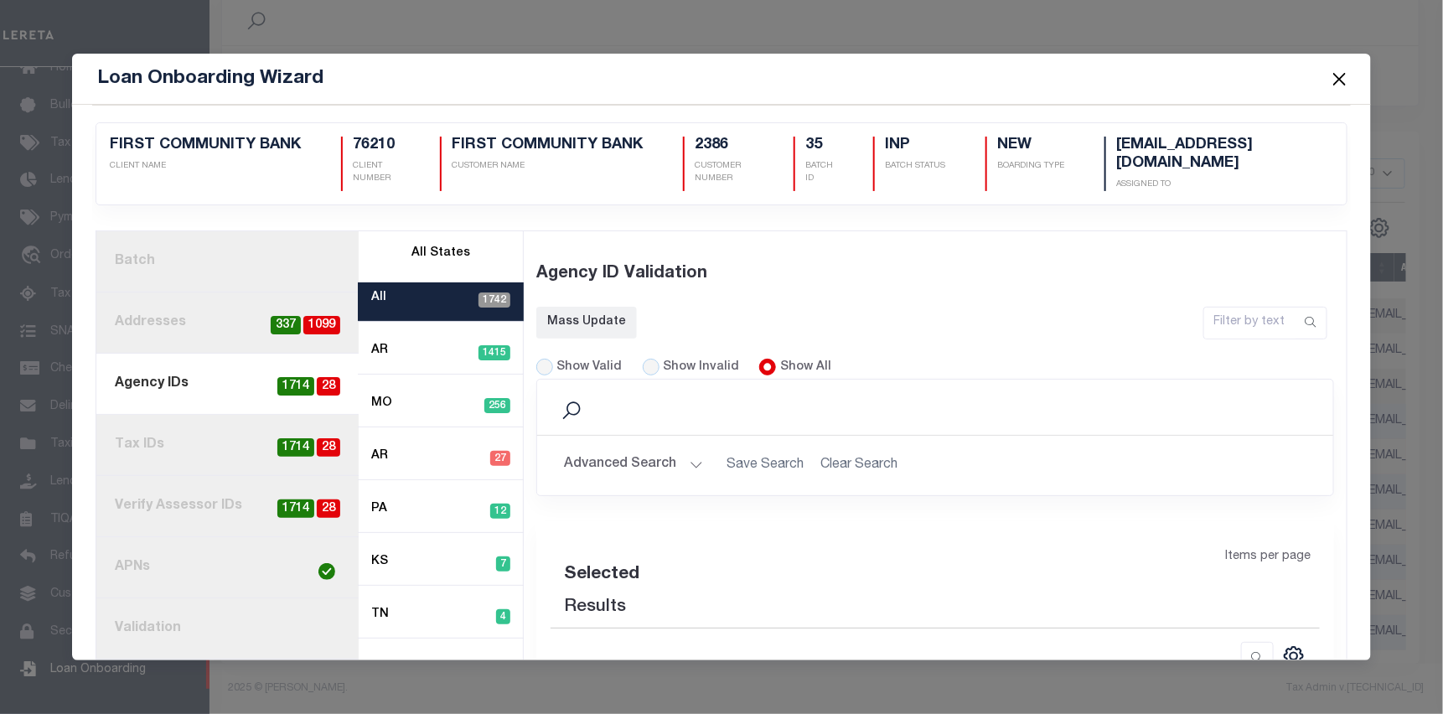
select select "100"
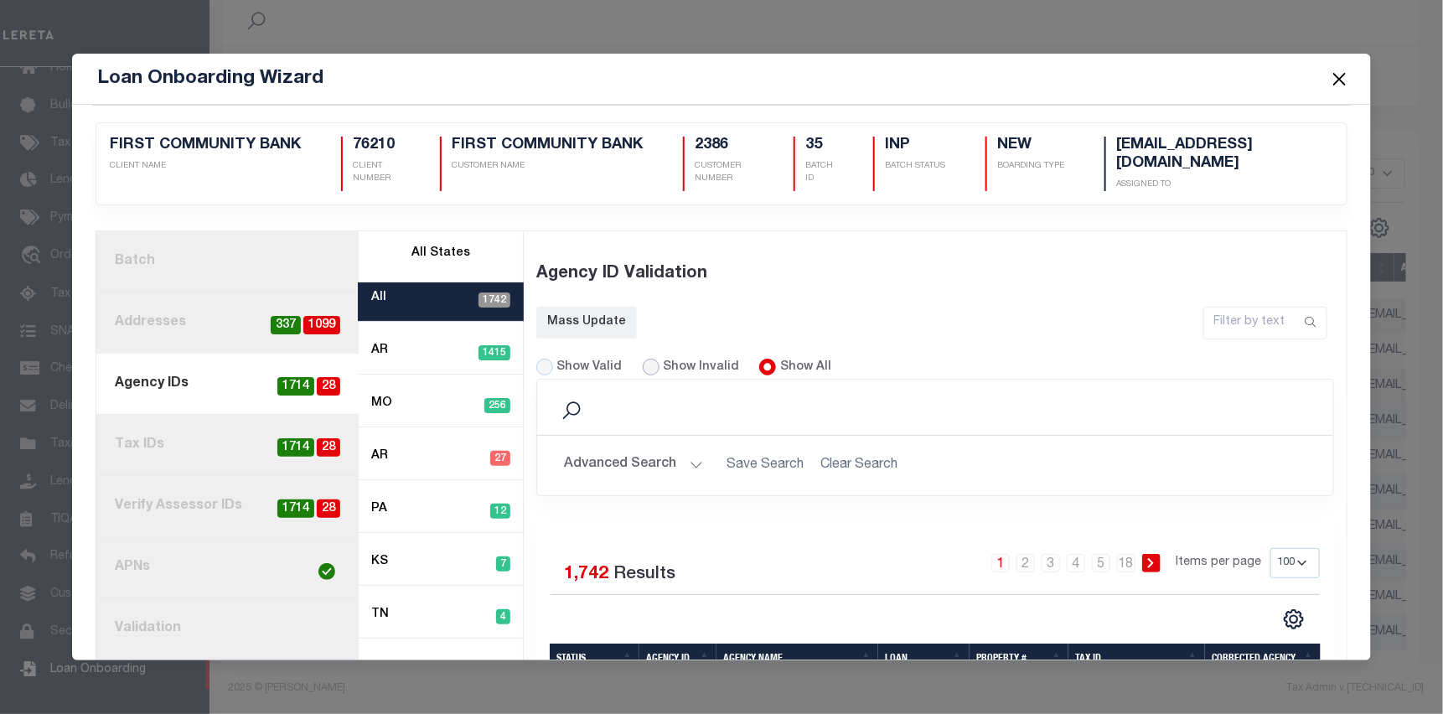
click at [643, 366] on input "Show Invalid" at bounding box center [651, 367] width 17 height 17
radio input "true"
select select "100"
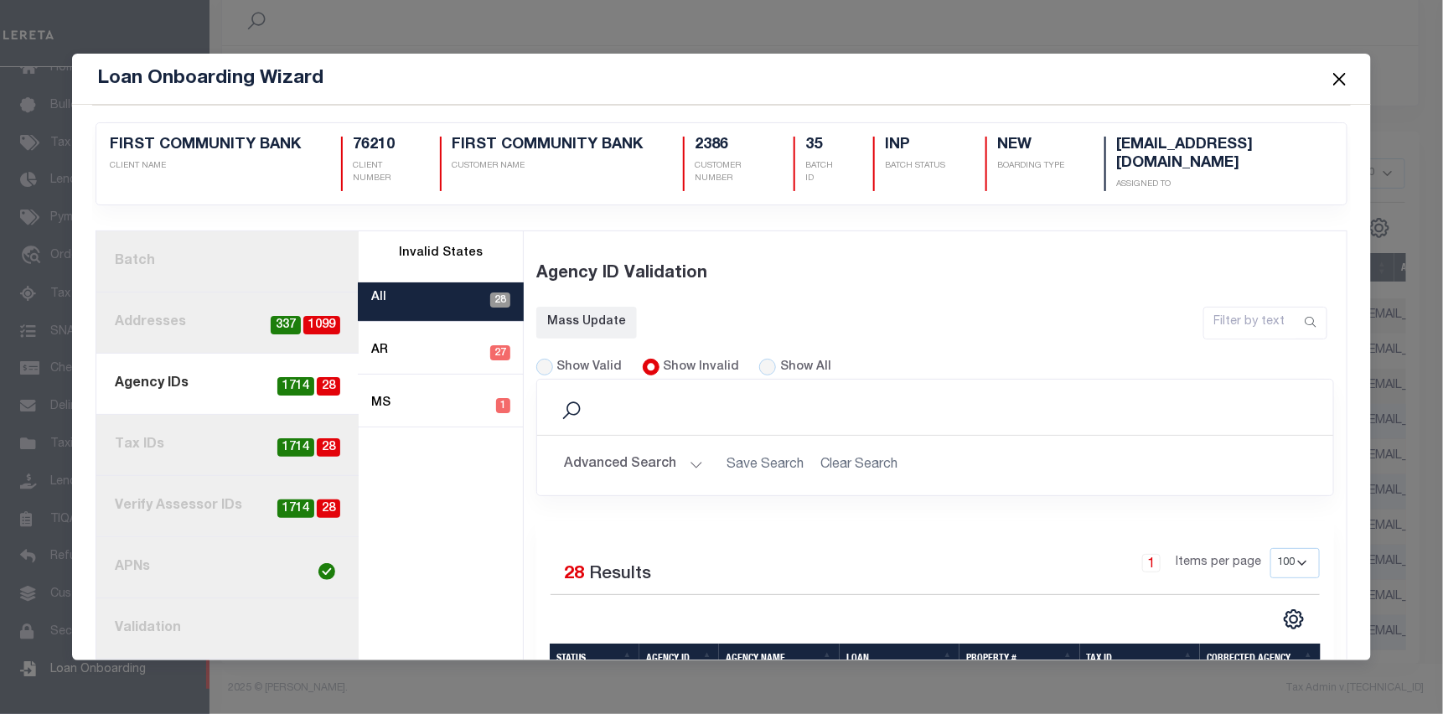
click at [1280, 556] on select "20 40 60 100 200" at bounding box center [1294, 563] width 49 height 30
select select "60"
click at [1270, 548] on select "20 40 60 100 200" at bounding box center [1294, 563] width 49 height 30
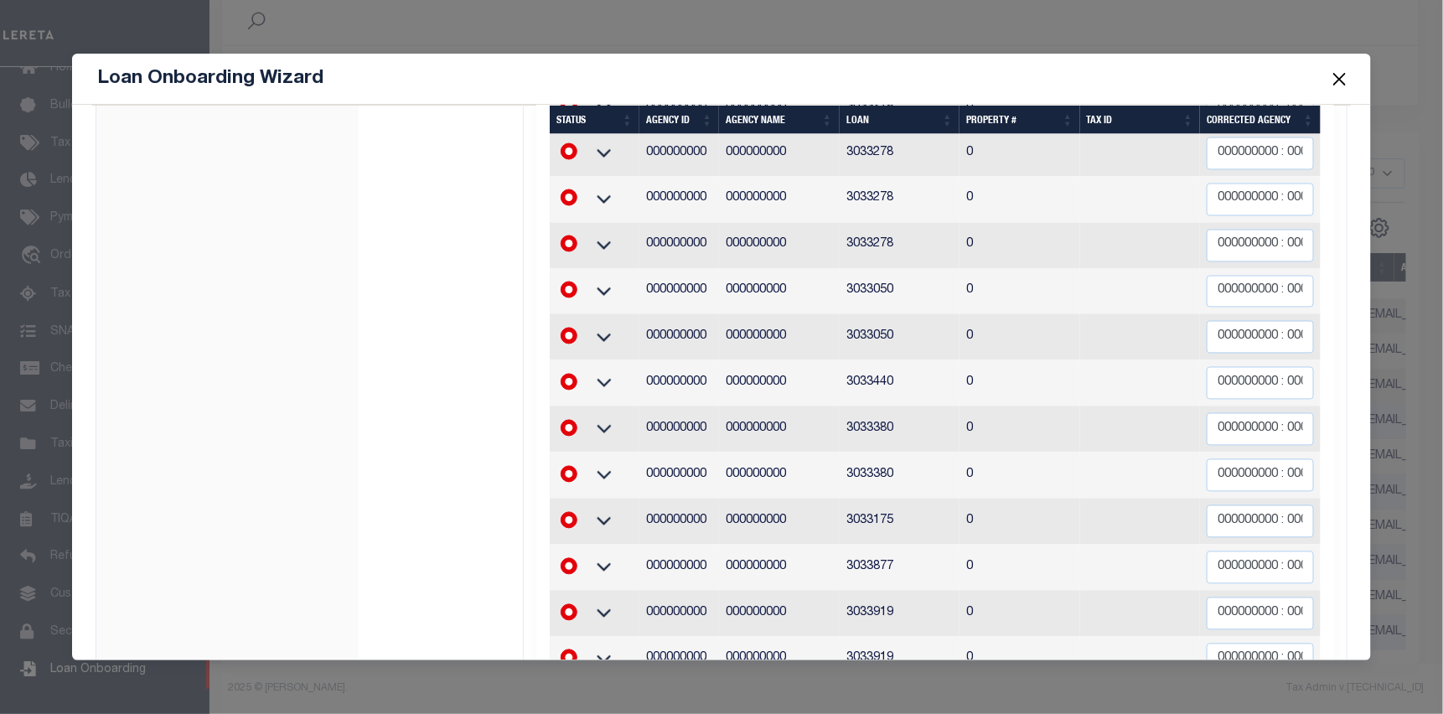
scroll to position [1360, 0]
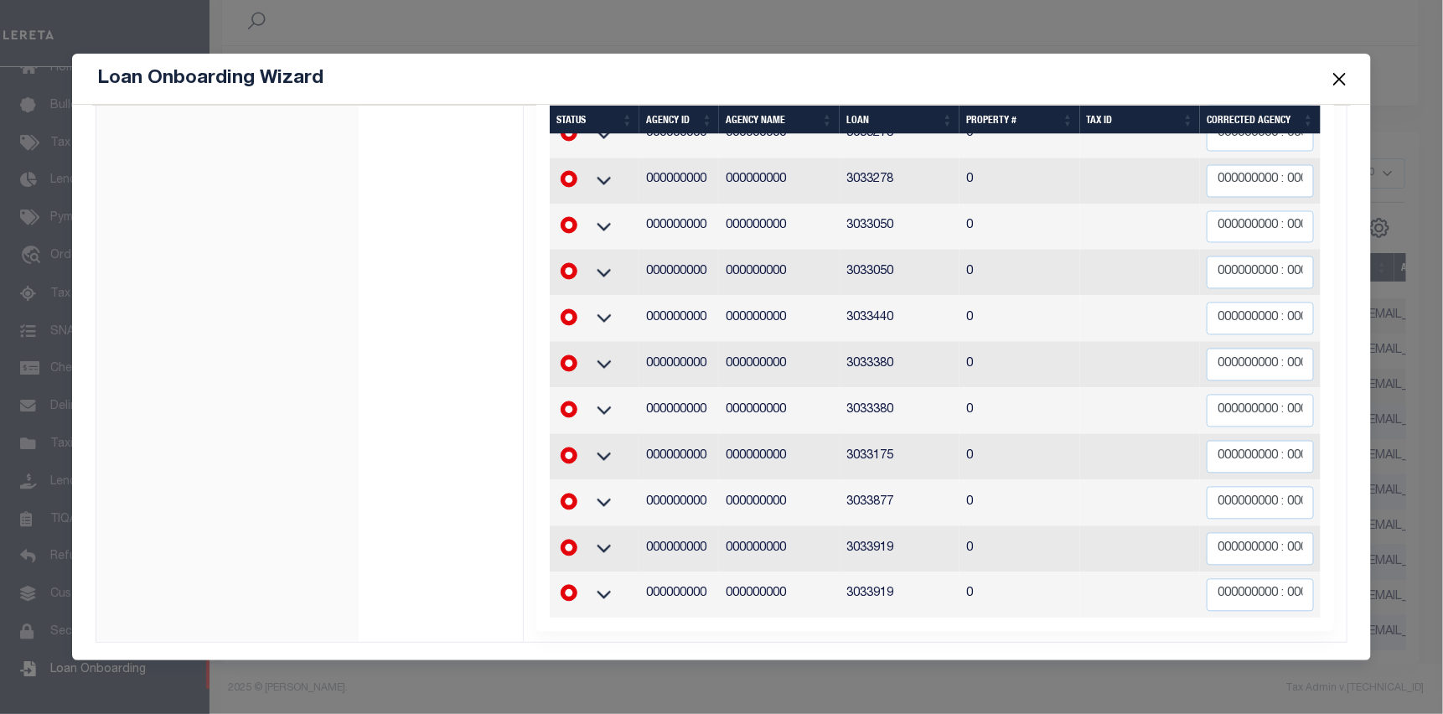
click at [1343, 74] on button "Close" at bounding box center [1340, 79] width 22 height 22
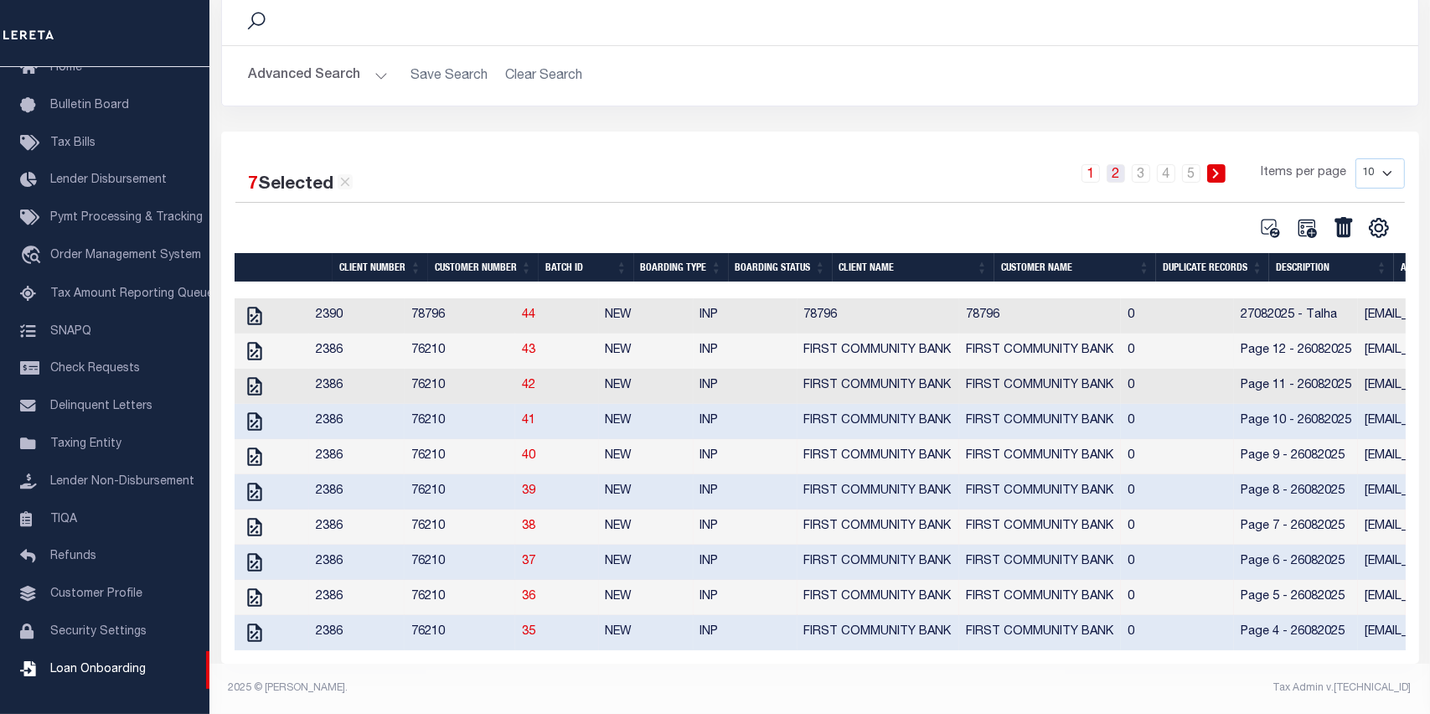
click at [1118, 164] on link "2" at bounding box center [1116, 173] width 18 height 18
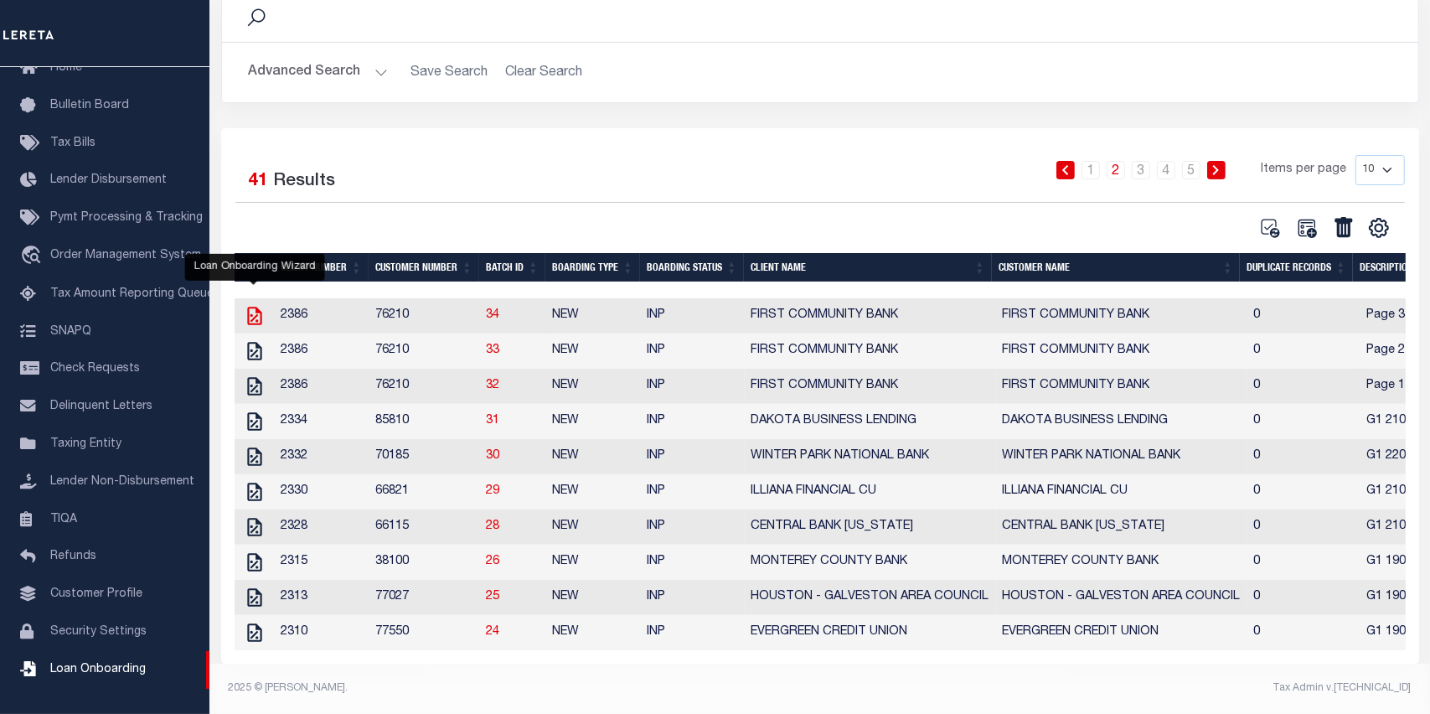
click at [255, 307] on icon at bounding box center [254, 316] width 14 height 18
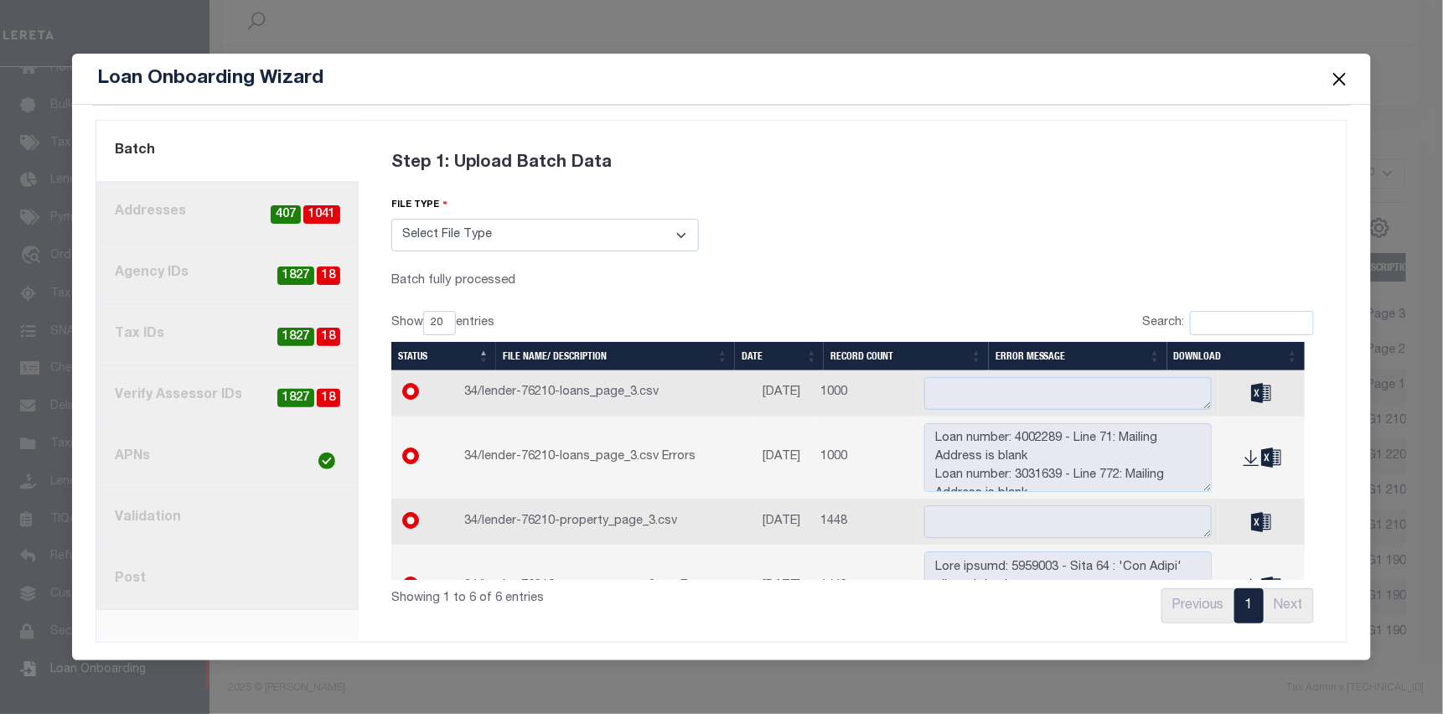
scroll to position [0, 0]
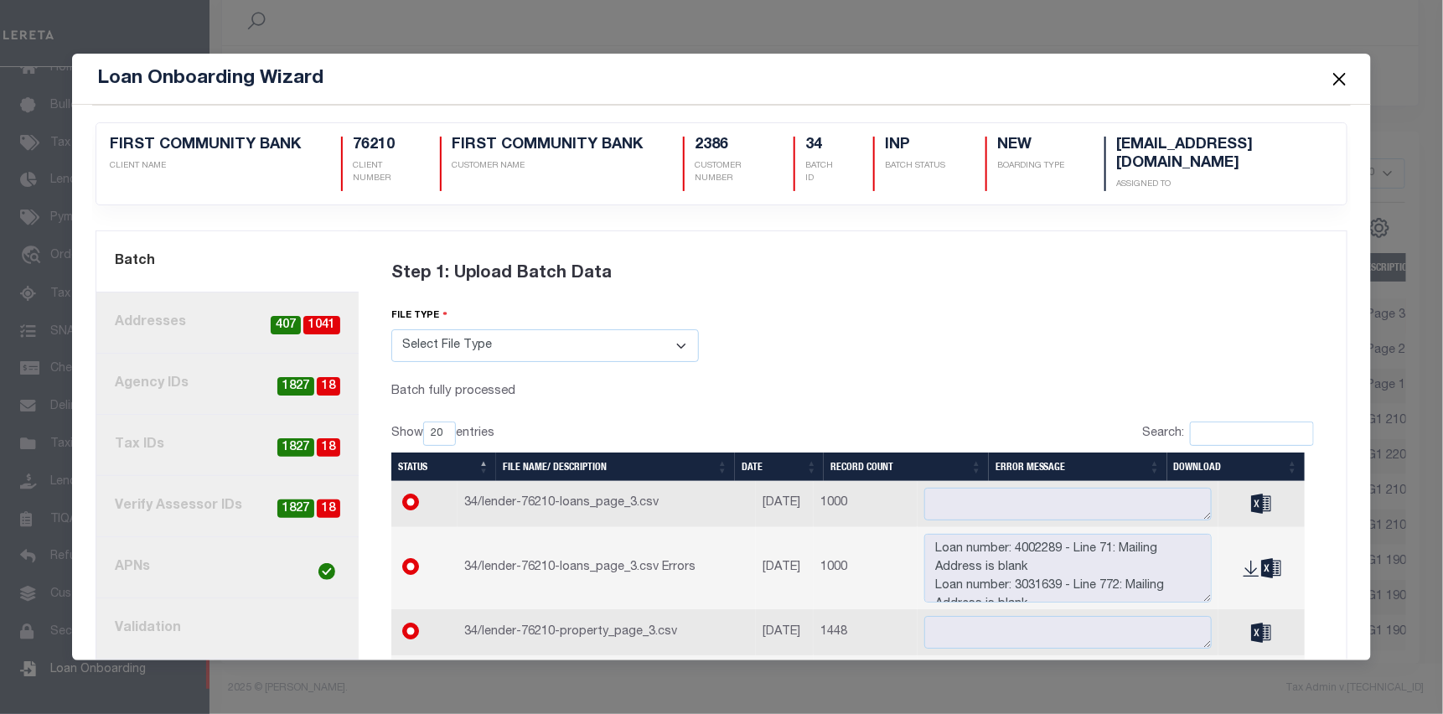
click at [210, 390] on link "3. Agency IDs 18 1827" at bounding box center [227, 384] width 262 height 61
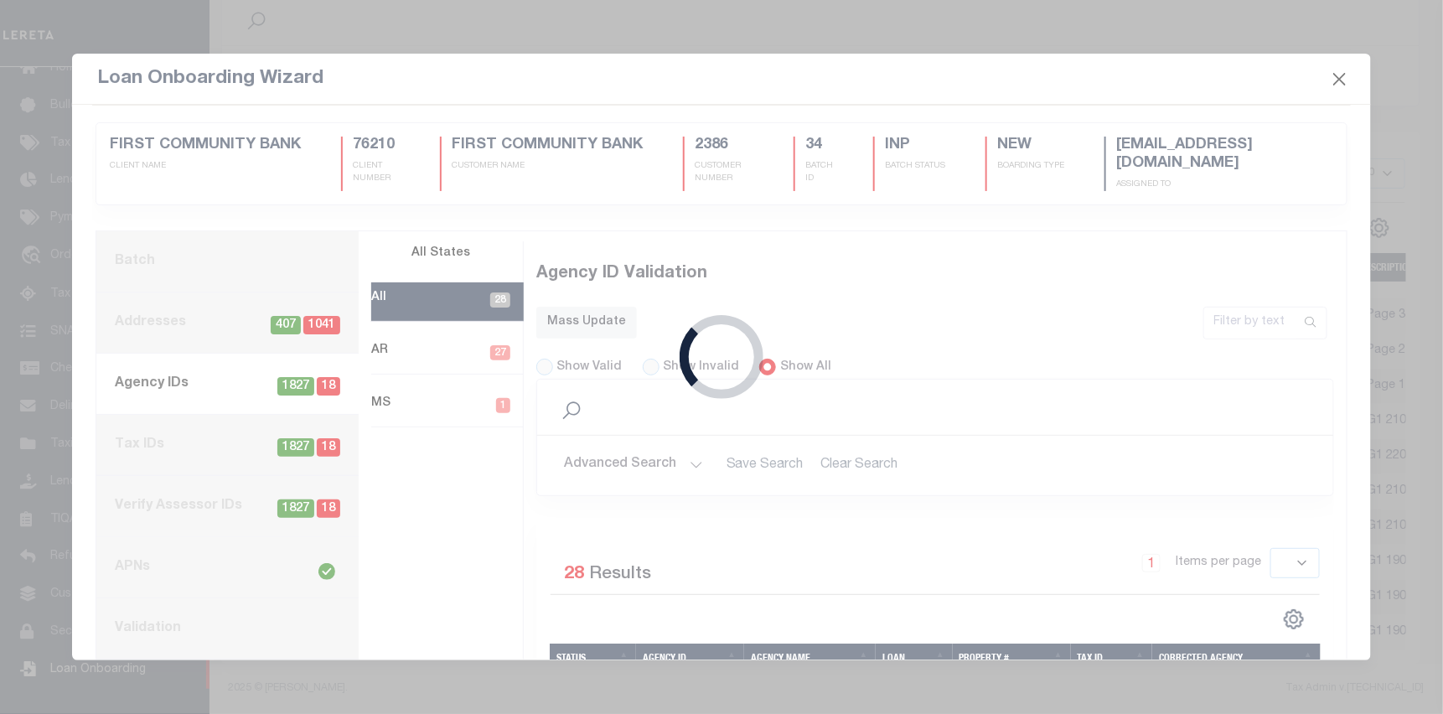
select select "60"
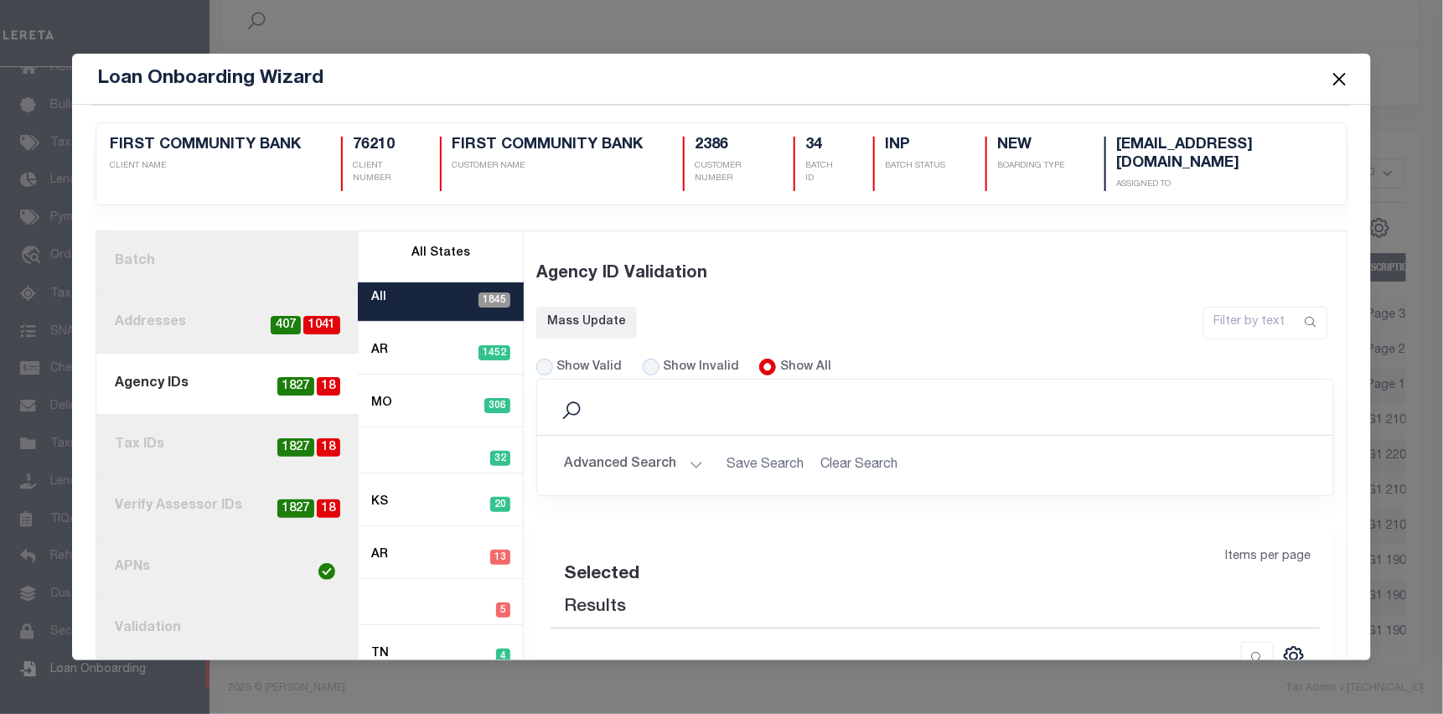
select select "60"
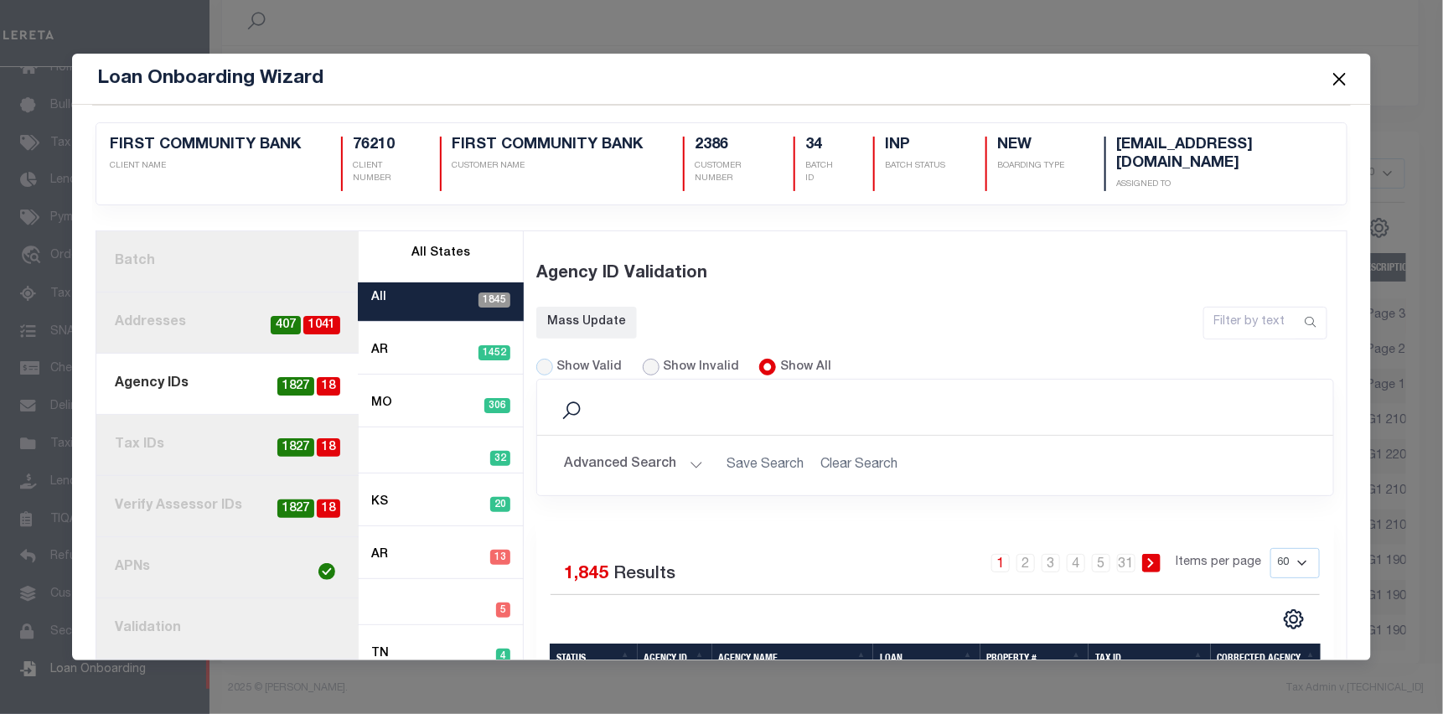
click at [652, 359] on div "Show Invalid" at bounding box center [691, 368] width 97 height 18
click at [650, 359] on input "Show Invalid" at bounding box center [651, 367] width 17 height 17
radio input "true"
select select "60"
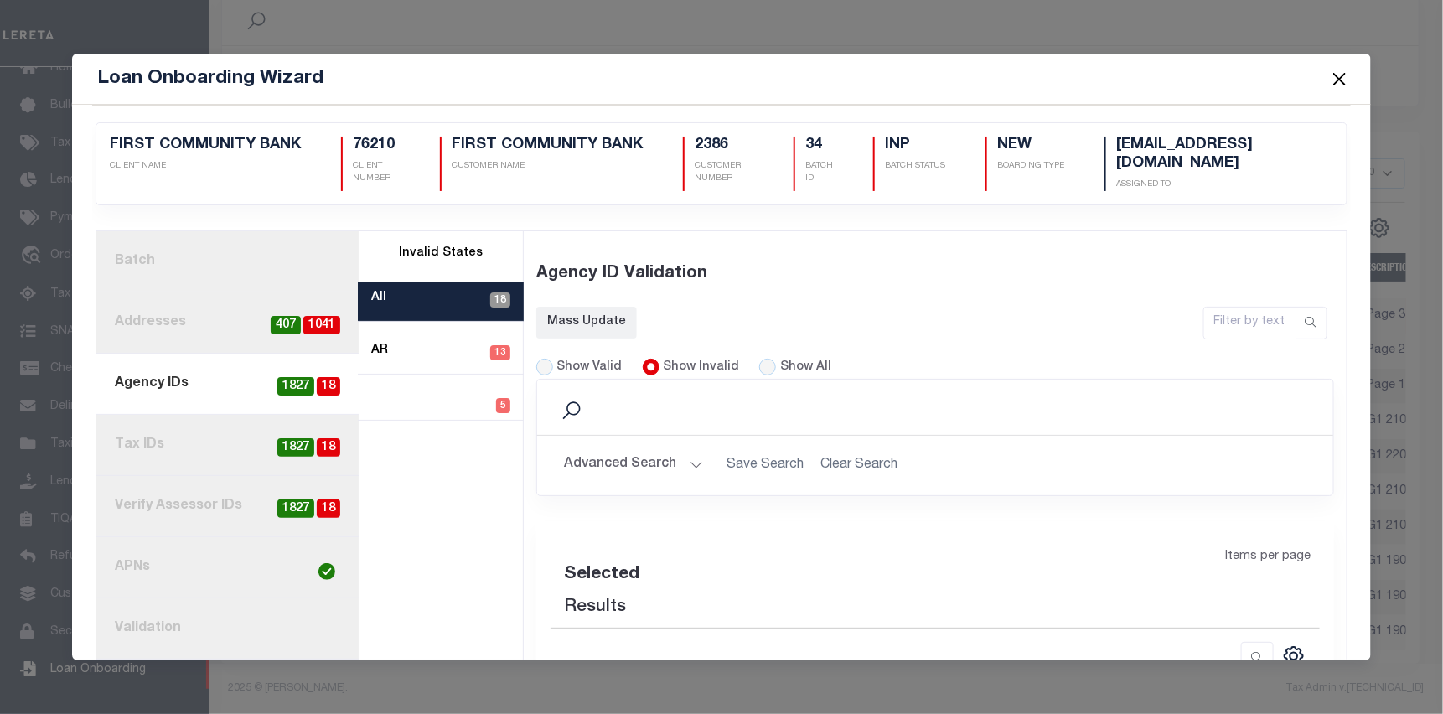
select select "60"
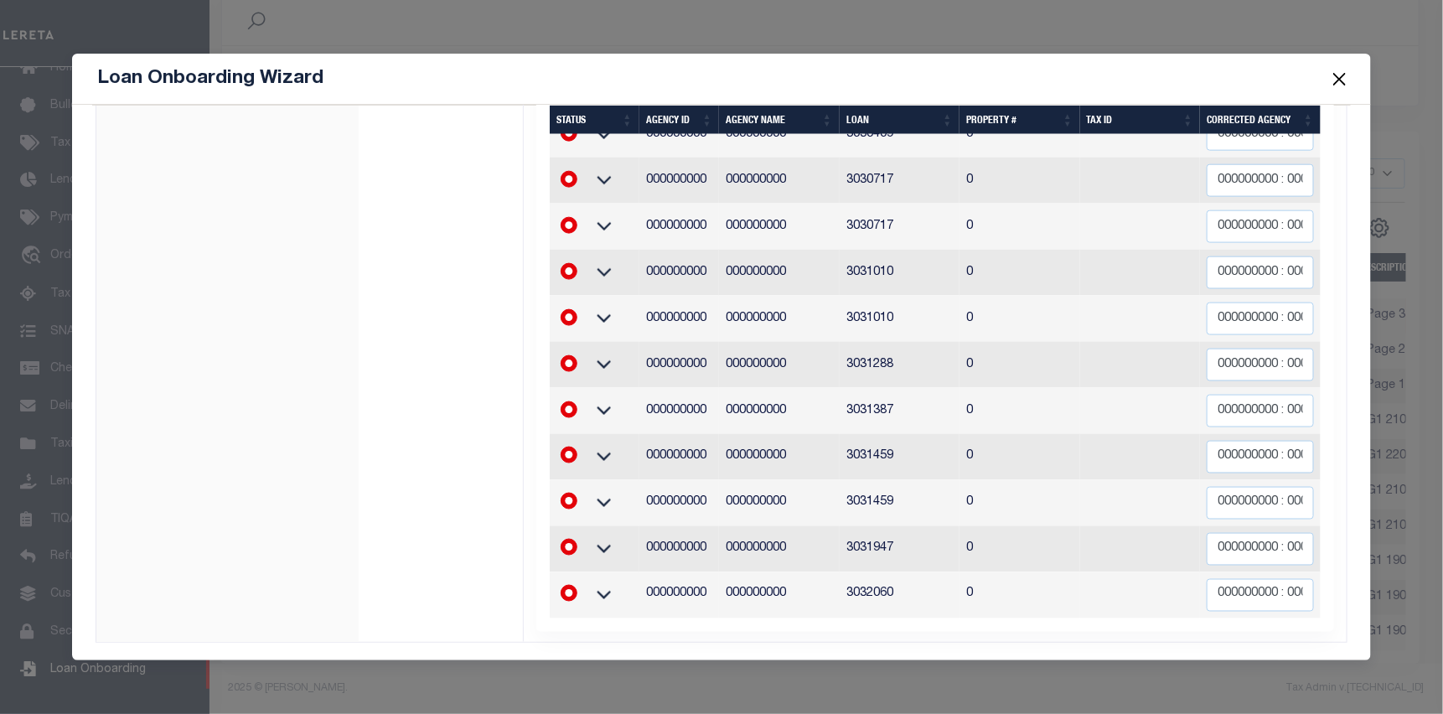
scroll to position [893, 0]
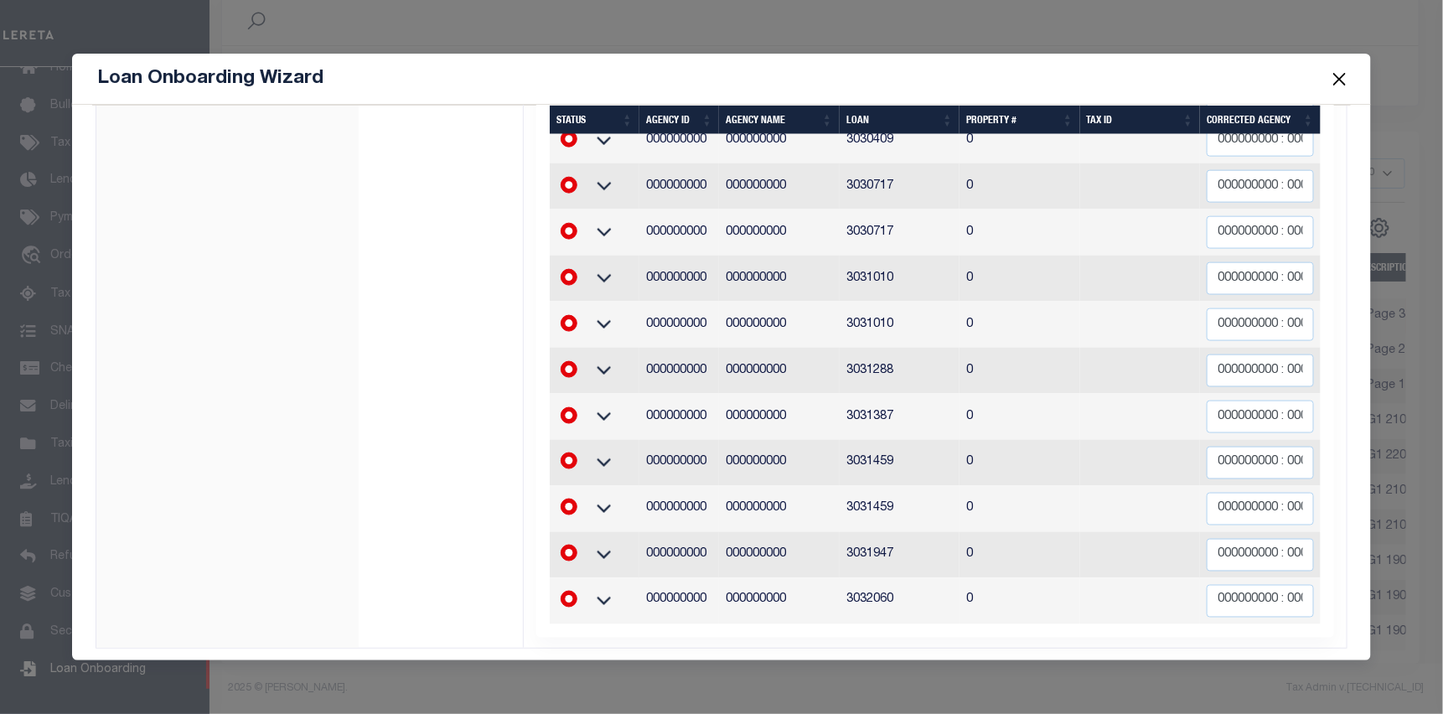
click at [1339, 71] on button "Close" at bounding box center [1340, 79] width 22 height 22
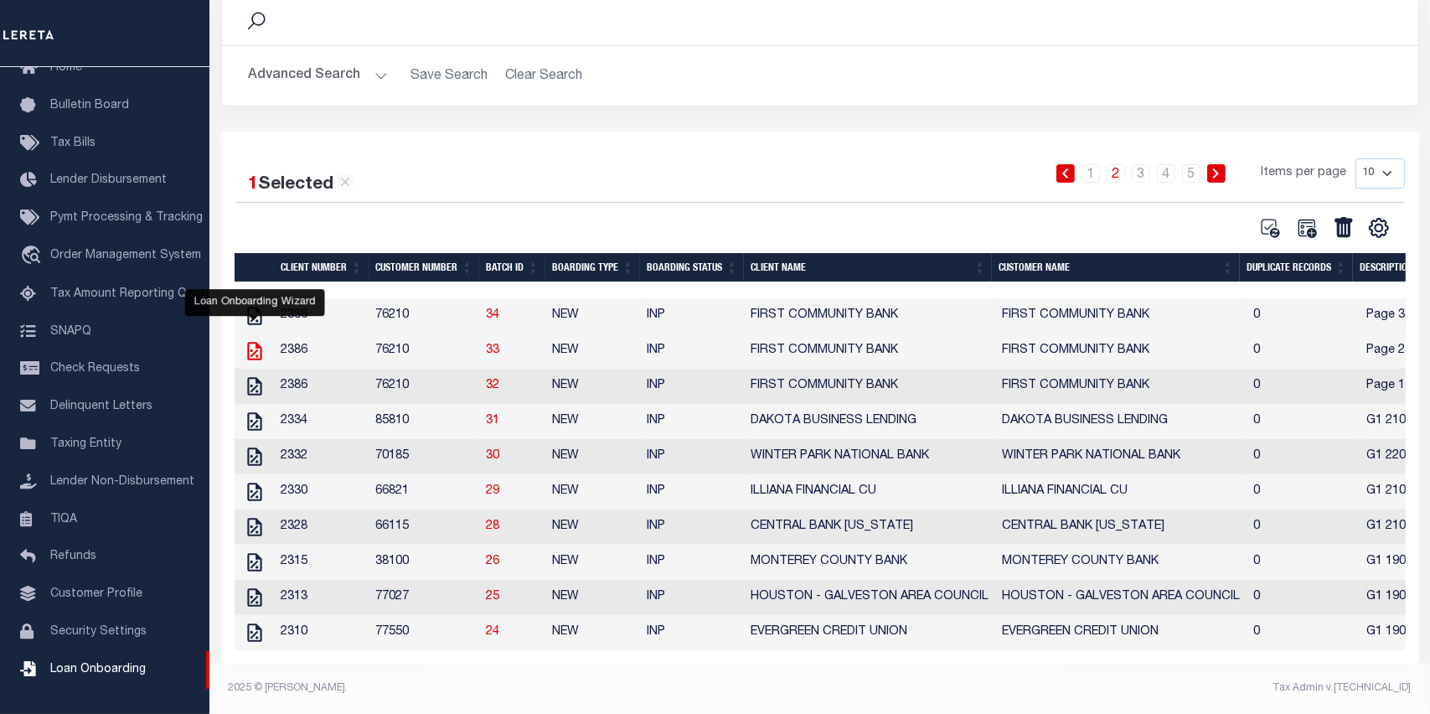
click at [254, 342] on icon at bounding box center [254, 351] width 14 height 18
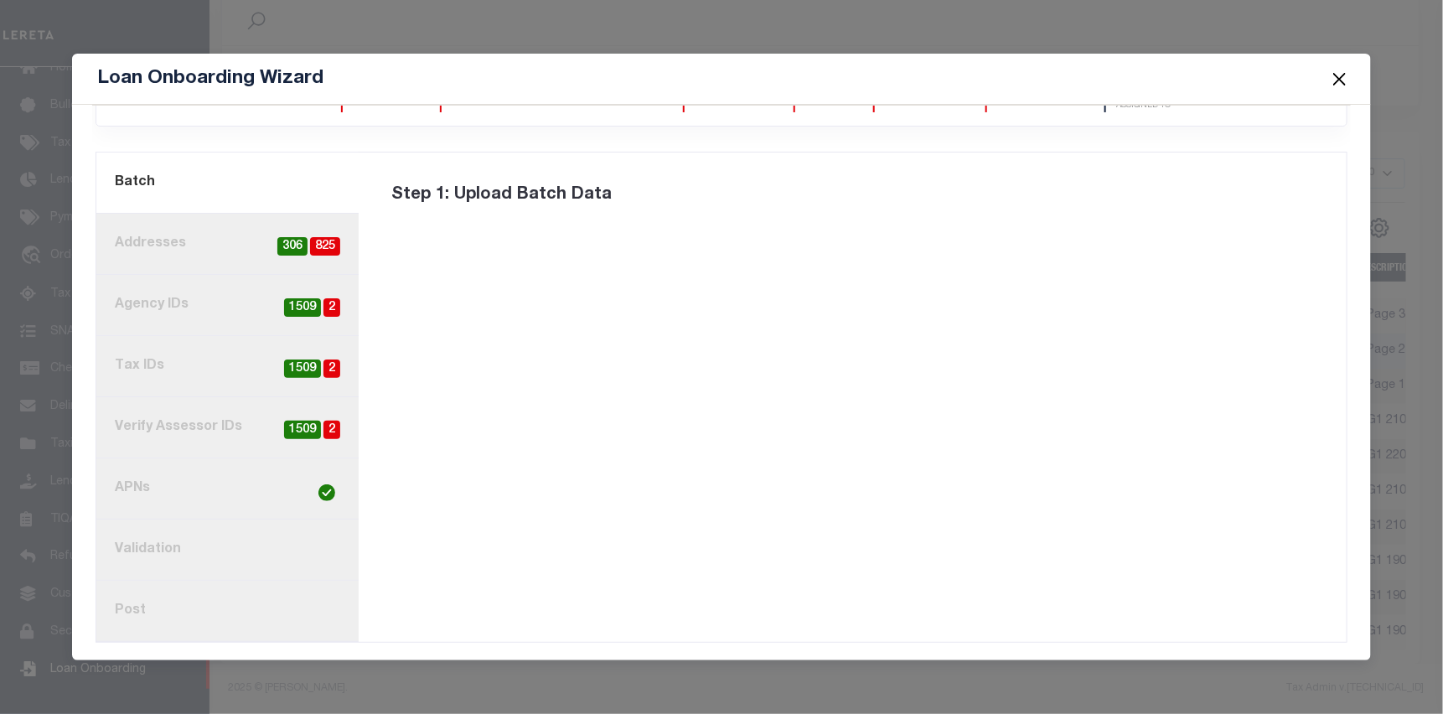
scroll to position [0, 0]
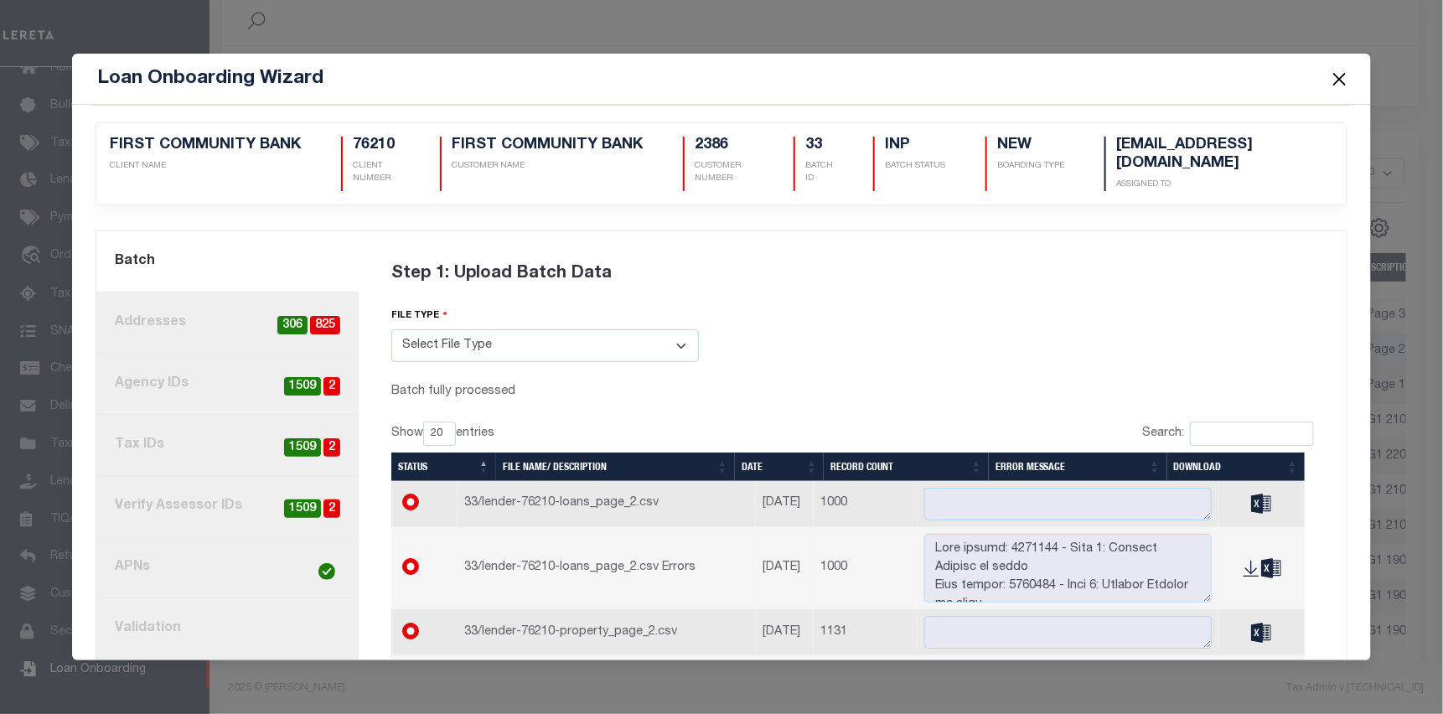
click at [213, 380] on link "3. Agency IDs 2 1509" at bounding box center [227, 384] width 262 height 61
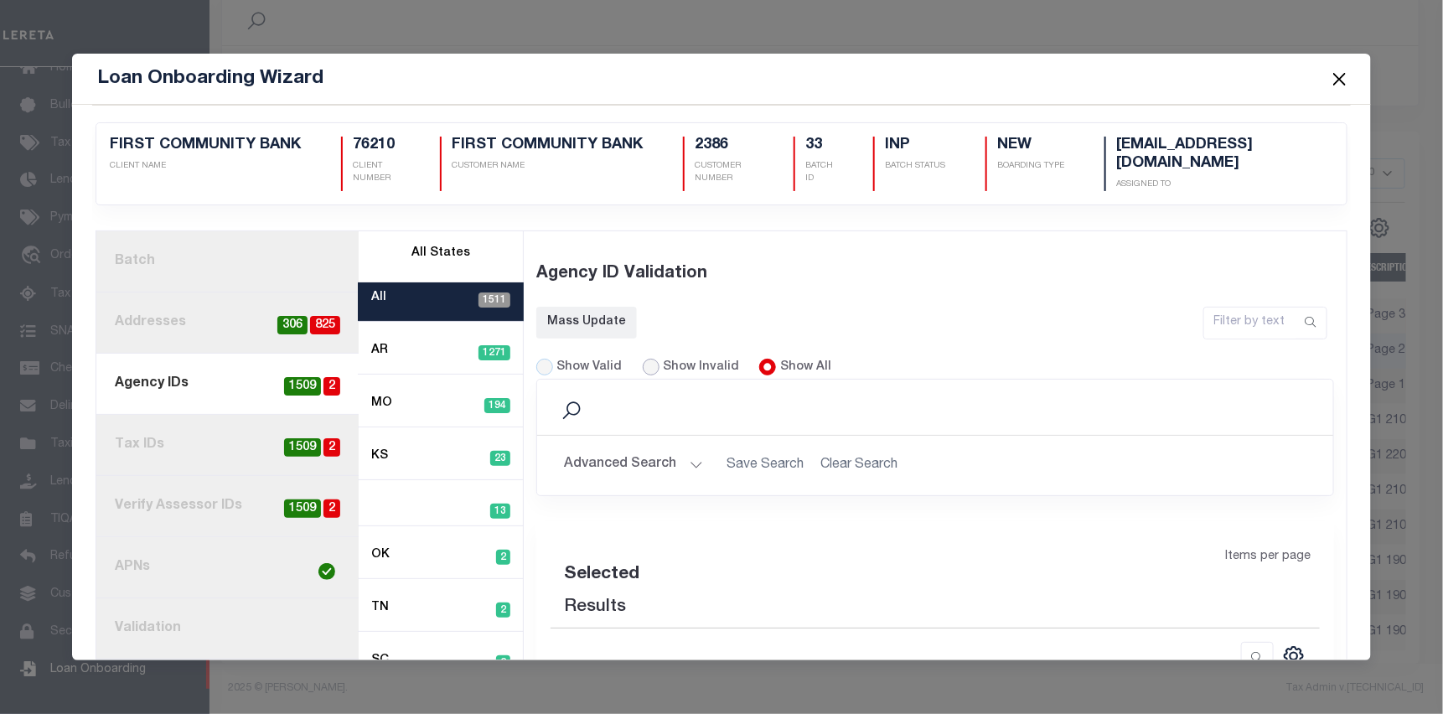
select select "60"
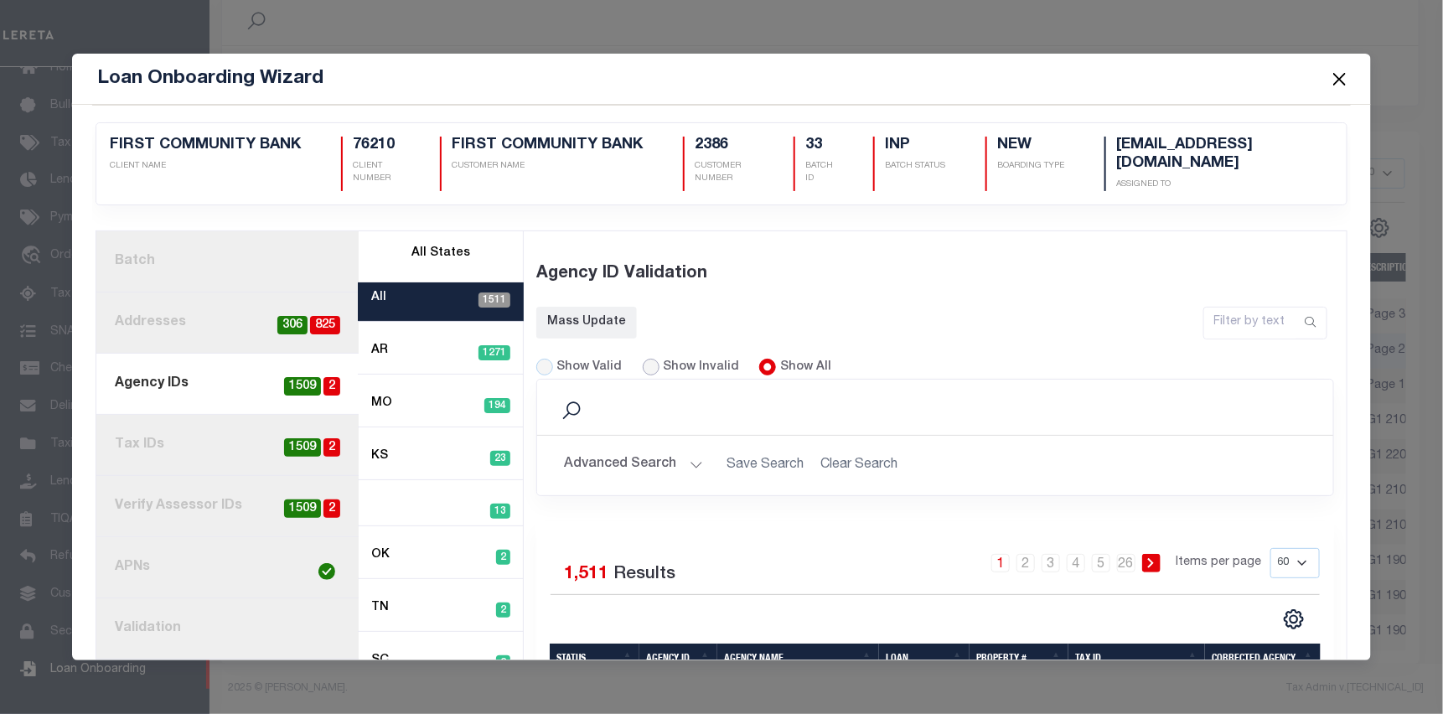
click at [644, 364] on input "Show Invalid" at bounding box center [651, 367] width 17 height 17
radio input "true"
select select "60"
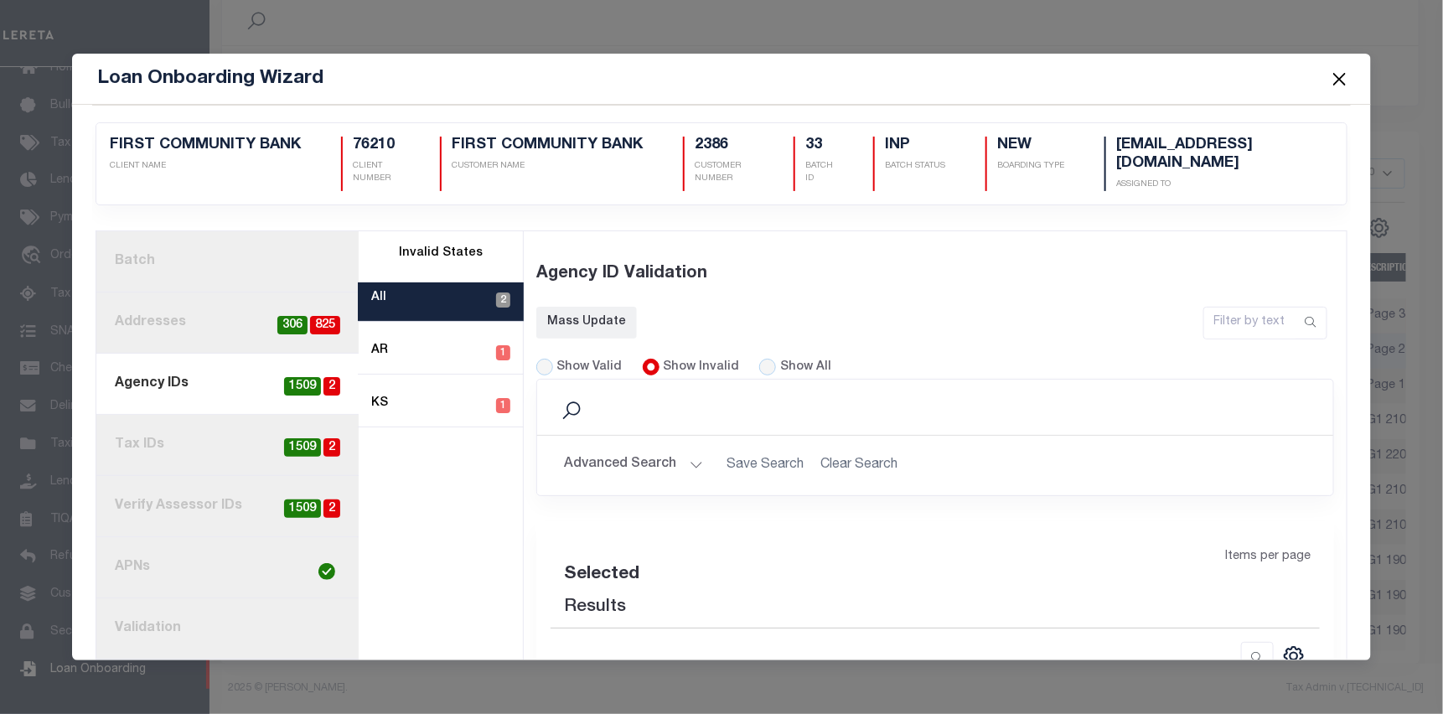
select select "60"
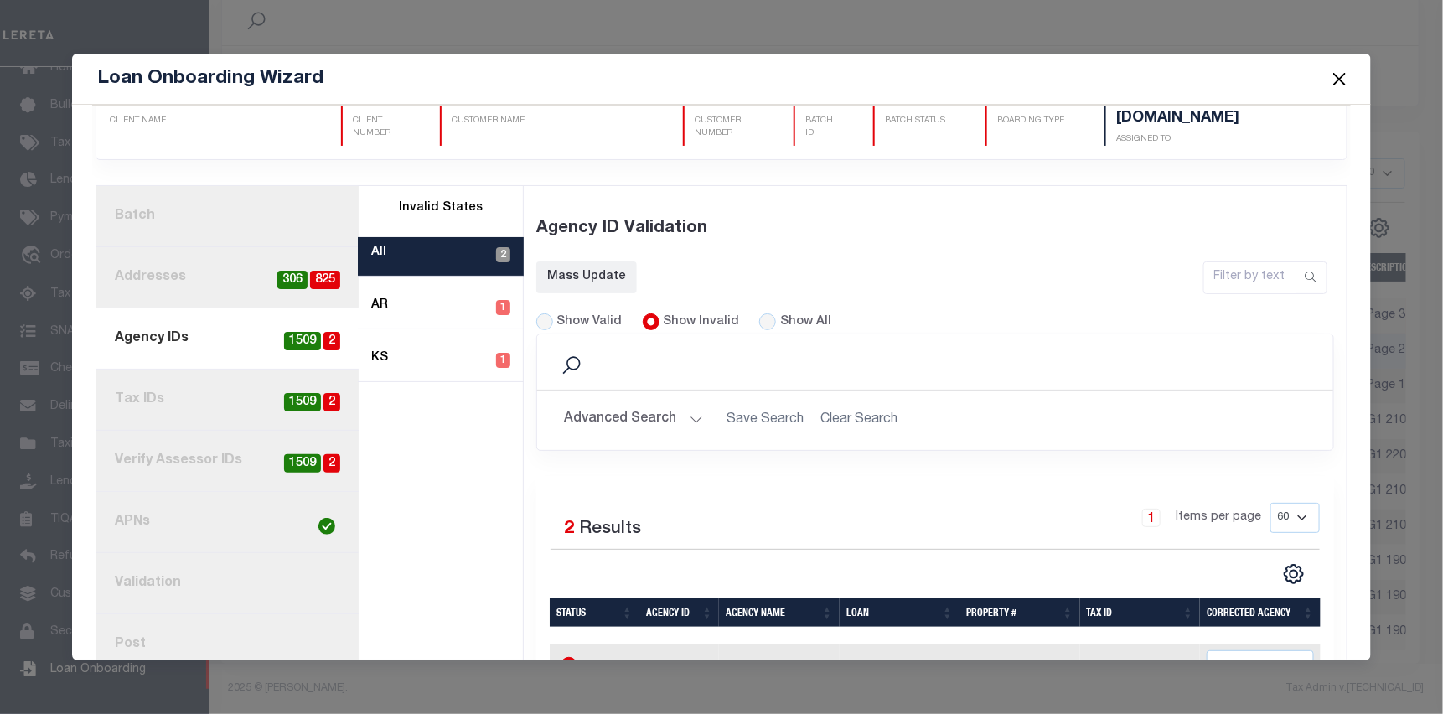
scroll to position [168, 0]
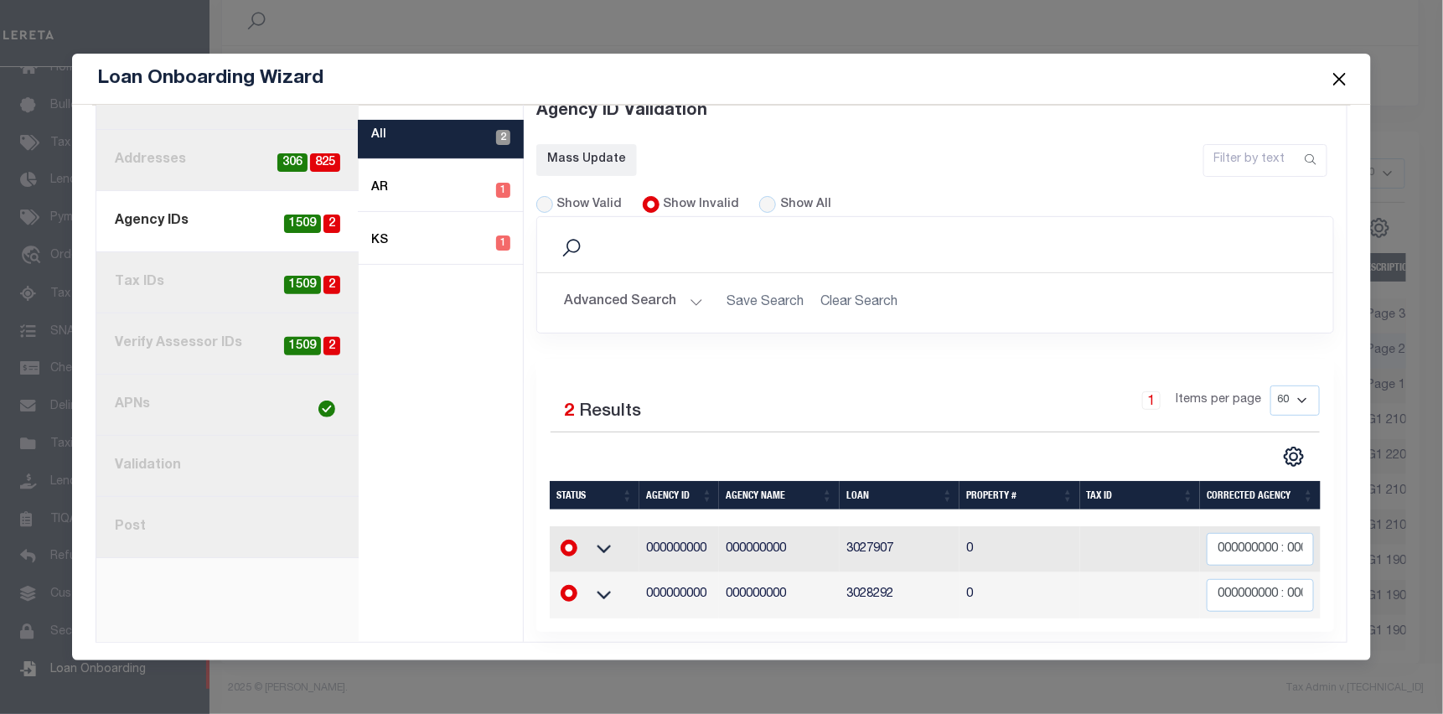
click at [1345, 75] on button "Close" at bounding box center [1340, 79] width 22 height 22
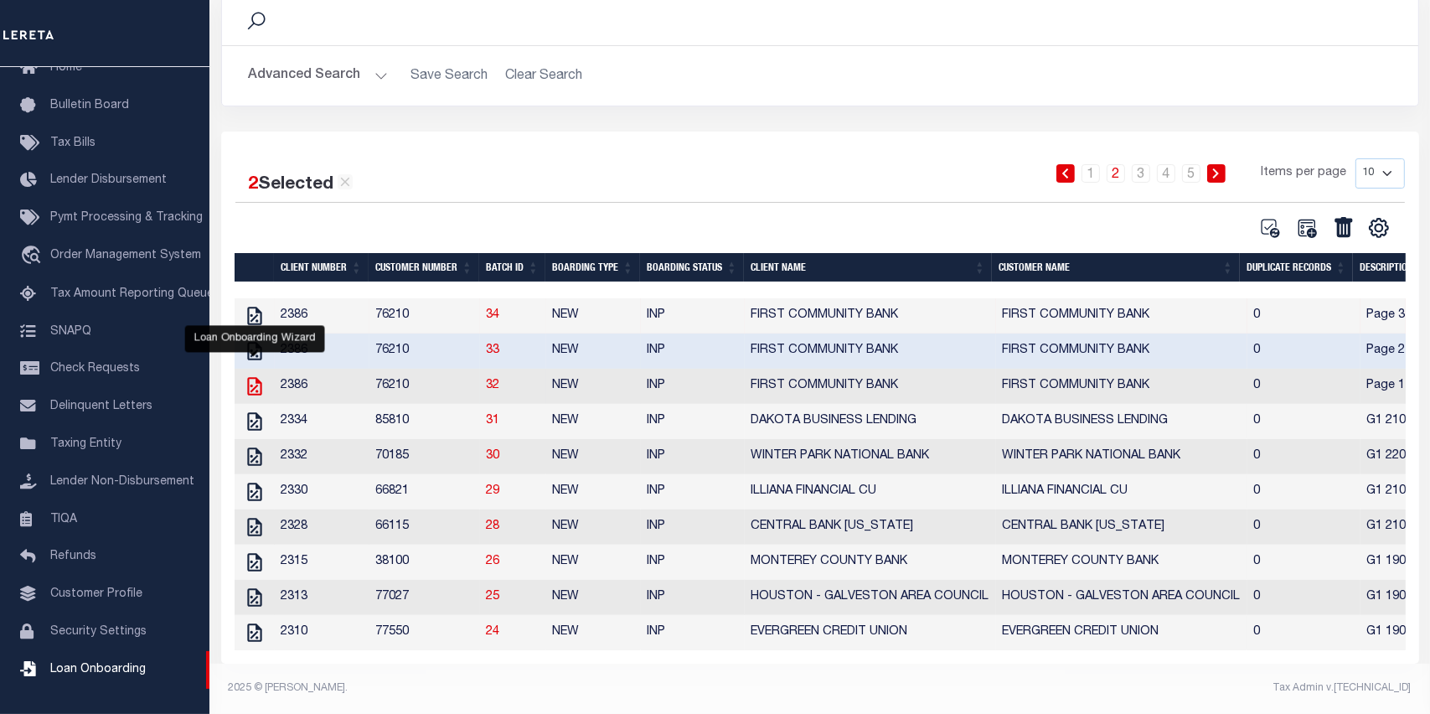
click at [258, 375] on icon at bounding box center [255, 386] width 22 height 22
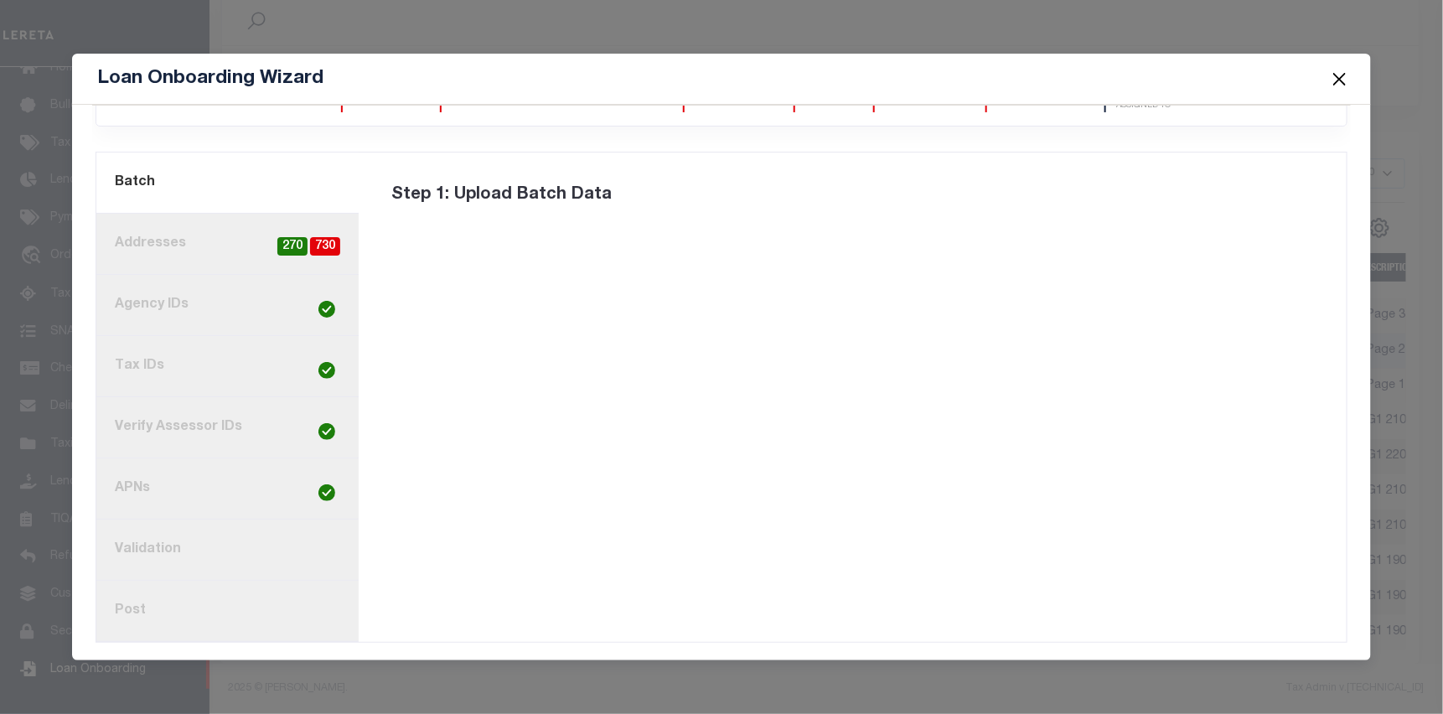
scroll to position [0, 0]
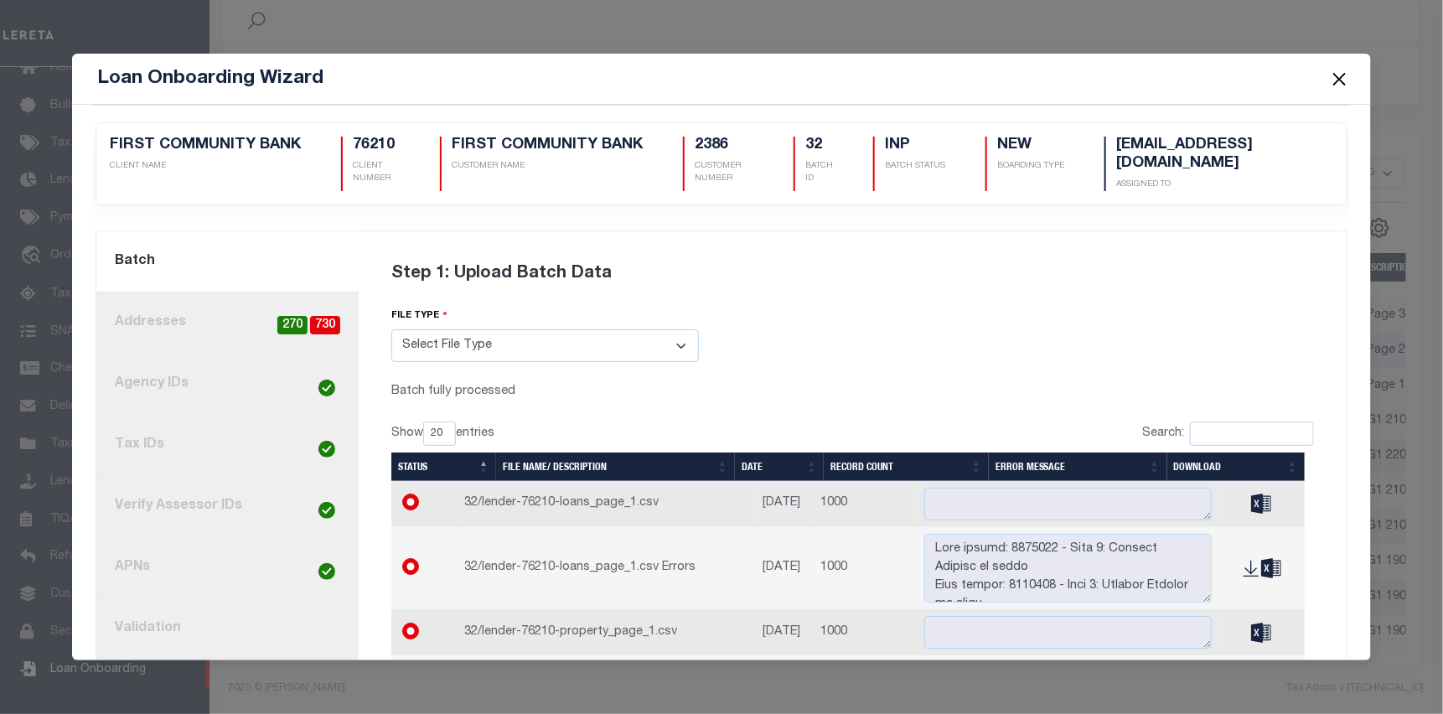
click at [1339, 81] on button "Close" at bounding box center [1340, 79] width 22 height 22
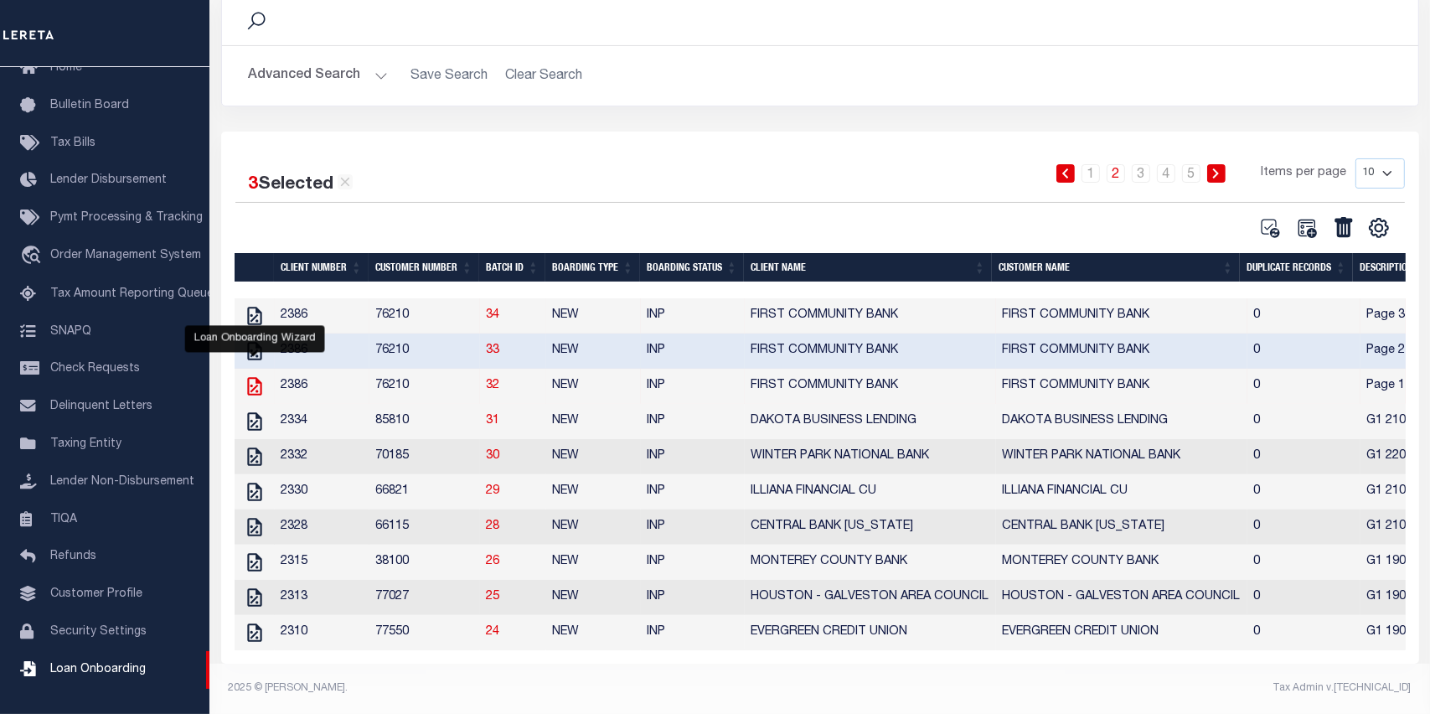
click at [254, 375] on icon at bounding box center [255, 386] width 22 height 22
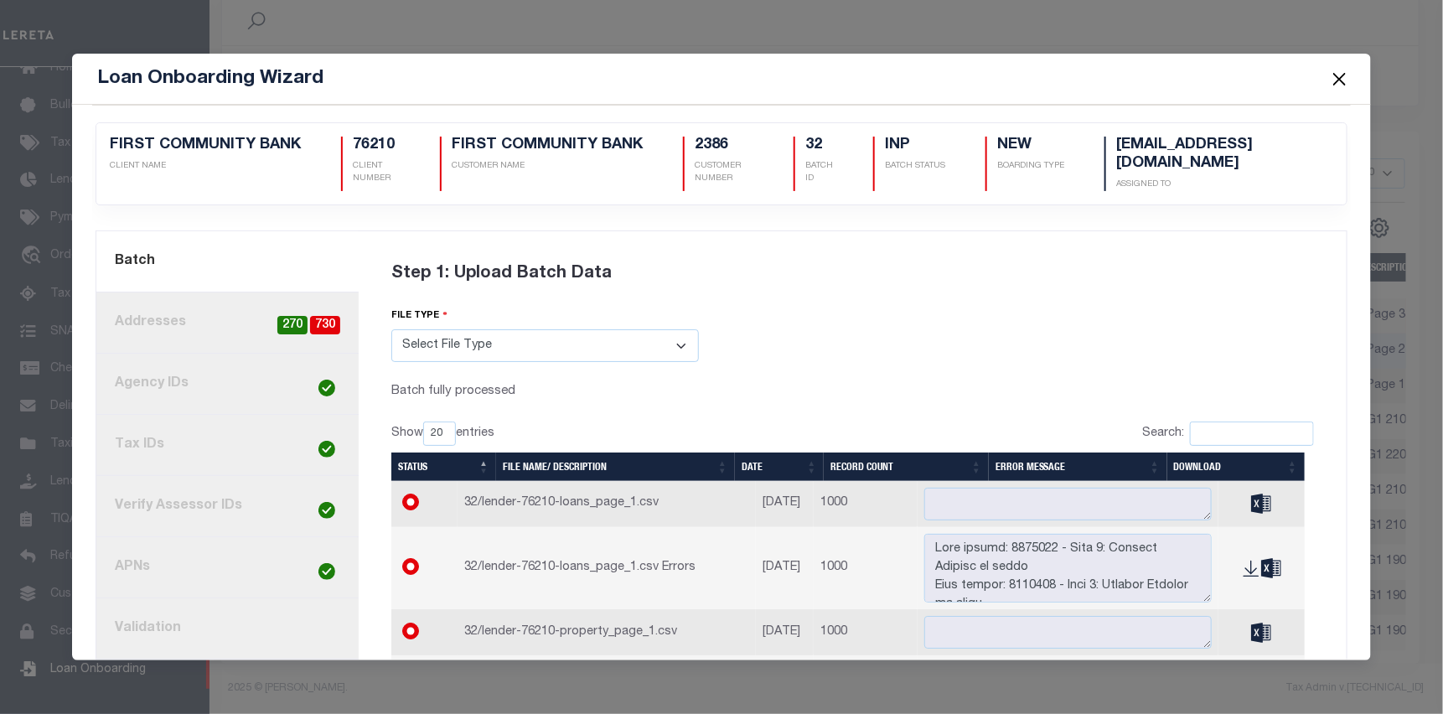
click at [204, 366] on link "3. Agency IDs" at bounding box center [227, 384] width 262 height 61
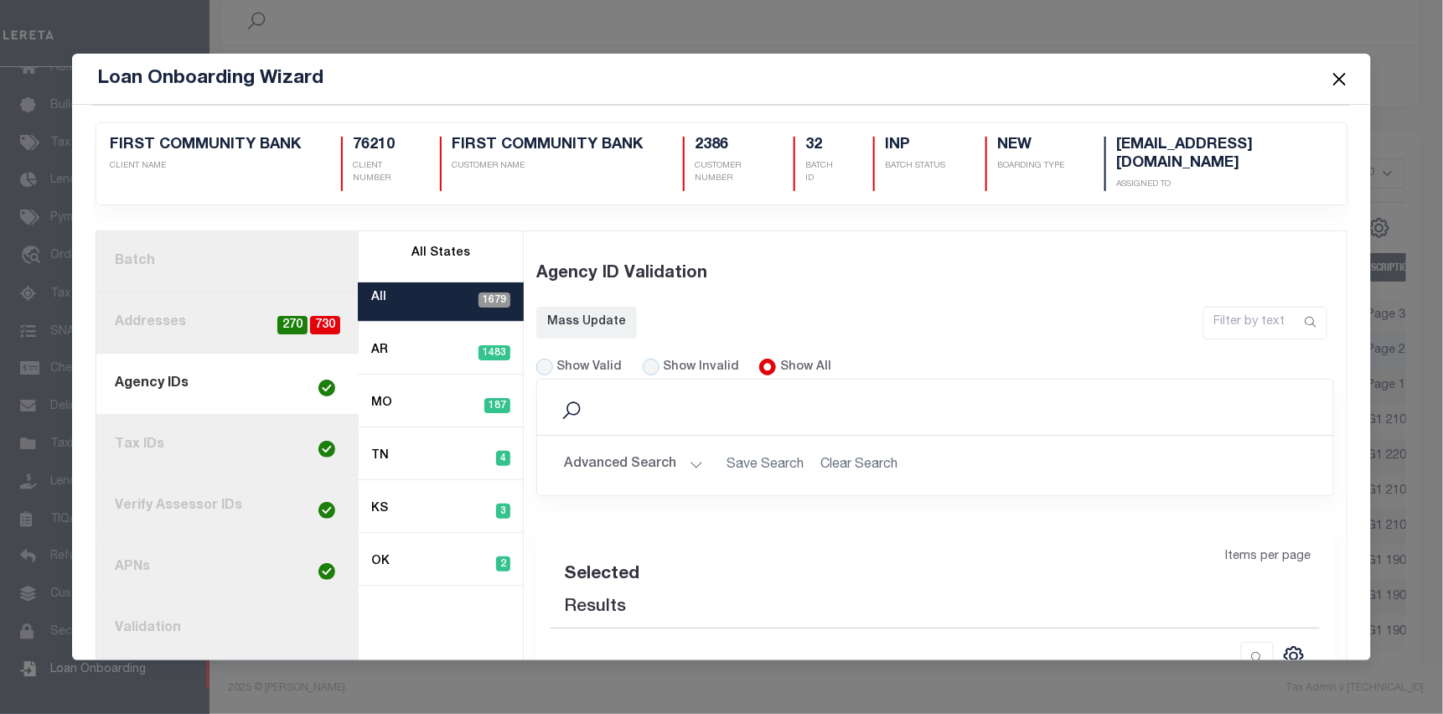
select select "60"
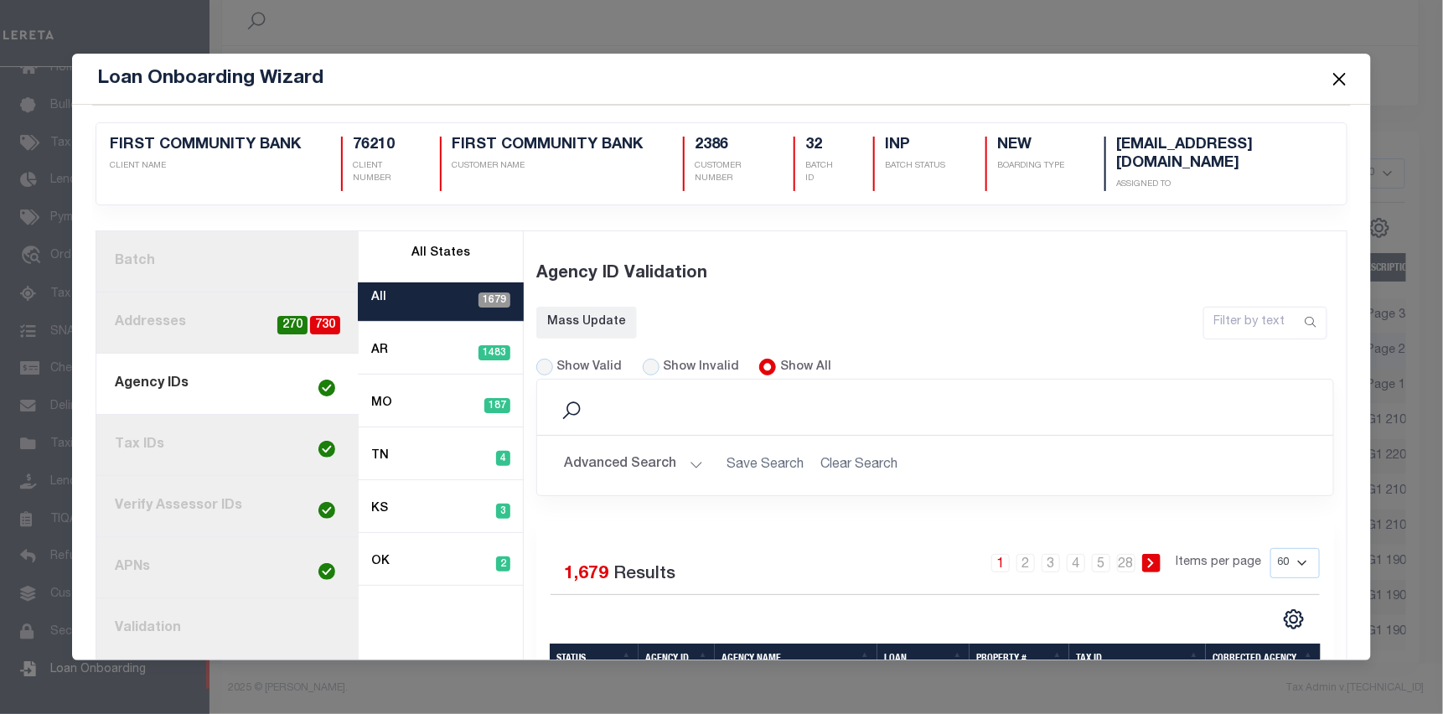
click at [1342, 75] on button "Close" at bounding box center [1340, 79] width 22 height 22
